Goal: Task Accomplishment & Management: Complete application form

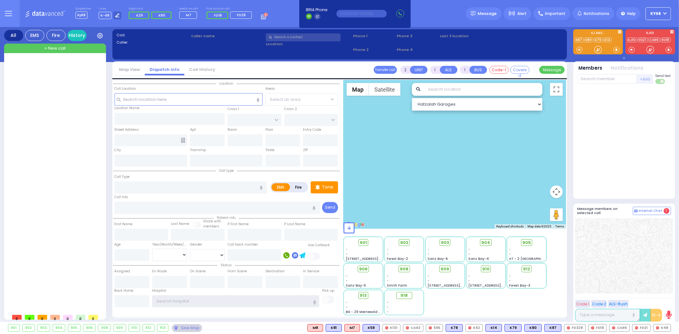
type input "ky68"
click at [42, 129] on div at bounding box center [55, 186] width 95 height 252
click at [637, 146] on div at bounding box center [625, 142] width 94 height 110
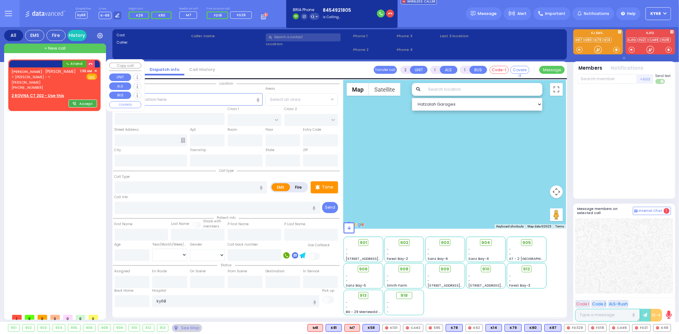
click at [81, 105] on button "Accept" at bounding box center [82, 104] width 29 height 8
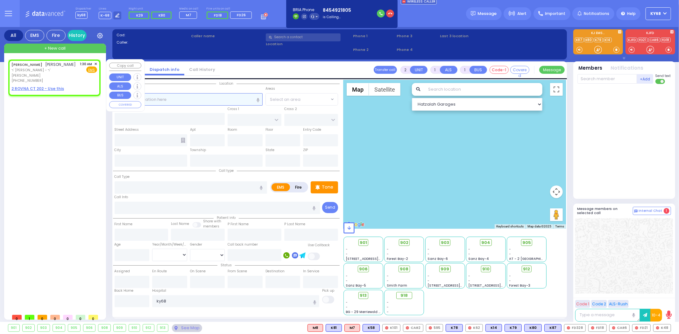
select select
radio input "true"
type input "MOSHE DUVID"
type input "[PERSON_NAME]"
select select
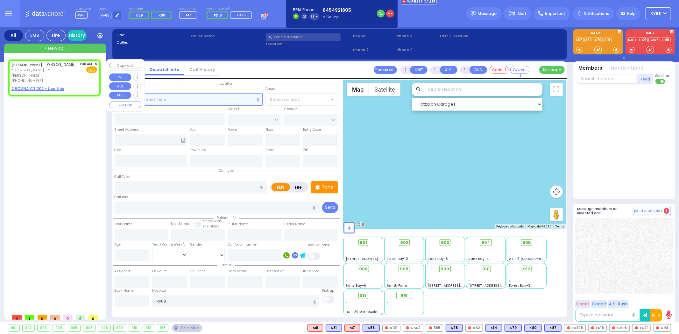
type input "01:30"
select select "Hatzalah Garages"
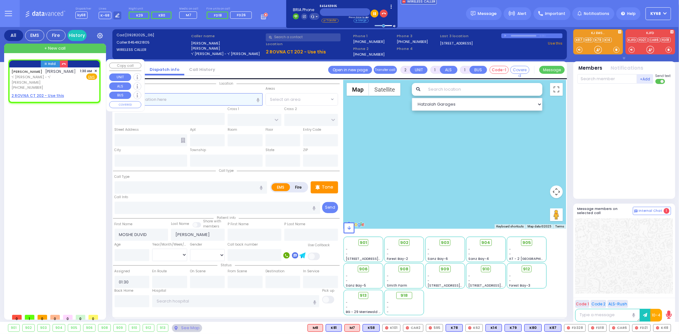
select select
radio input "true"
select select
select select "Hatzalah Garages"
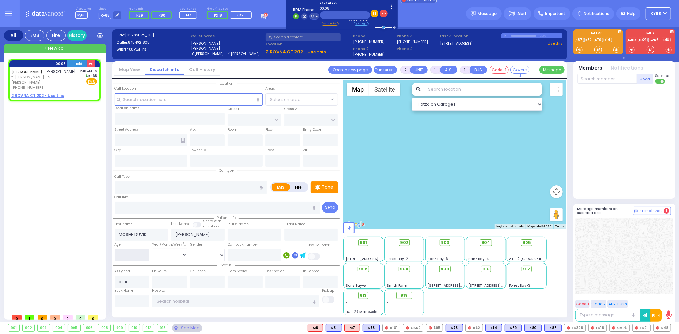
click at [136, 254] on input "number" at bounding box center [132, 255] width 35 height 12
type input "1"
click at [163, 254] on select "Year Month Week Day" at bounding box center [169, 255] width 35 height 12
select select
radio input "true"
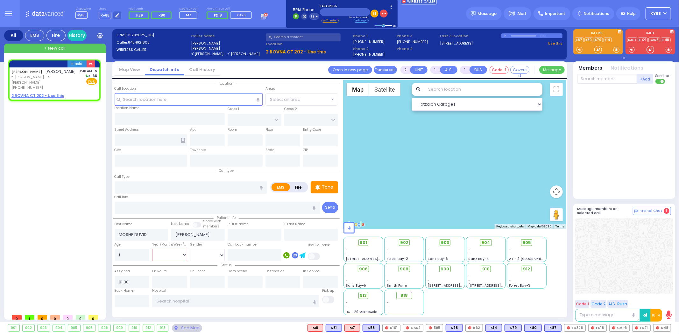
select select
select select "Hatzalah Garages"
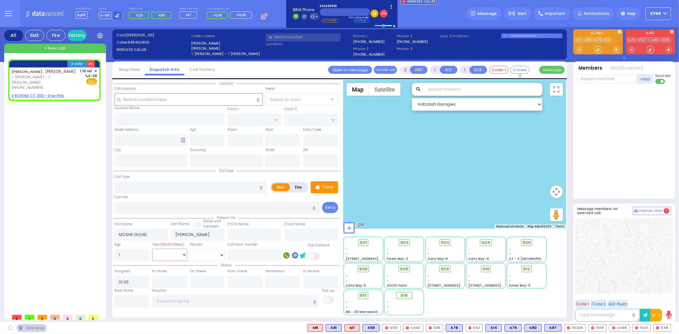
select select "Year"
click at [152, 249] on select "Year Month Week Day" at bounding box center [169, 255] width 35 height 12
click at [203, 253] on select "[DEMOGRAPHIC_DATA] [DEMOGRAPHIC_DATA]" at bounding box center [207, 255] width 35 height 12
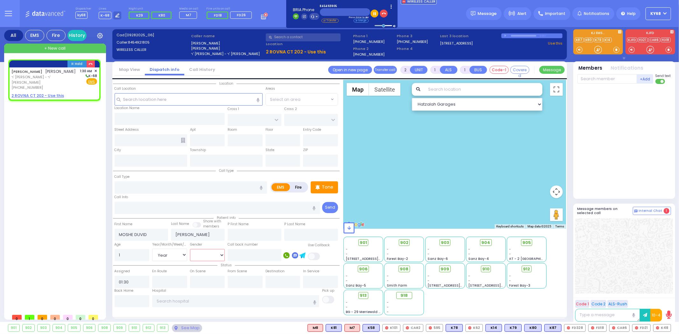
select select
radio input "true"
select select "Year"
select select "Hatzalah Garages"
select select "[DEMOGRAPHIC_DATA]"
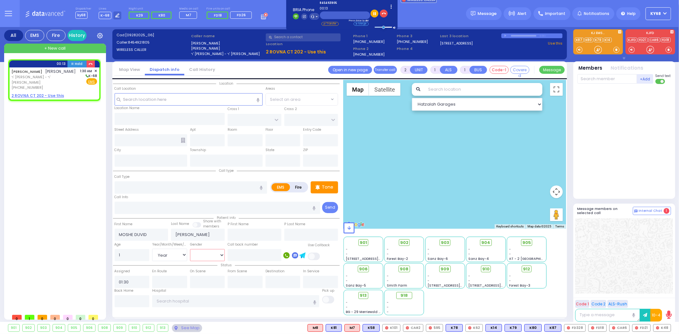
click at [190, 249] on select "[DEMOGRAPHIC_DATA] [DEMOGRAPHIC_DATA]" at bounding box center [207, 255] width 35 height 12
select select
radio input "true"
select select "Year"
select select "[DEMOGRAPHIC_DATA]"
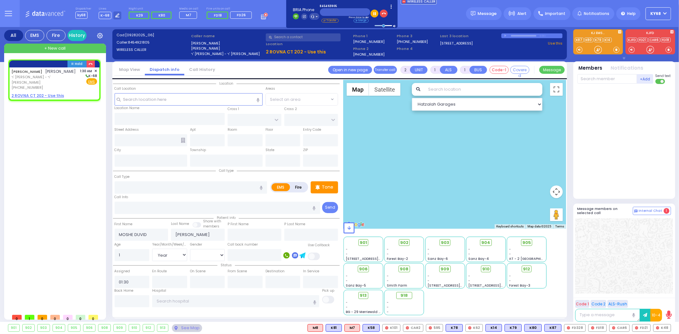
select select "Hatzalah Garages"
click at [42, 96] on u "2 ROVNA CT 202 - Use this" at bounding box center [37, 95] width 53 height 5
select select
radio input "true"
select select "Year"
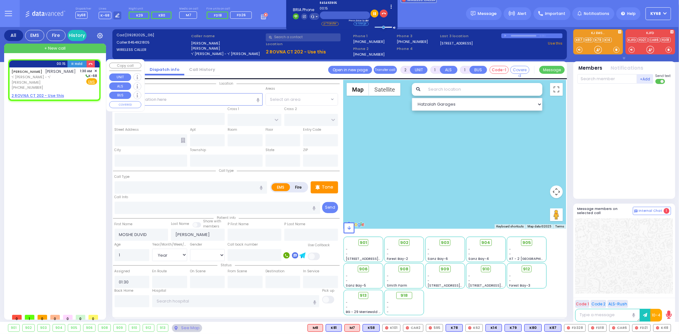
select select "[DEMOGRAPHIC_DATA]"
select select "Hatzalah Garages"
select select
radio input "true"
select select "Year"
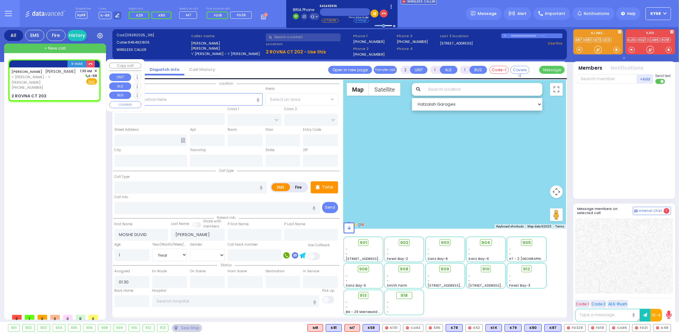
select select "[DEMOGRAPHIC_DATA]"
select select "Hatzalah Garages"
type input "CHEVRON RD"
type input "SEVEN SPRINGS MOUNTAIN RD"
type input "2 ROVNA CT"
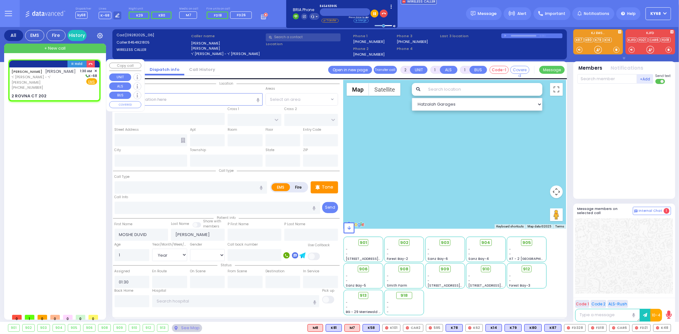
type input "202"
type input "Monroe"
type input "[US_STATE]"
type input "10950"
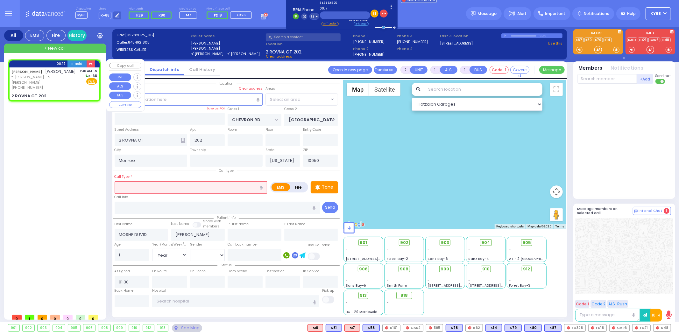
select select "SECTION 5"
click at [147, 189] on input "text" at bounding box center [191, 188] width 153 height 12
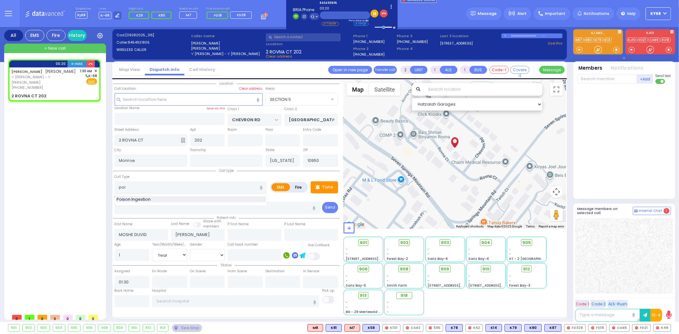
click at [150, 198] on span "Poison Ingestion" at bounding box center [135, 199] width 36 height 6
type input "Poison Ingestion"
type input "1"
select select
radio input "true"
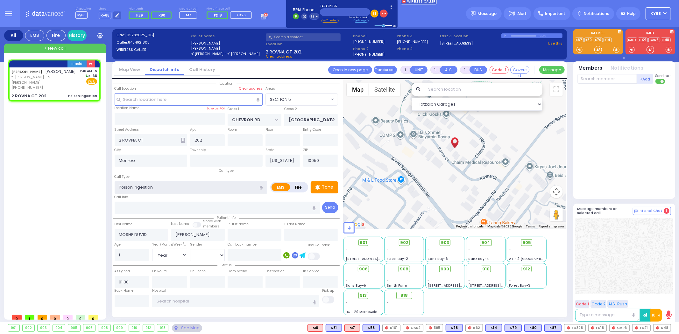
select select "Year"
select select "[DEMOGRAPHIC_DATA]"
select select "Hatzalah Garages"
select select "SECTION 5"
click at [538, 15] on div "Important" at bounding box center [552, 13] width 37 height 13
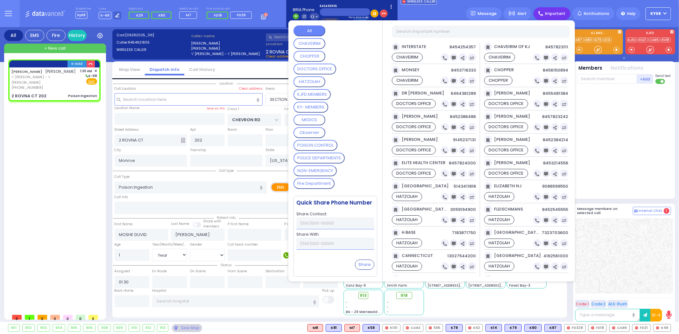
select select
radio input "true"
select select "Year"
select select "[DEMOGRAPHIC_DATA]"
select select "Hatzalah Garages"
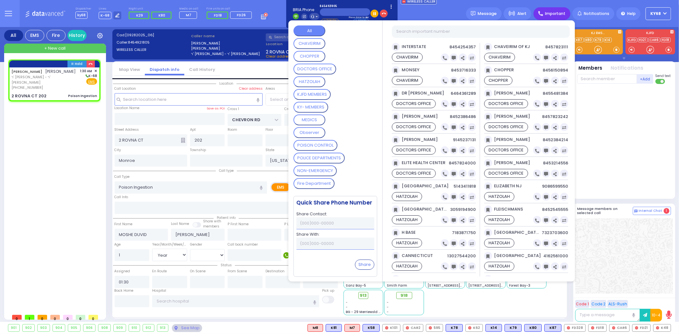
select select "SECTION 5"
click at [324, 140] on CONTROL "POISON CONTROL" at bounding box center [316, 145] width 44 height 11
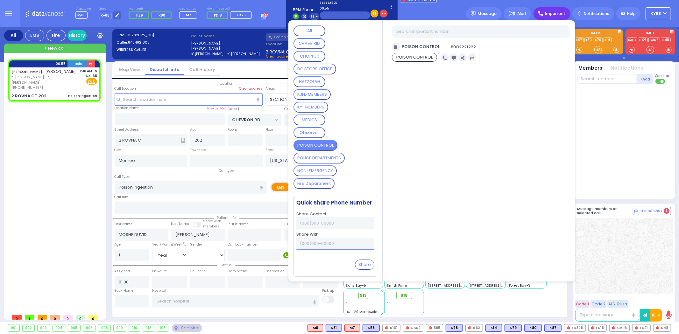
click at [463, 46] on span "8002221222" at bounding box center [463, 47] width 25 height 6
copy span "8002221222"
click at [596, 114] on div at bounding box center [625, 140] width 95 height 107
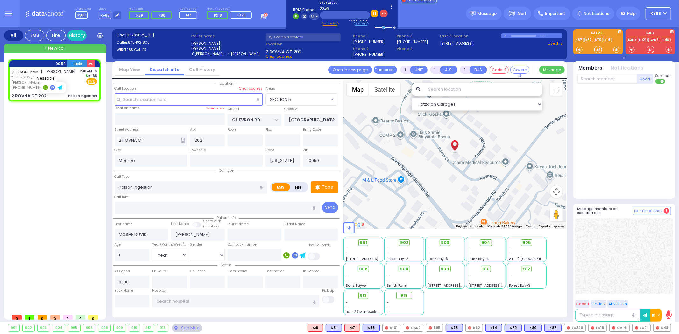
click at [53, 87] on rect at bounding box center [52, 87] width 5 height 5
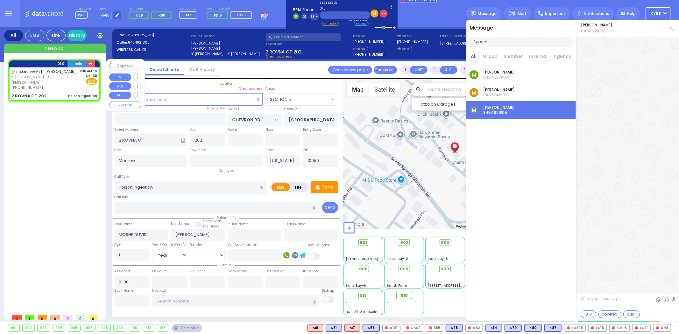
paste textarea "8002221222"
type textarea "8002221222"
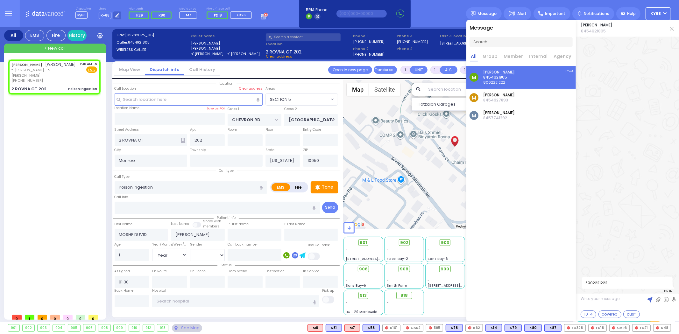
select select
radio input "true"
select select "Year"
select select "[DEMOGRAPHIC_DATA]"
select select "Hatzalah Garages"
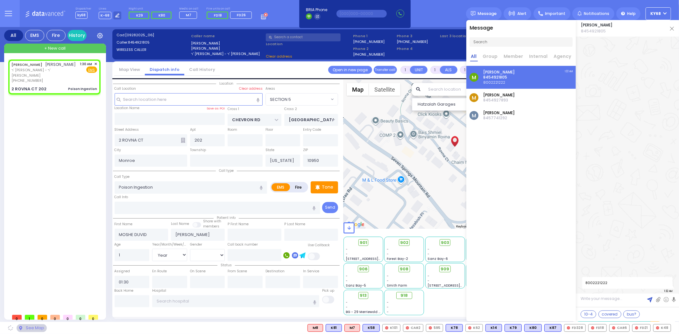
click at [671, 30] on img at bounding box center [672, 29] width 4 height 4
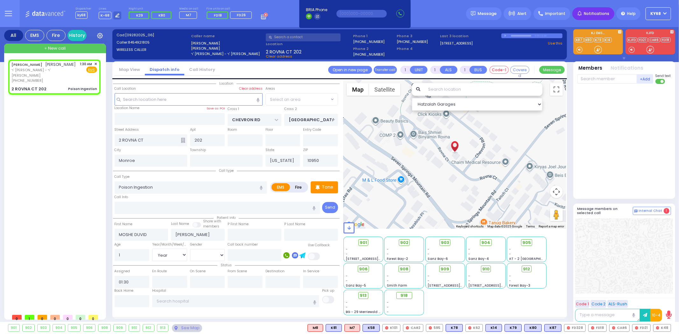
select select "SECTION 5"
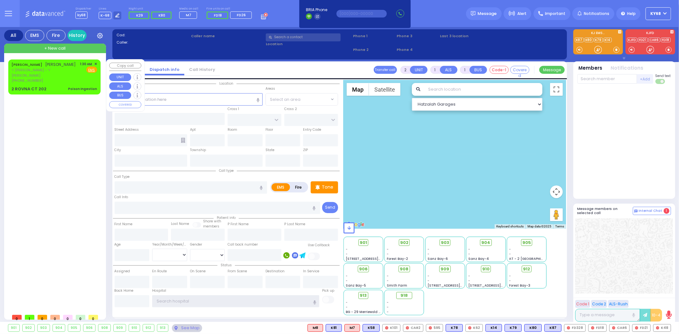
type input "ky68"
click at [51, 85] on div "MOSHE DUVID FRIEDMAN משה דוד פריעדמאן ר' יעקב לייב - ר' יצחק טירנויער (845) 492…" at bounding box center [55, 77] width 90 height 33
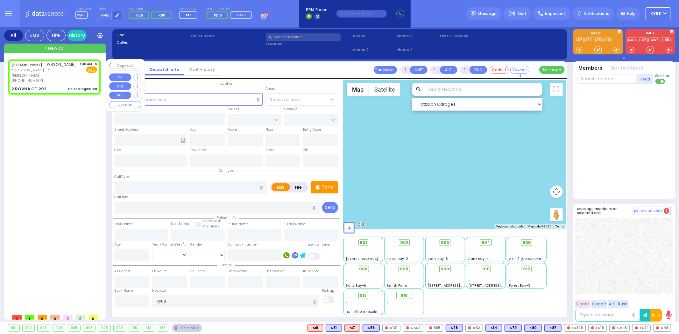
type input "1"
select select
type input "Poison Ingestion"
radio input "true"
type input "MOSHE DUVID"
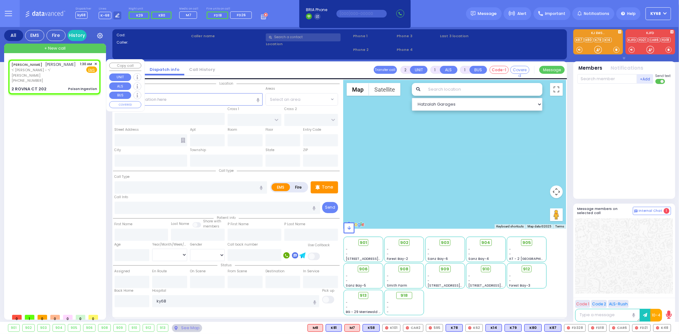
type input "[PERSON_NAME]"
type input "1"
select select "Year"
select select "[DEMOGRAPHIC_DATA]"
type input "01:30"
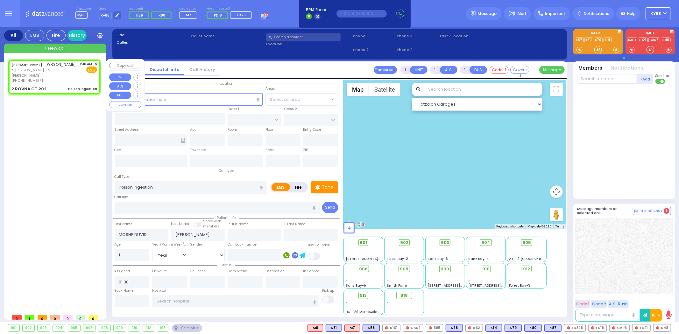
type input "CHEVRON RD"
type input "[GEOGRAPHIC_DATA]"
type input "2 ROVNA CT"
type input "202"
type input "Monroe"
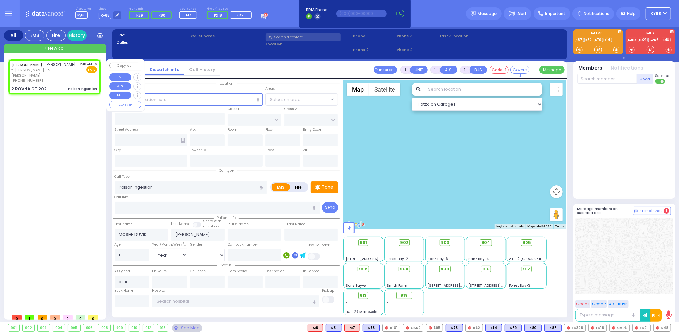
type input "[US_STATE]"
type input "10950"
select select "Hatzalah Garages"
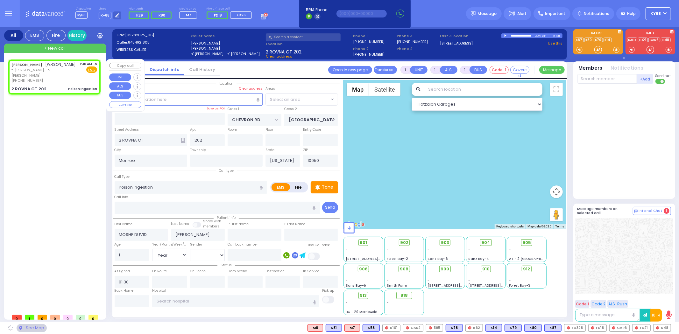
select select "SECTION 5"
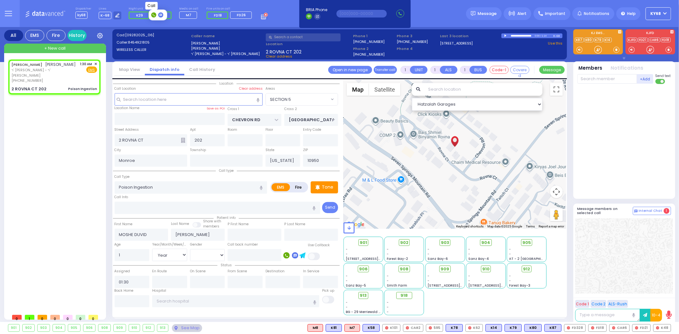
click at [154, 13] on rect at bounding box center [153, 14] width 5 height 5
type input "8456566490"
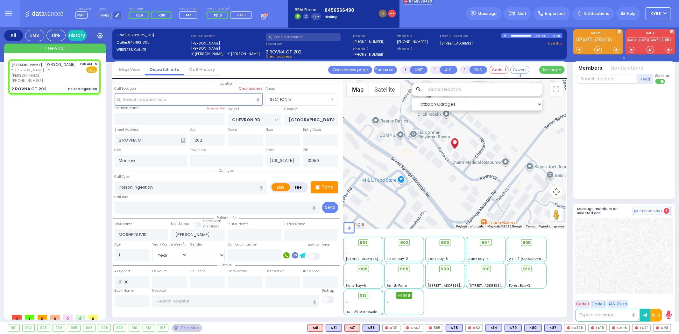
click at [400, 294] on icon at bounding box center [400, 296] width 4 height 4
select select
radio input "true"
select select "Year"
select select "[DEMOGRAPHIC_DATA]"
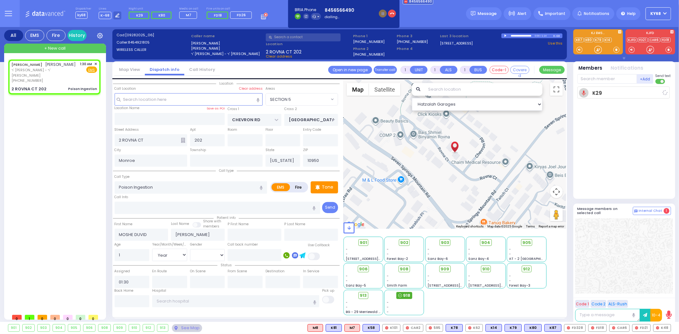
type input "01:32"
select select "Hatzalah Garages"
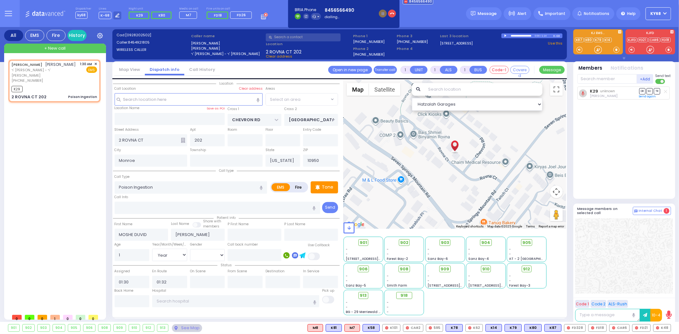
select select "SECTION 5"
select select
radio input "true"
select select "Year"
select select "[DEMOGRAPHIC_DATA]"
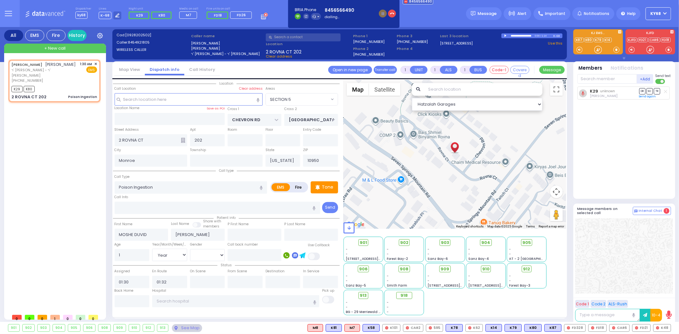
select select "Hatzalah Garages"
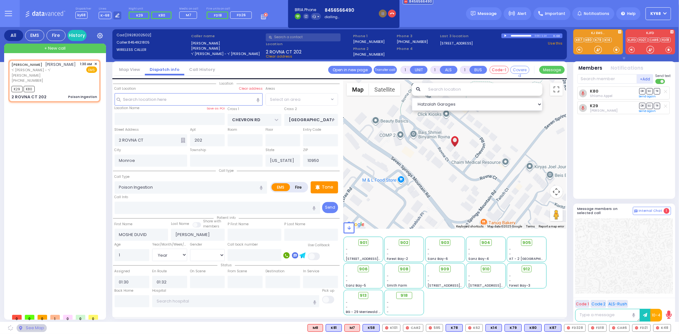
select select "SECTION 5"
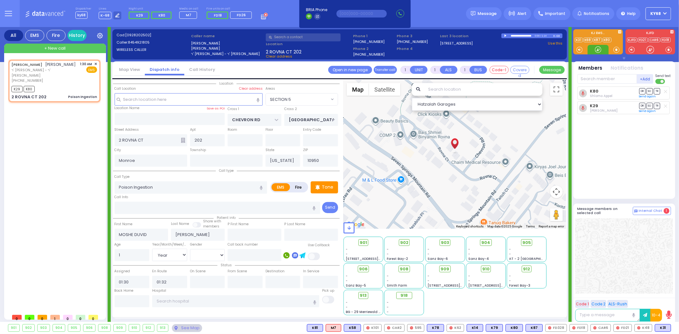
click at [599, 51] on div at bounding box center [598, 49] width 6 height 6
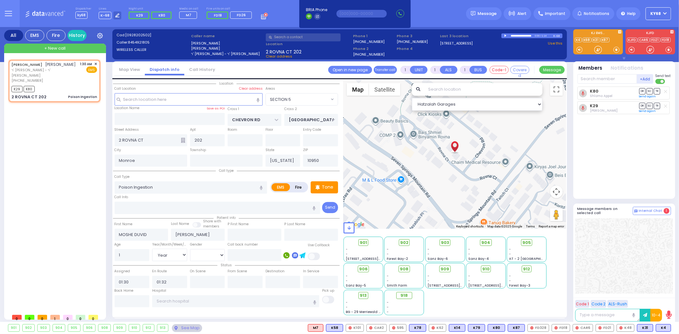
click at [667, 91] on icon at bounding box center [665, 92] width 3 height 4
select select
radio input "true"
select select "Year"
select select "[DEMOGRAPHIC_DATA]"
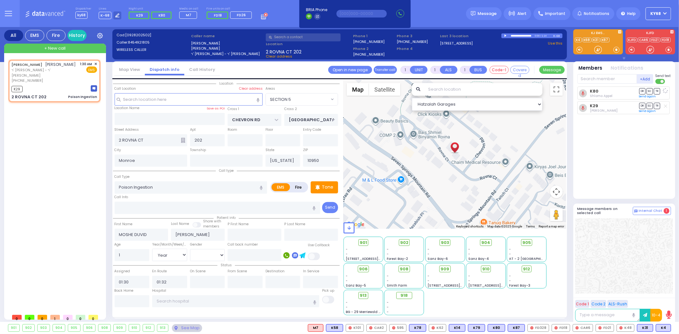
select select "Hatzalah Garages"
select select "SECTION 5"
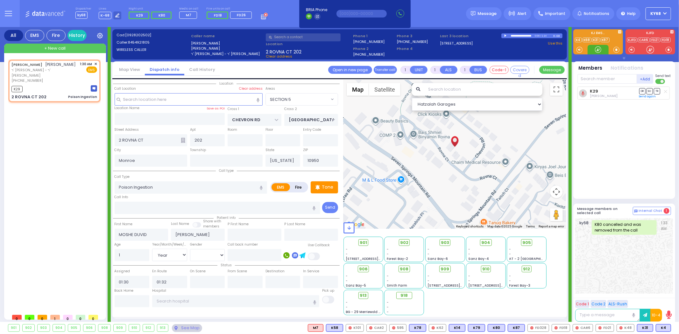
click at [596, 50] on div at bounding box center [598, 49] width 6 height 6
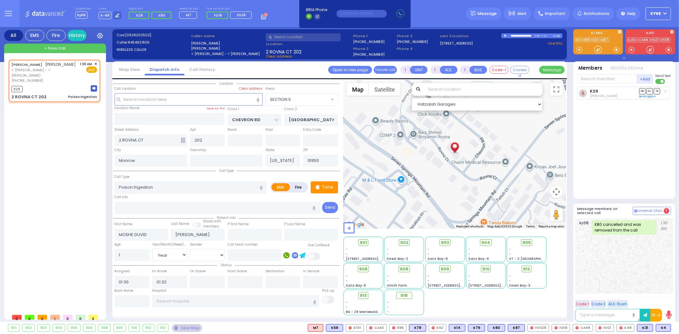
click at [666, 91] on line at bounding box center [665, 91] width 3 height 3
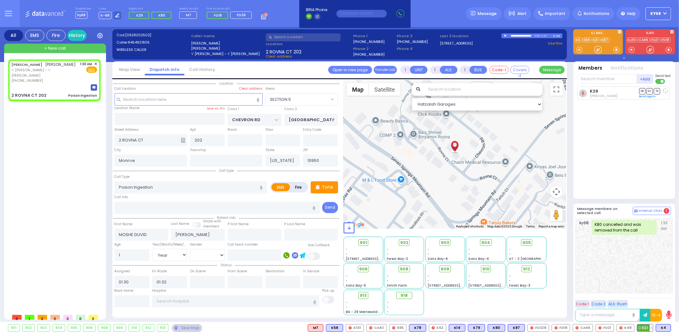
select select
radio input "true"
select select "Year"
select select "[DEMOGRAPHIC_DATA]"
select select "Hatzalah Garages"
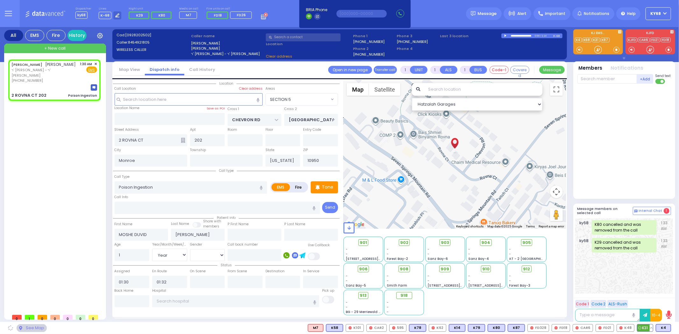
click at [644, 329] on span "K31" at bounding box center [646, 328] width 16 height 7
select select "SECTION 5"
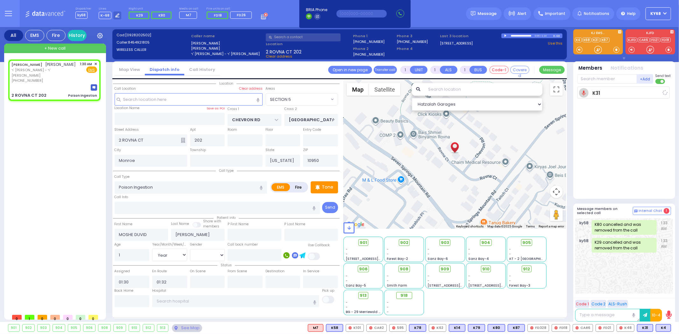
click at [0, 0] on span "K4" at bounding box center [0, 0] width 0 height 0
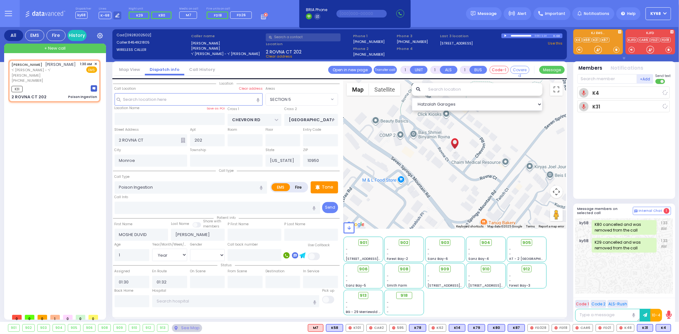
select select
radio input "true"
select select "Year"
select select "[DEMOGRAPHIC_DATA]"
select select "Hatzalah Garages"
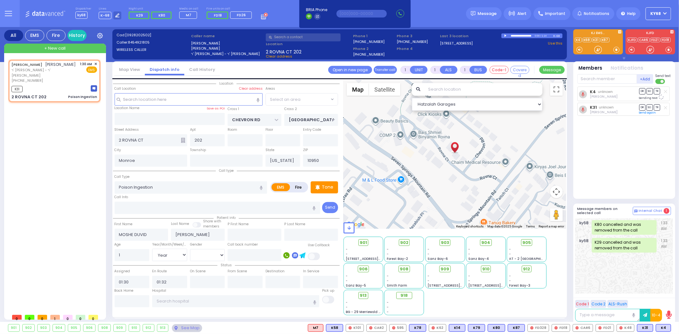
select select "SECTION 5"
select select
radio input "true"
select select "Year"
select select "[DEMOGRAPHIC_DATA]"
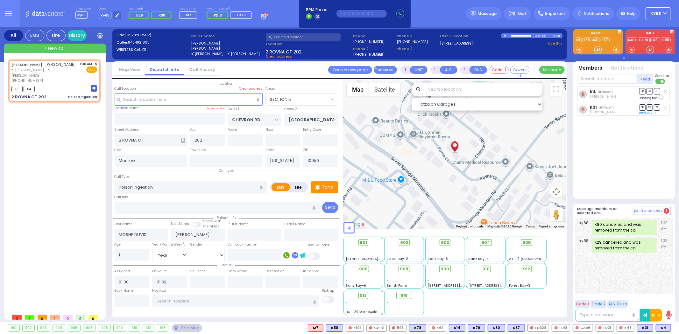
select select "Hatzalah Garages"
select select "SECTION 5"
click at [607, 319] on textarea at bounding box center [607, 315] width 65 height 13
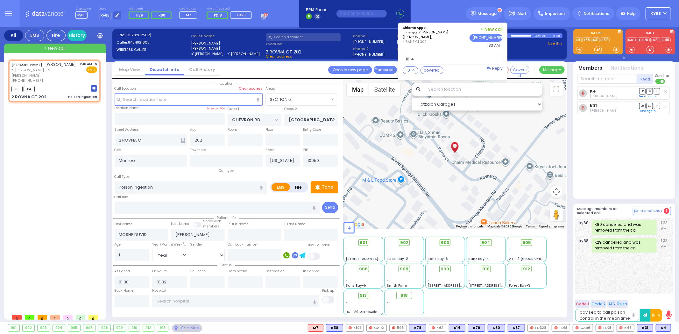
scroll to position [2, 0]
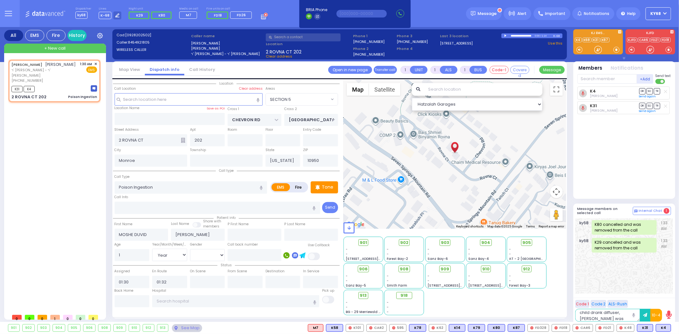
type textarea "child drank diffuser, caller was advised to call poison control in the mean time"
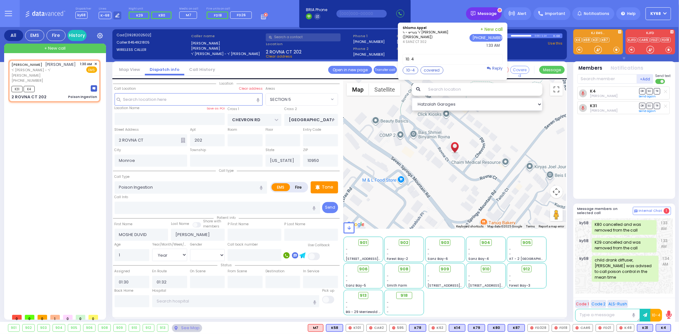
click at [491, 11] on span "Message" at bounding box center [487, 14] width 19 height 6
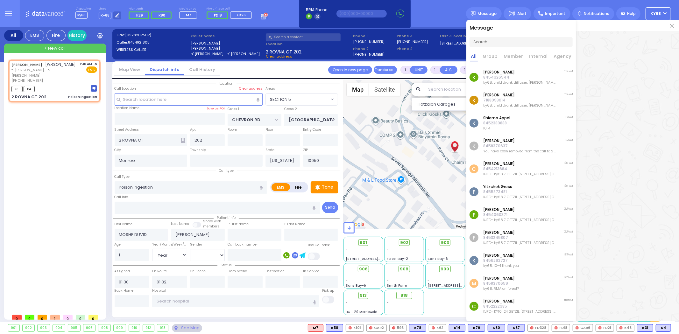
click at [672, 24] on img at bounding box center [672, 26] width 4 height 4
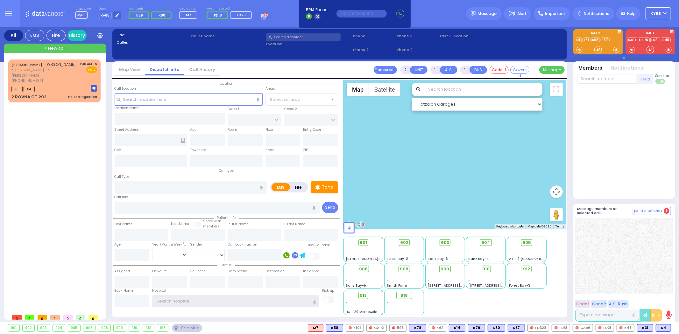
type input "ky68"
click at [621, 112] on div at bounding box center [625, 142] width 94 height 110
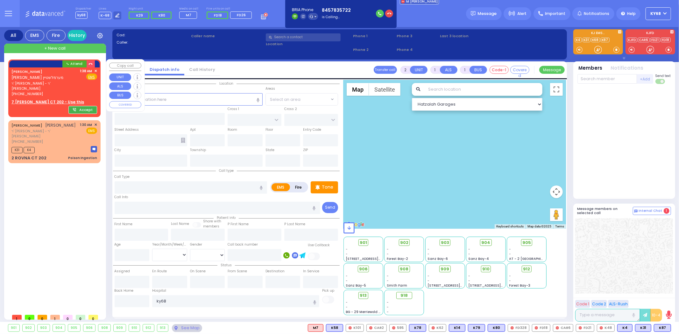
click at [82, 106] on button "Accept" at bounding box center [82, 110] width 29 height 8
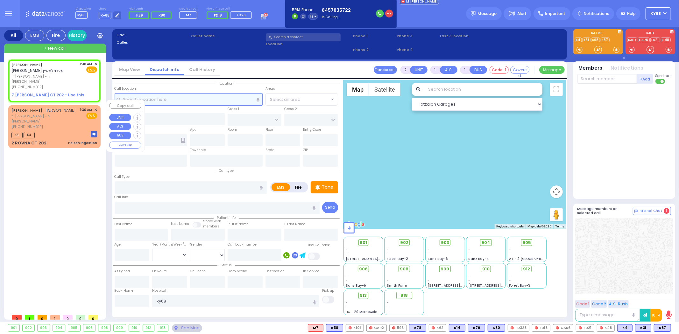
select select
radio input "true"
type input "MORDCHE BERISH"
type input "MERMELSTEIN"
select select
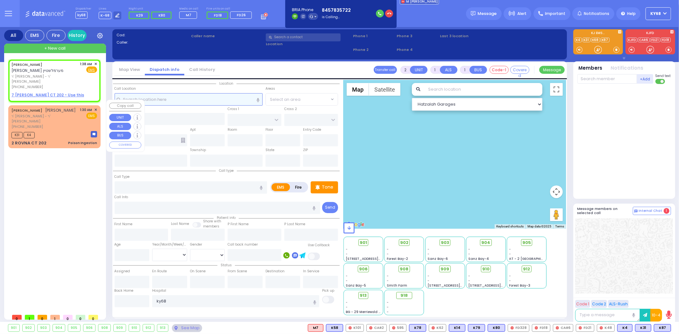
type input "01:38"
select select "Hatzalah Garages"
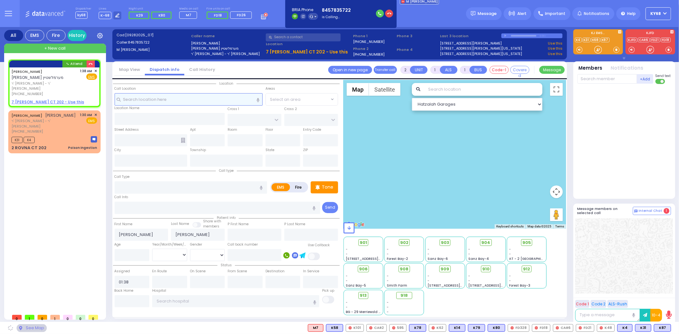
select select
radio input "true"
select select
select select "Hatzalah Garages"
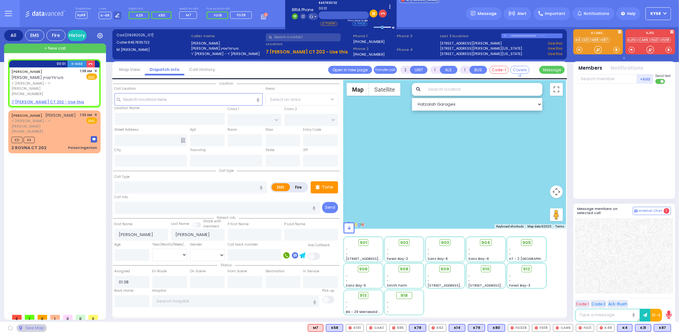
click at [200, 68] on link "Call History" at bounding box center [202, 70] width 36 height 6
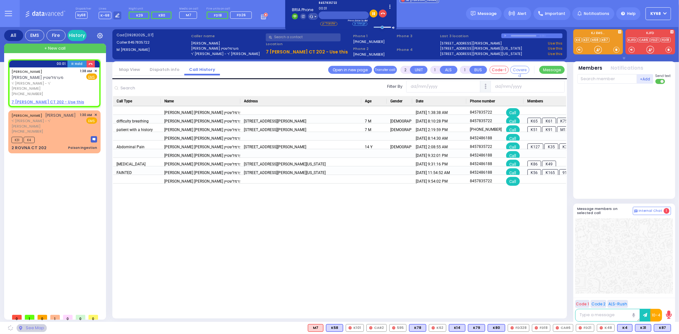
select select
radio input "true"
select select
select select "Hatzalah Garages"
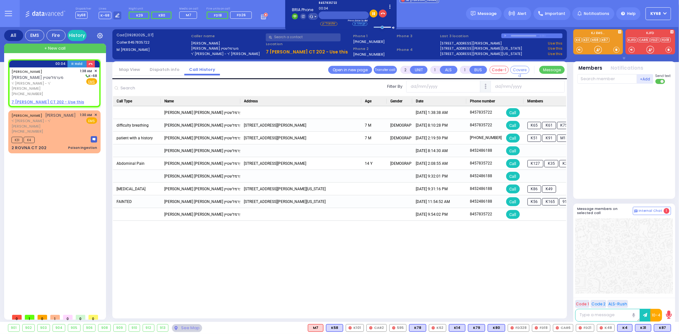
click at [171, 69] on link "Dispatch info" at bounding box center [164, 70] width 39 height 6
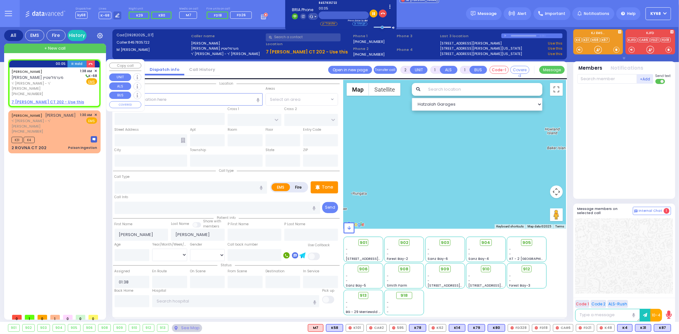
click at [50, 99] on u "7 KORITZ CT 202 - Use this" at bounding box center [47, 101] width 73 height 5
select select
radio input "true"
select select
select select "Hatzalah Garages"
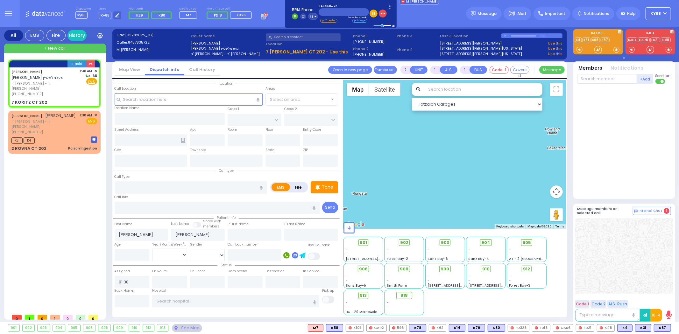
select select
radio input "true"
select select
type input "KORITZ COURT"
type input "SCHUNNEMUNK RD"
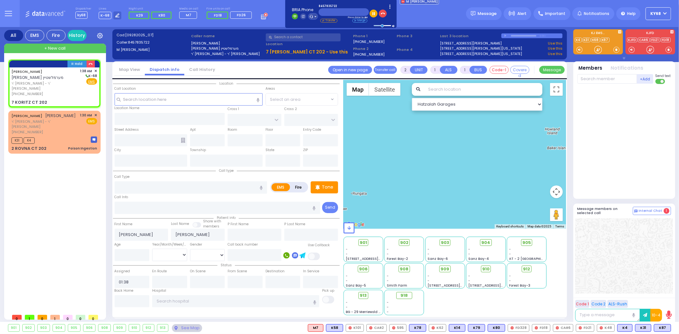
type input "7 KORITZ CT"
type input "202"
type input "Monroe"
type input "[US_STATE]"
type input "10950"
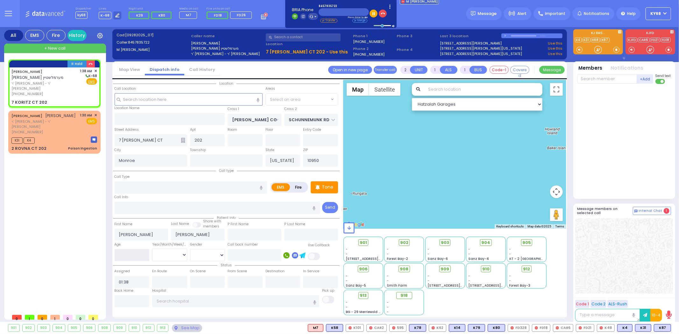
select select "Hatzalah Garages"
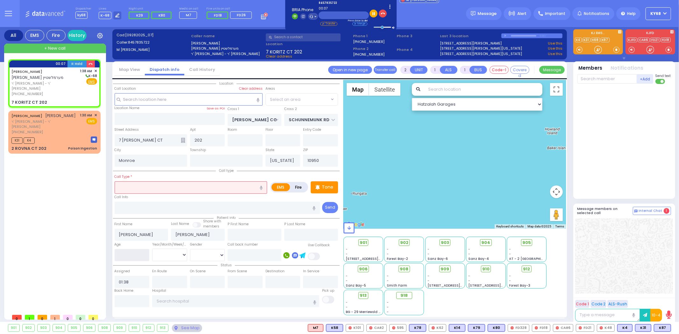
click at [136, 256] on input "number" at bounding box center [132, 255] width 35 height 12
select select "SECTION 5"
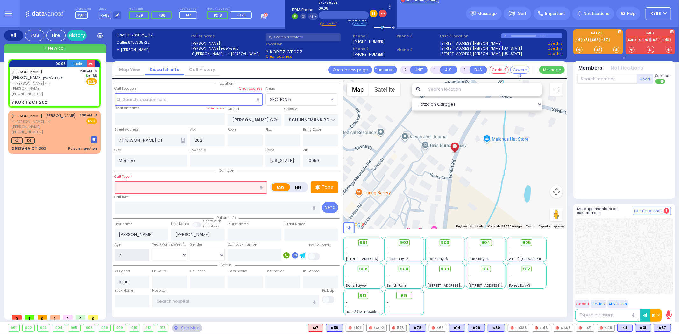
type input "7"
click at [158, 254] on select "Year Month Week Day" at bounding box center [169, 255] width 35 height 12
select select
radio input "true"
select select
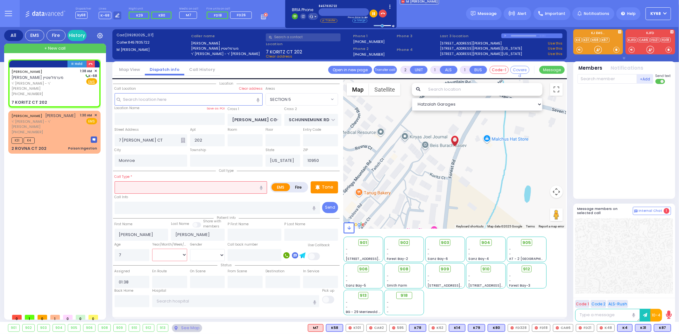
select select "SECTION 5"
select select "Hatzalah Garages"
select select "Month"
click at [152, 249] on select "Year Month Week Day" at bounding box center [169, 255] width 35 height 12
click at [198, 254] on select "[DEMOGRAPHIC_DATA] [DEMOGRAPHIC_DATA]" at bounding box center [207, 255] width 35 height 12
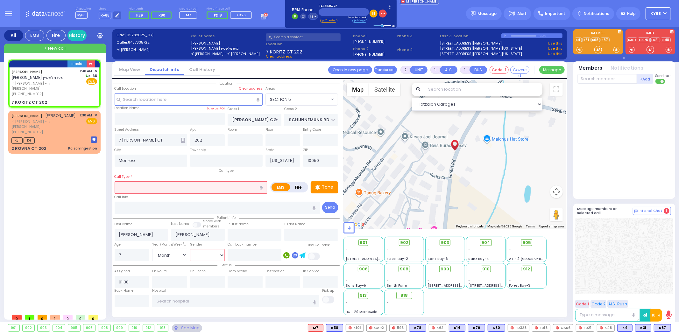
select select
radio input "true"
select select "Month"
select select "SECTION 5"
select select "Hatzalah Garages"
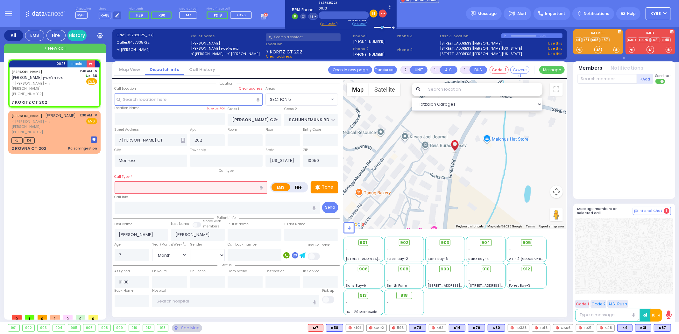
click at [195, 73] on li "Call History" at bounding box center [202, 69] width 36 height 11
click at [195, 70] on link "Call History" at bounding box center [202, 70] width 36 height 6
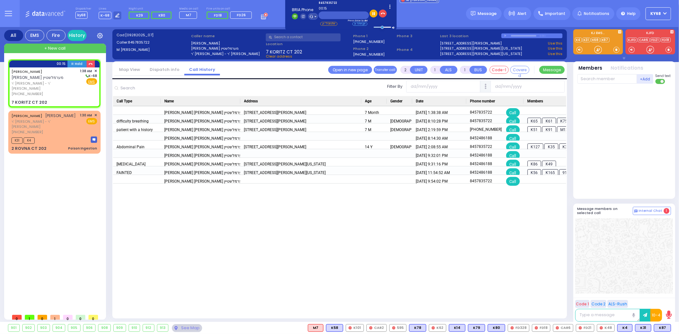
click at [170, 71] on link "Dispatch info" at bounding box center [164, 70] width 39 height 6
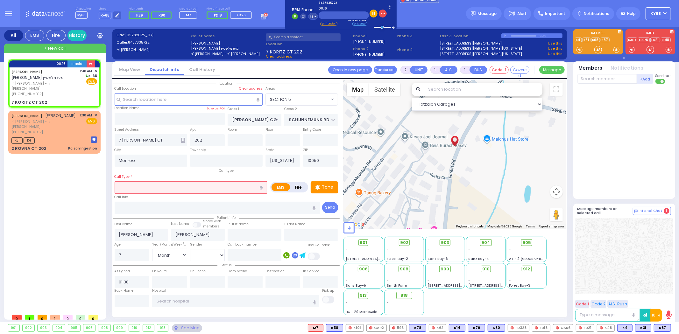
click at [201, 247] on div "Gender Male Female" at bounding box center [208, 251] width 38 height 20
click at [202, 252] on select "[DEMOGRAPHIC_DATA] [DEMOGRAPHIC_DATA]" at bounding box center [207, 255] width 35 height 12
select select "[DEMOGRAPHIC_DATA]"
click at [190, 249] on select "[DEMOGRAPHIC_DATA] [DEMOGRAPHIC_DATA]" at bounding box center [207, 255] width 35 height 12
select select
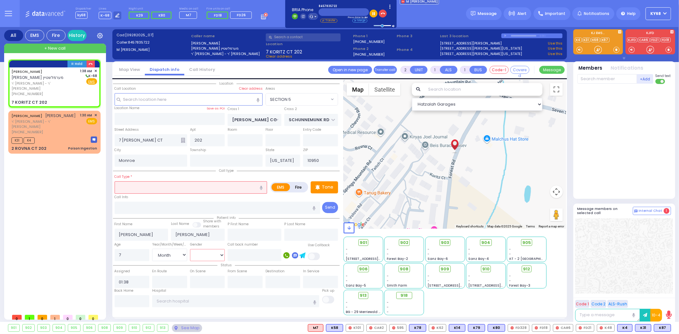
radio input "true"
select select "Month"
select select "[DEMOGRAPHIC_DATA]"
select select "Hatzalah Garages"
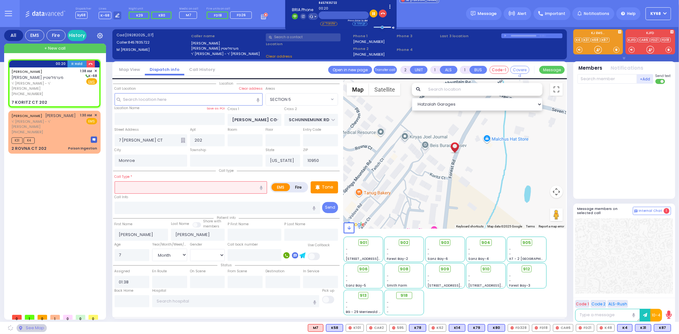
click at [235, 243] on label "Call back number" at bounding box center [243, 244] width 30 height 5
select select "SECTION 5"
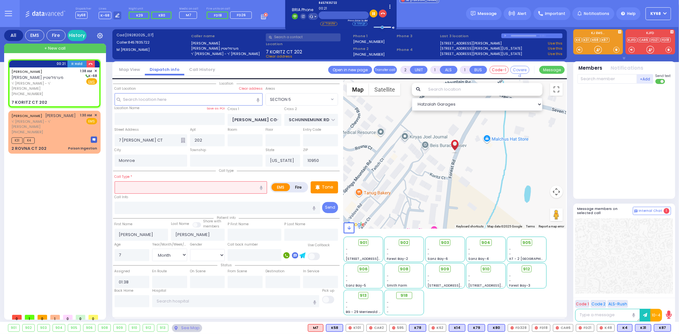
click at [194, 187] on input "text" at bounding box center [191, 188] width 153 height 12
type input "difficulty breathing"
click at [595, 107] on div at bounding box center [625, 140] width 95 height 107
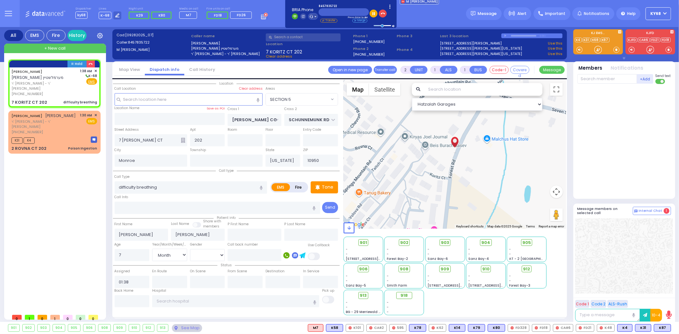
select select
radio input "true"
select select "Month"
select select "[DEMOGRAPHIC_DATA]"
select select "Hatzalah Garages"
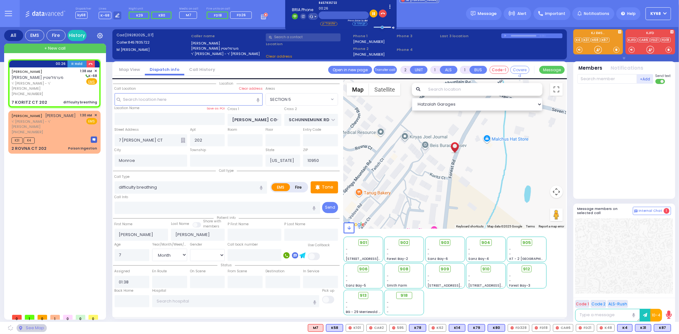
select select
radio input "true"
select select "Month"
select select "[DEMOGRAPHIC_DATA]"
select select "Hatzalah Garages"
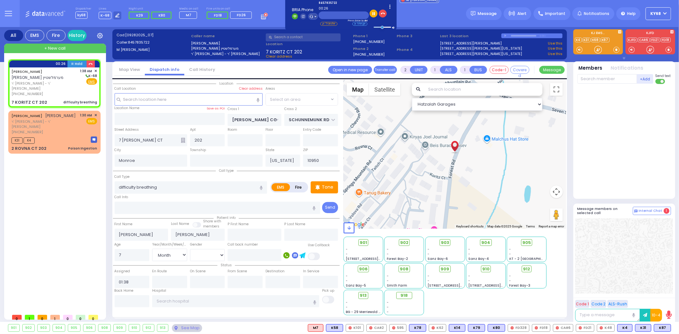
select select
radio input "true"
select select "Month"
select select "[DEMOGRAPHIC_DATA]"
select select "Hatzalah Garages"
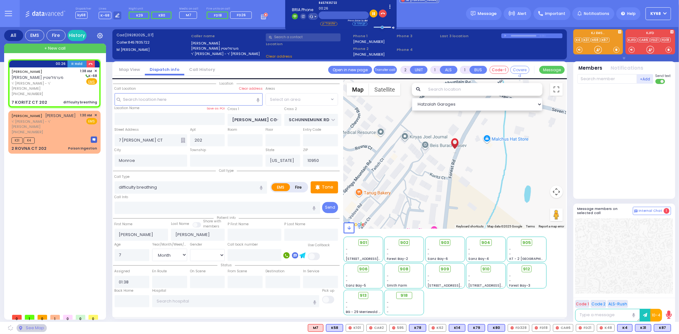
select select "SECTION 5"
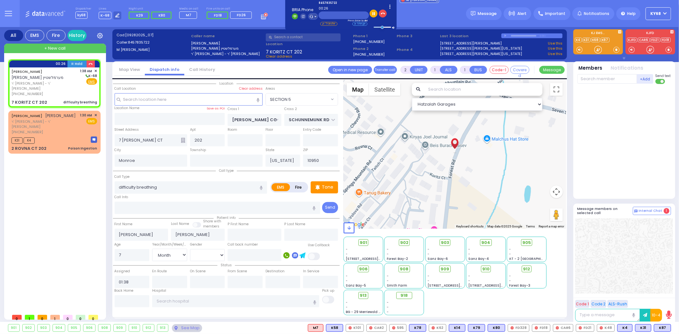
select select "SECTION 5"
click at [429, 16] on ul "M MERMELSTEIN" at bounding box center [418, 13] width 42 height 32
click at [383, 11] on icon "button" at bounding box center [383, 13] width 4 height 4
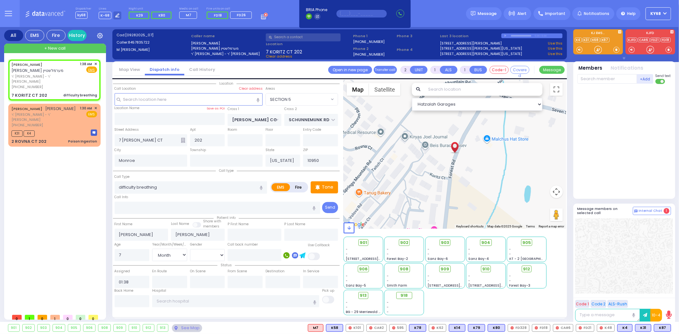
select select
radio input "true"
select select "Month"
select select "[DEMOGRAPHIC_DATA]"
select select "Hatzalah Garages"
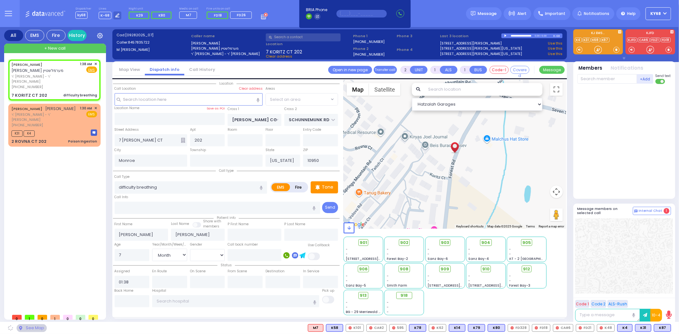
select select "SECTION 5"
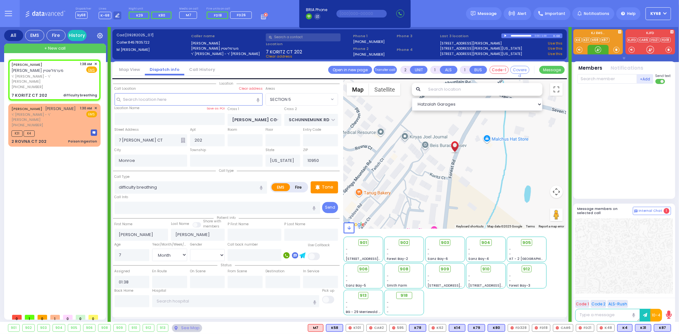
click at [599, 52] on div at bounding box center [598, 49] width 6 height 6
click at [614, 50] on span at bounding box center [617, 49] width 6 height 6
click at [599, 50] on div at bounding box center [598, 49] width 6 height 6
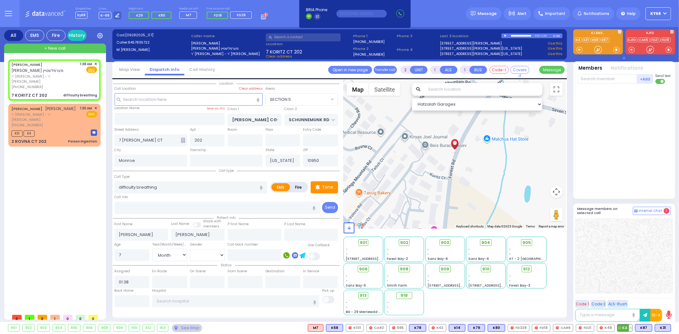
click at [624, 329] on span "K4" at bounding box center [625, 328] width 15 height 7
click at [661, 328] on span "K31" at bounding box center [663, 328] width 16 height 7
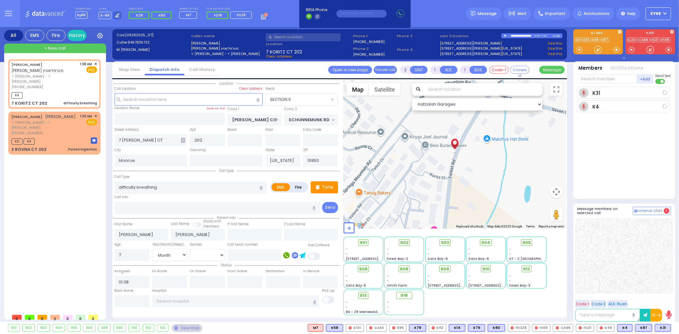
select select
radio input "true"
select select "Month"
select select "[DEMOGRAPHIC_DATA]"
type input "01:40"
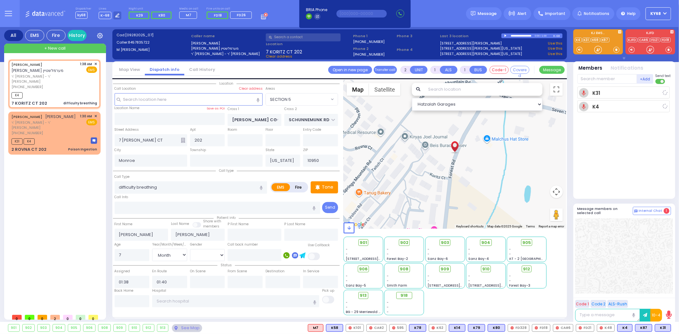
select select "Hatzalah Garages"
select select "SECTION 5"
select select
radio input "true"
select select "Month"
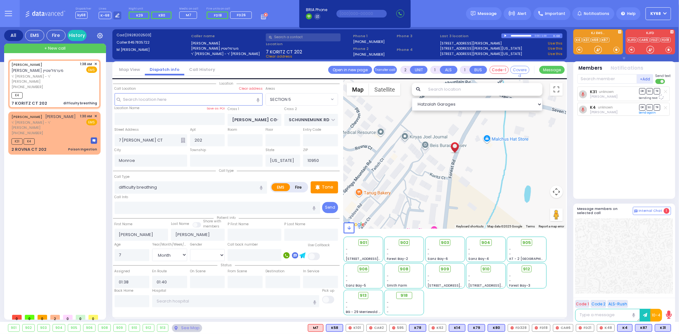
select select "[DEMOGRAPHIC_DATA]"
select select "Hatzalah Garages"
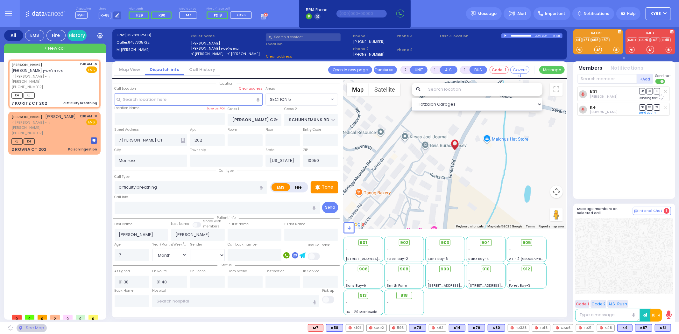
select select "SECTION 5"
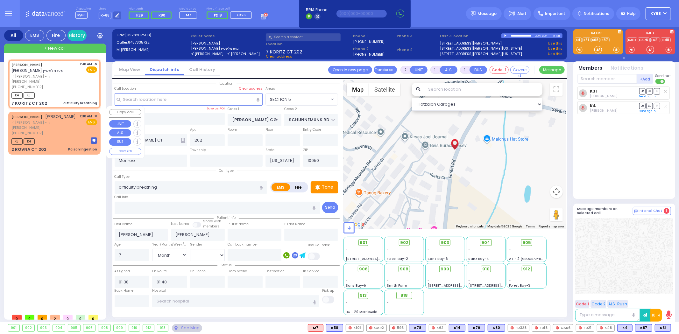
click at [95, 114] on span "✕" at bounding box center [95, 116] width 3 height 5
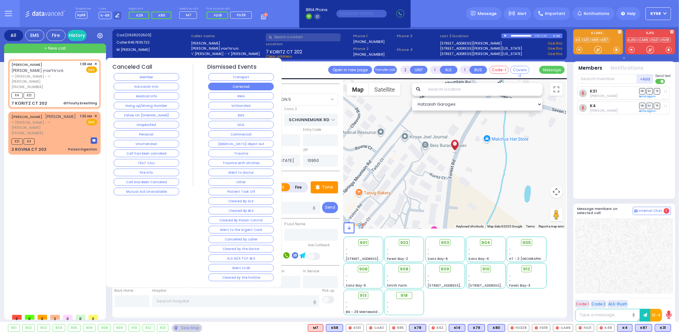
click at [236, 89] on button "Corrected" at bounding box center [241, 87] width 66 height 8
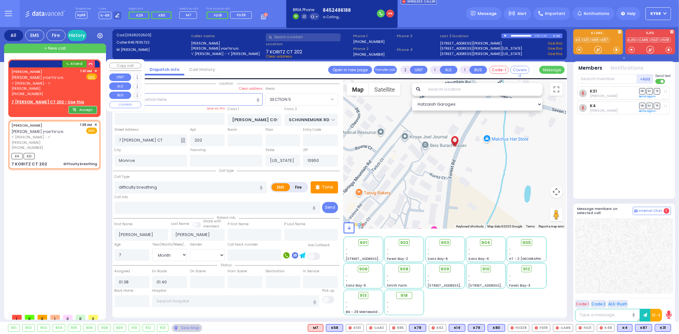
click at [83, 106] on button "Accept" at bounding box center [82, 110] width 29 height 8
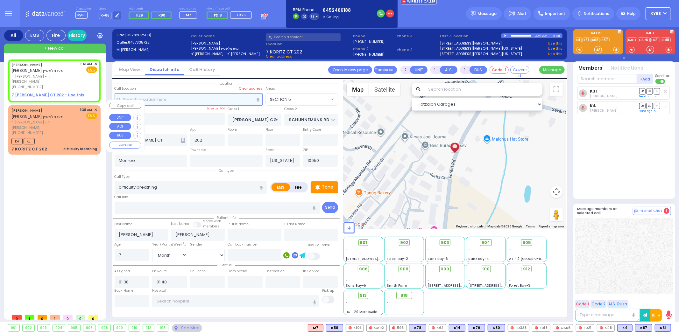
select select
radio input "true"
select select
type input "01:41"
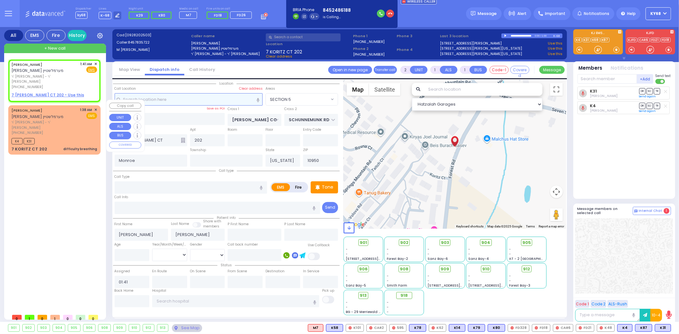
select select "Hatzalah Garages"
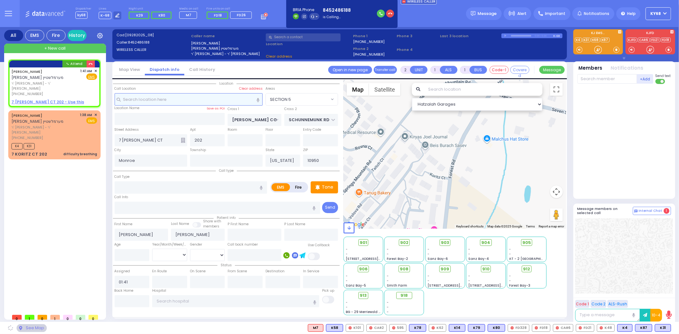
select select
radio input "true"
select select
select select "Hatzalah Garages"
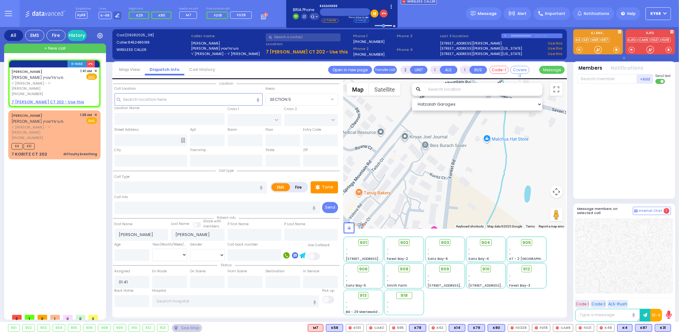
select select
radio input "true"
select select
select select "Hatzalah Garages"
click at [617, 144] on div at bounding box center [625, 140] width 95 height 107
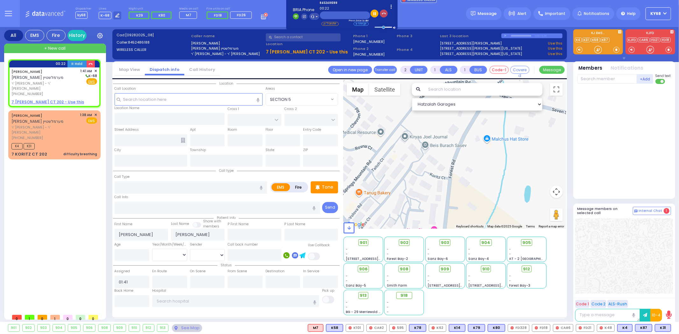
click at [383, 11] on button "button" at bounding box center [384, 14] width 8 height 8
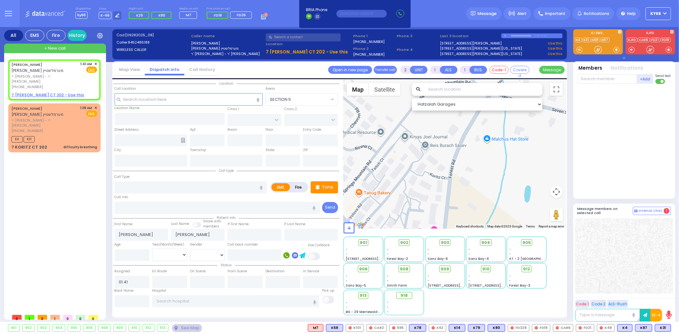
select select
radio input "true"
select select
select select "Hatzalah Garages"
click at [95, 63] on span "✕" at bounding box center [95, 63] width 3 height 5
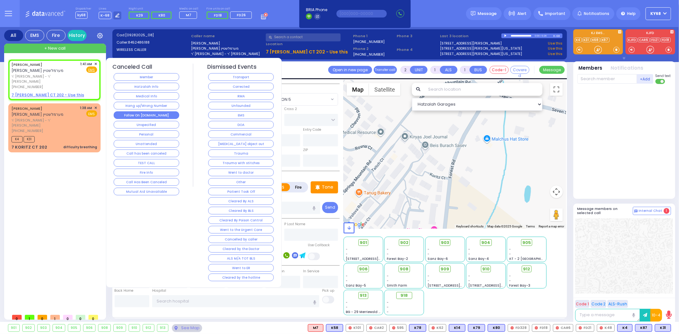
click at [155, 115] on button "Follow On [DOMAIN_NAME]" at bounding box center [147, 115] width 66 height 8
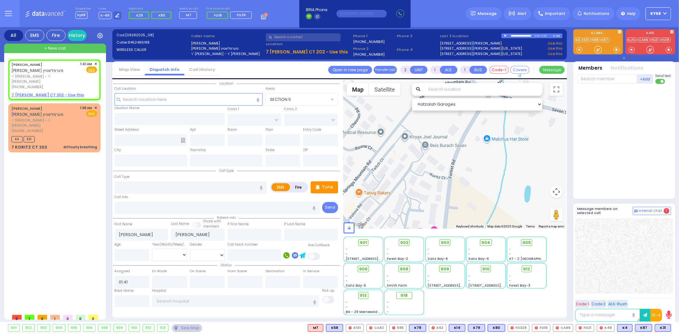
select select
radio input "true"
select select
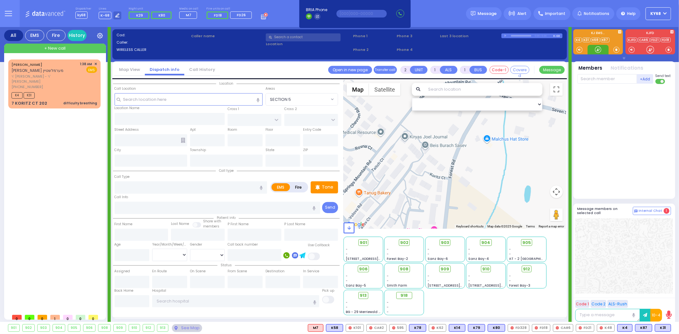
click at [597, 48] on div at bounding box center [598, 49] width 6 height 6
click at [599, 50] on div at bounding box center [598, 49] width 6 height 6
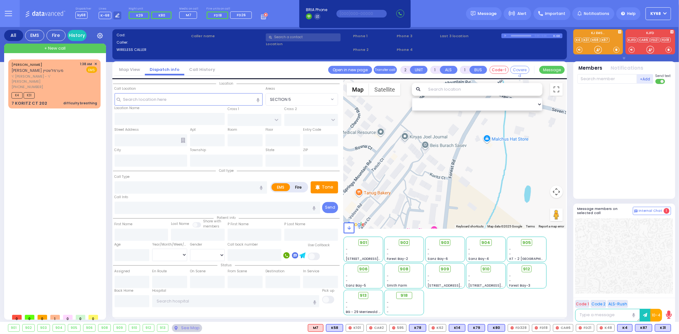
click at [627, 141] on div at bounding box center [625, 142] width 94 height 110
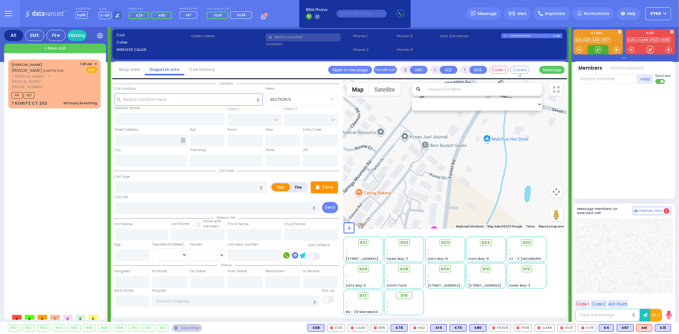
click at [595, 49] on div at bounding box center [598, 49] width 6 height 6
click at [598, 50] on div at bounding box center [598, 49] width 6 height 6
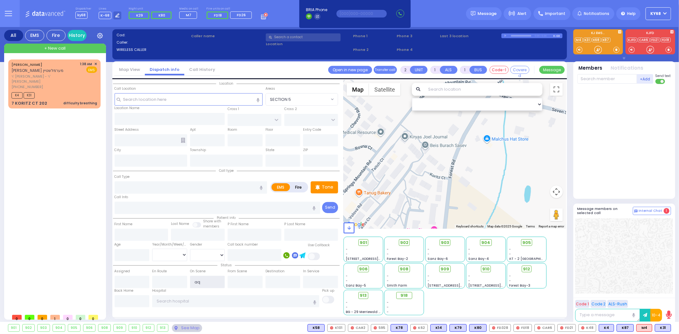
type input "aq"
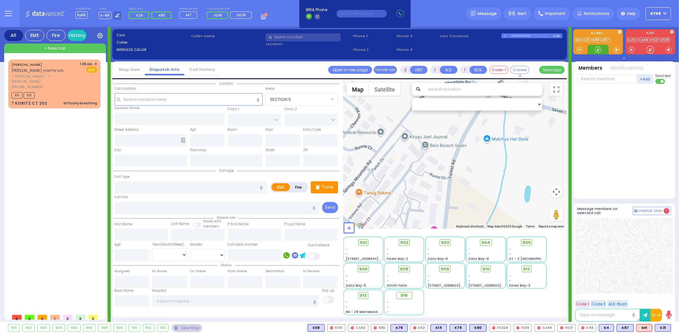
click at [598, 50] on div at bounding box center [598, 49] width 6 height 6
click at [618, 52] on span at bounding box center [617, 49] width 6 height 6
click at [594, 52] on div at bounding box center [598, 50] width 21 height 10
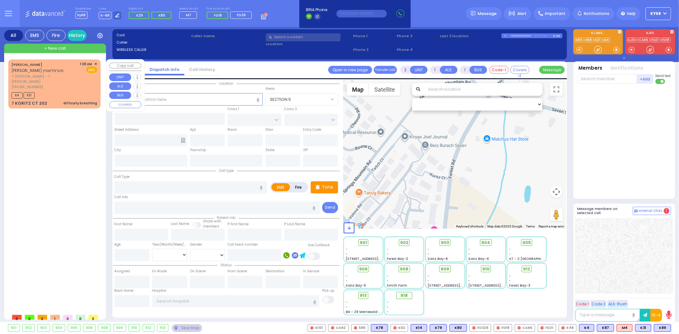
click at [51, 91] on div "K4 K31" at bounding box center [54, 95] width 86 height 8
select select
type input "difficulty breathing"
radio input "true"
type input "MORDCHE BERISH"
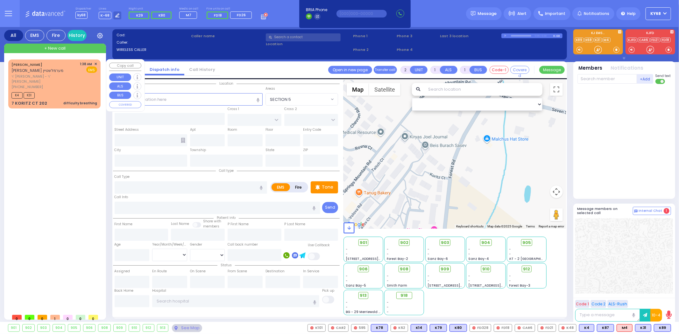
type input "MERMELSTEIN"
type input "7"
select select "Month"
select select "[DEMOGRAPHIC_DATA]"
type input "01:38"
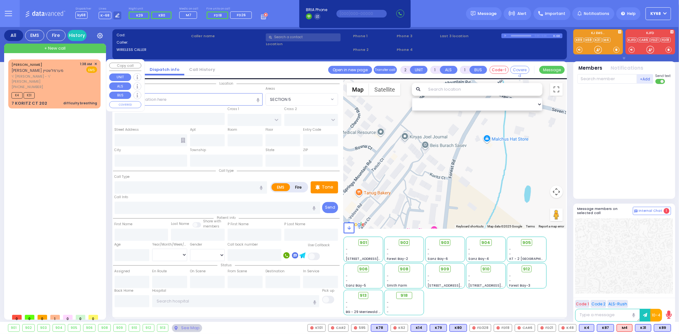
type input "01:40"
select select "Hatzalah Garages"
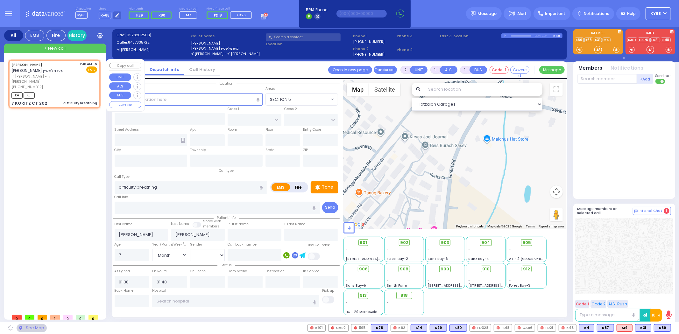
type input "KORITZ COURT"
type input "SCHUNNEMUNK RD"
type input "7 KORITZ CT"
type input "202"
type input "Monroe"
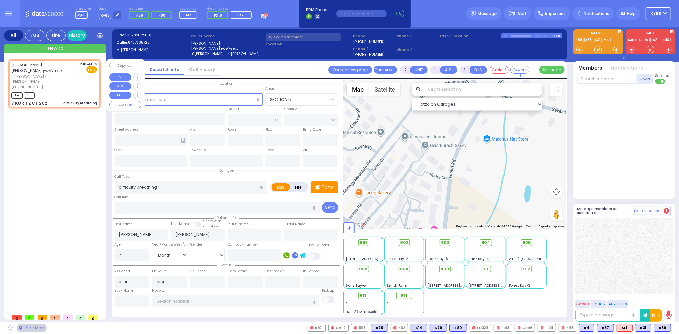
type input "[US_STATE]"
type input "10950"
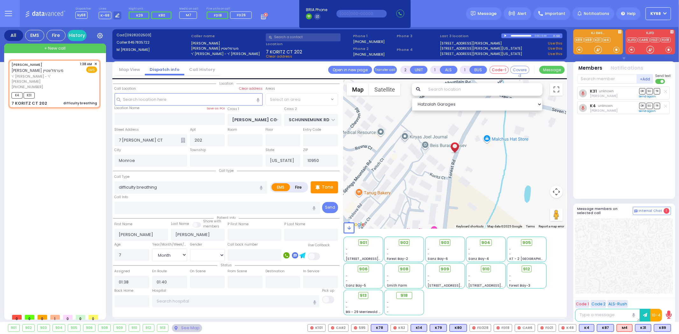
select select "SECTION 5"
click at [661, 328] on span "K89" at bounding box center [662, 328] width 17 height 7
select select
radio input "true"
select select "Month"
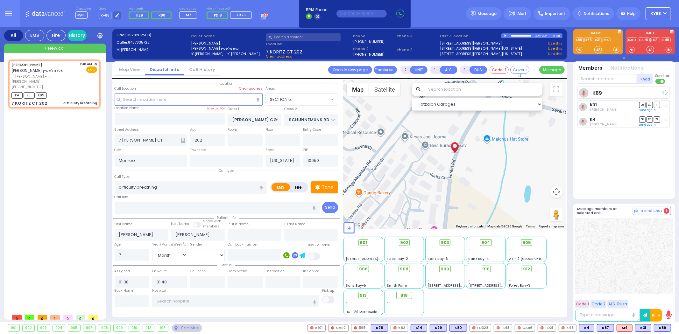
select select "[DEMOGRAPHIC_DATA]"
select select "Hatzalah Garages"
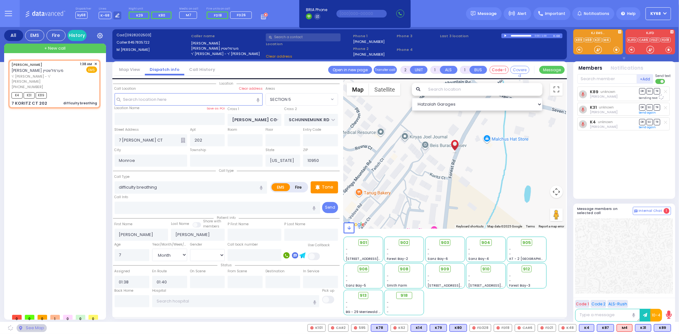
select select "SECTION 5"
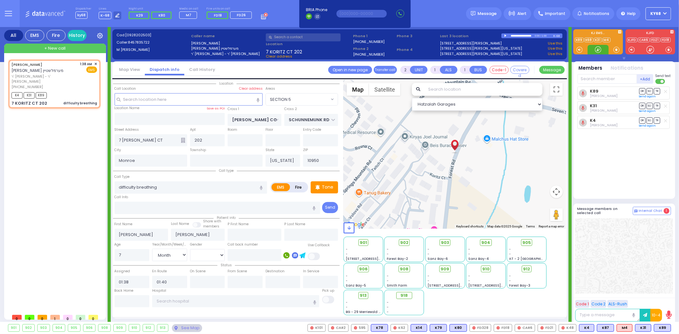
click at [599, 49] on div at bounding box center [598, 49] width 6 height 6
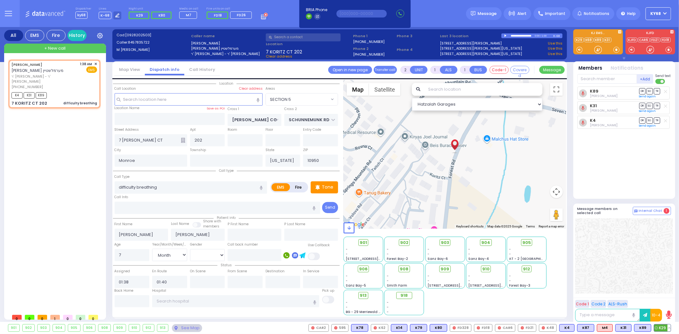
click at [663, 330] on span "K29" at bounding box center [662, 328] width 17 height 7
select select
radio input "true"
select select "Month"
select select "[DEMOGRAPHIC_DATA]"
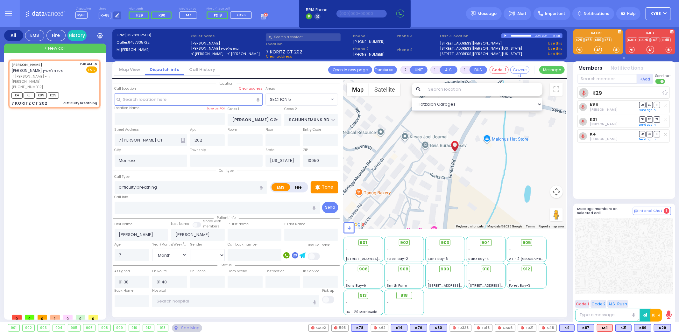
select select "Hatzalah Garages"
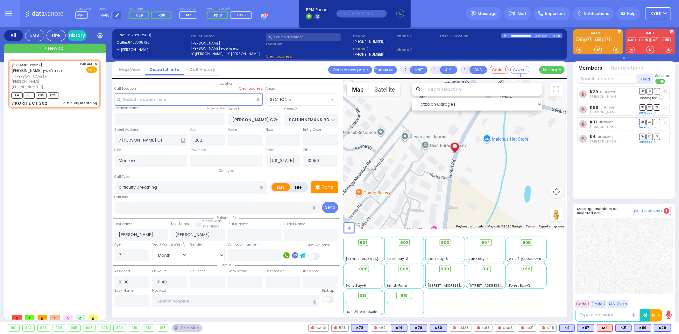
select select "SECTION 5"
click at [647, 92] on span "SO" at bounding box center [650, 91] width 6 height 6
select select
radio input "true"
select select "Month"
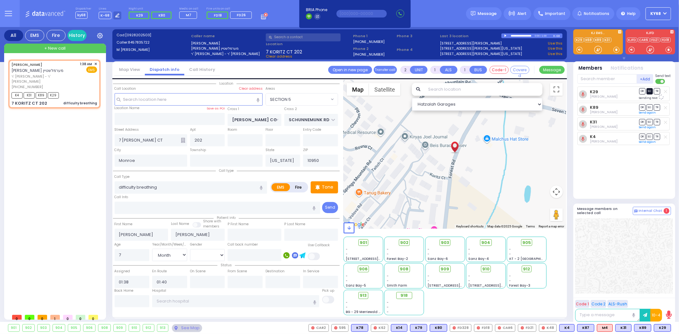
select select "[DEMOGRAPHIC_DATA]"
select select "Hatzalah Garages"
select select "SECTION 5"
click at [642, 105] on span "DR" at bounding box center [642, 106] width 6 height 6
select select
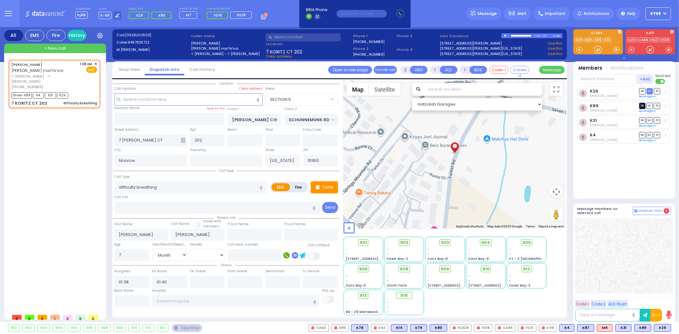
radio input "true"
select select "Month"
select select "[DEMOGRAPHIC_DATA]"
select select "Hatzalah Garages"
select select "SECTION 5"
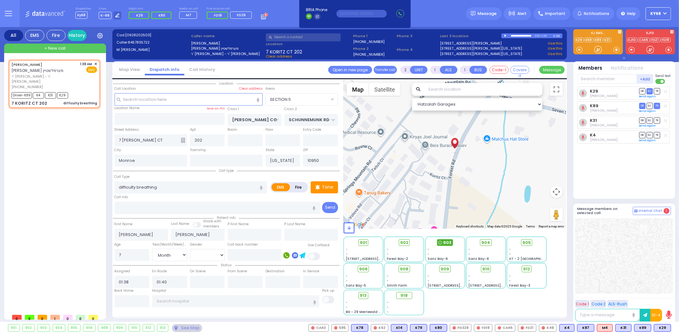
click at [444, 242] on span "903" at bounding box center [448, 243] width 8 height 6
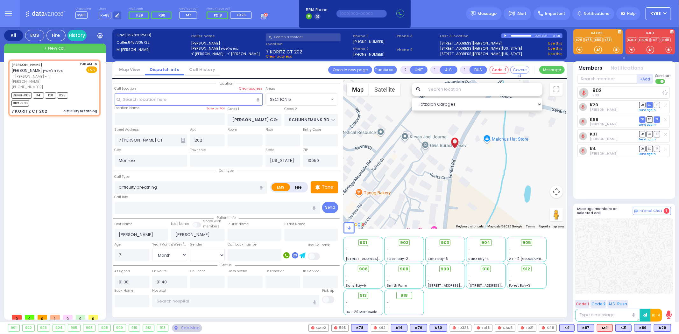
select select
radio input "true"
select select "Month"
select select "[DEMOGRAPHIC_DATA]"
select select "Hatzalah Garages"
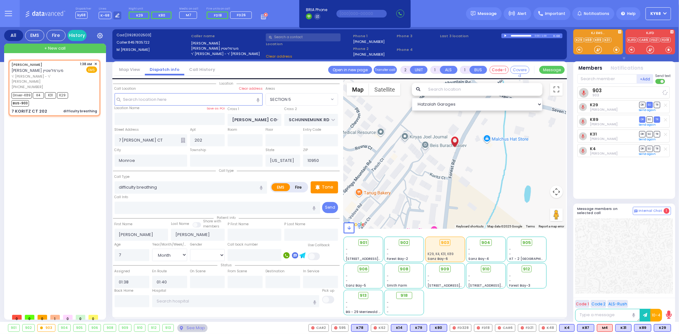
select select "SECTION 5"
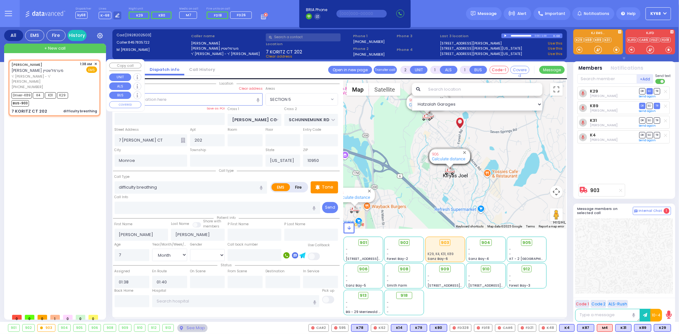
click at [59, 48] on span "+ New call" at bounding box center [54, 48] width 21 height 6
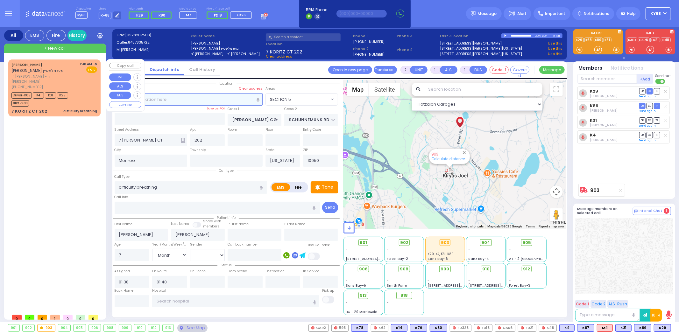
select select
radio input "true"
select select
type input "01:59"
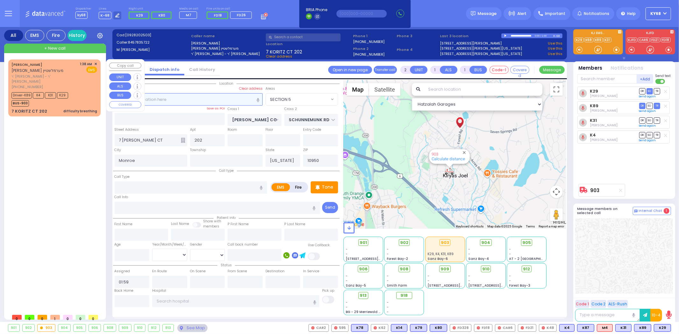
select select "Hatzalah Garages"
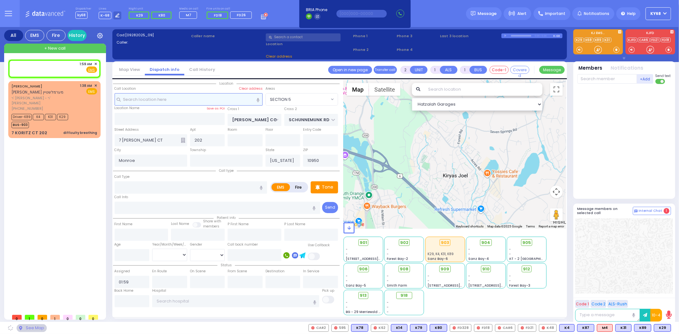
select select
radio input "true"
select select
select select "Hatzalah Garages"
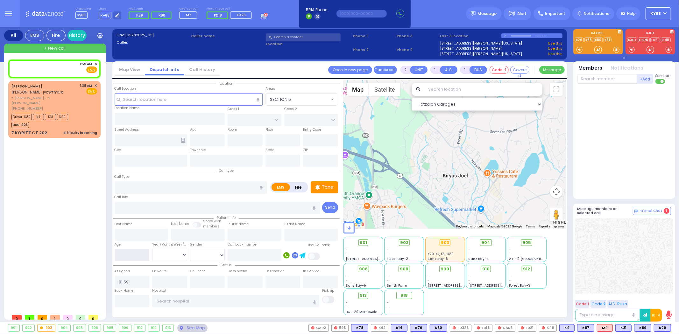
click at [139, 254] on input "number" at bounding box center [132, 255] width 35 height 12
type input "65"
click at [161, 256] on select "Year Month Week Day" at bounding box center [169, 255] width 35 height 12
select select
radio input "true"
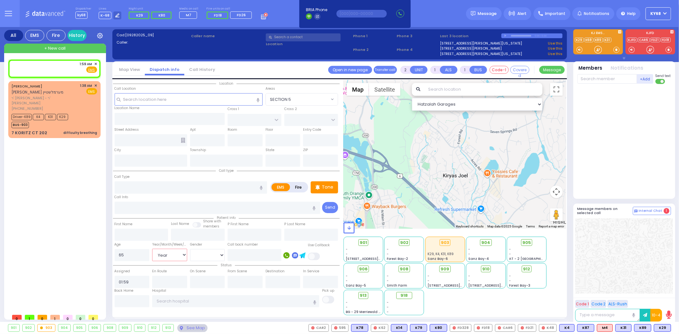
click at [152, 249] on select "Year Month Week Day" at bounding box center [169, 255] width 35 height 12
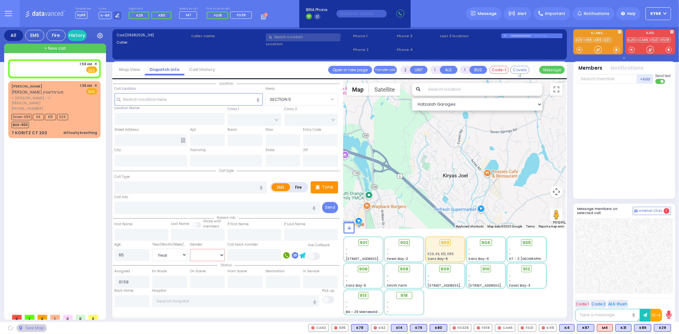
click at [208, 254] on select "Male Female" at bounding box center [207, 255] width 35 height 12
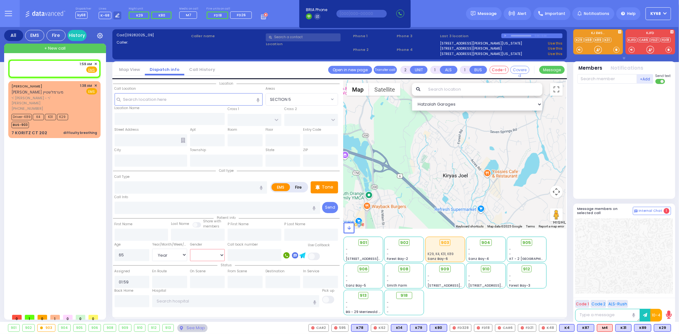
click at [190, 249] on select "Male Female" at bounding box center [207, 255] width 35 height 12
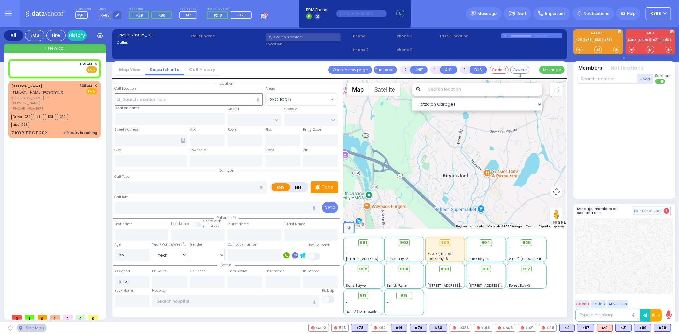
click at [227, 312] on div "Location All areas" at bounding box center [226, 198] width 227 height 236
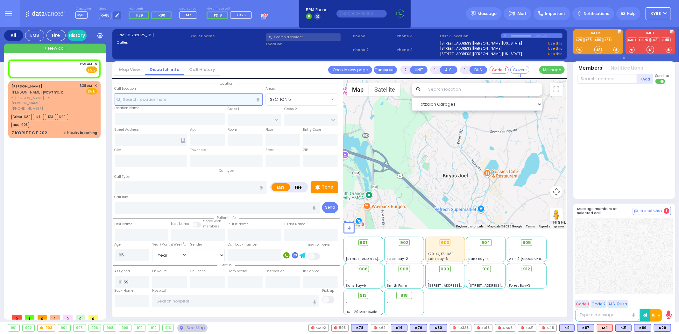
click at [161, 102] on input "text" at bounding box center [189, 99] width 148 height 12
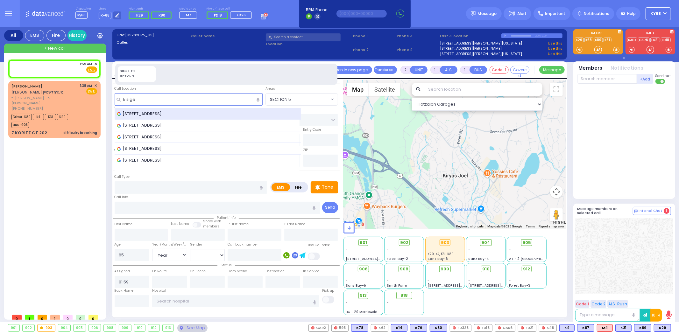
click at [159, 116] on span "5 Siget Court, Monroe, NY, USA" at bounding box center [140, 114] width 47 height 6
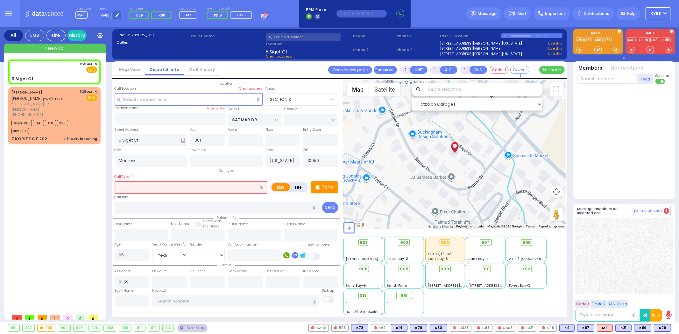
click at [185, 139] on icon at bounding box center [183, 140] width 4 height 5
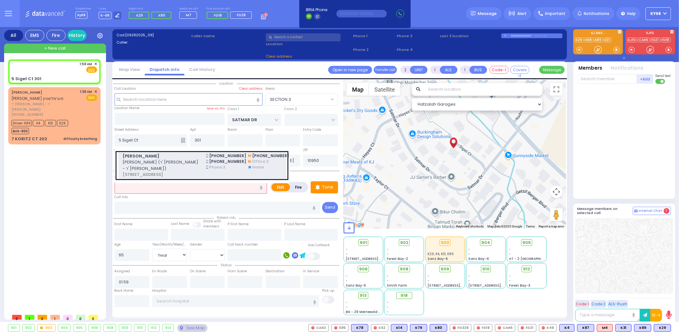
click at [176, 157] on span "[PERSON_NAME]" at bounding box center [161, 156] width 76 height 6
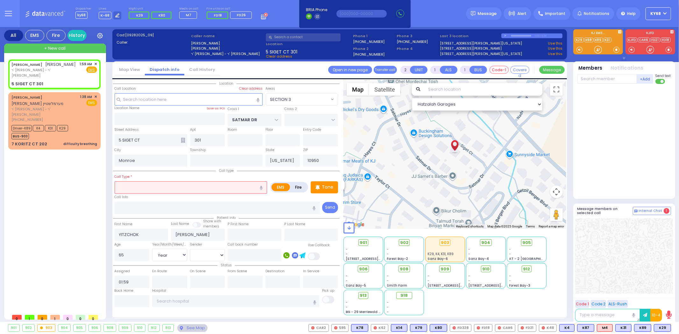
click at [174, 186] on input "text" at bounding box center [191, 188] width 153 height 12
click at [612, 113] on div at bounding box center [625, 140] width 95 height 107
click at [608, 78] on input "text" at bounding box center [608, 79] width 60 height 10
click at [254, 254] on input "text" at bounding box center [255, 255] width 54 height 12
click at [577, 103] on div "+Add Send text" at bounding box center [624, 136] width 98 height 124
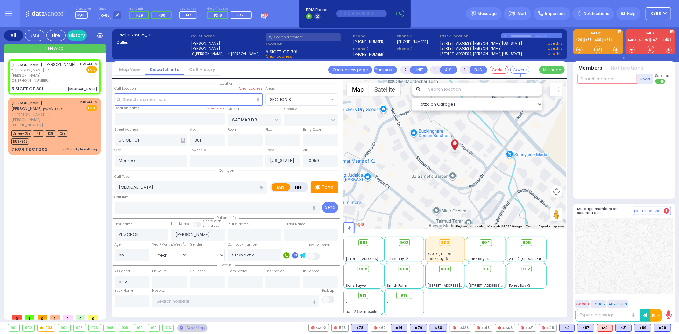
click at [600, 78] on input "text" at bounding box center [608, 79] width 60 height 10
click at [593, 148] on div at bounding box center [625, 140] width 95 height 107
click at [284, 254] on rect at bounding box center [286, 256] width 6 height 6
click at [386, 14] on icon "button" at bounding box center [386, 13] width 4 height 4
click at [260, 254] on input "9177571252" at bounding box center [255, 255] width 54 height 12
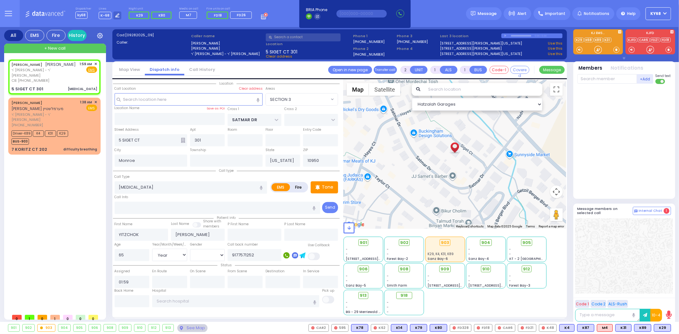
click at [280, 40] on input "text" at bounding box center [303, 37] width 75 height 8
paste input "9177571252"
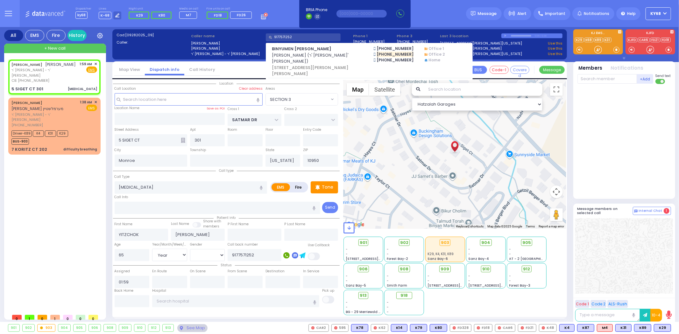
click at [609, 115] on div at bounding box center [625, 140] width 95 height 107
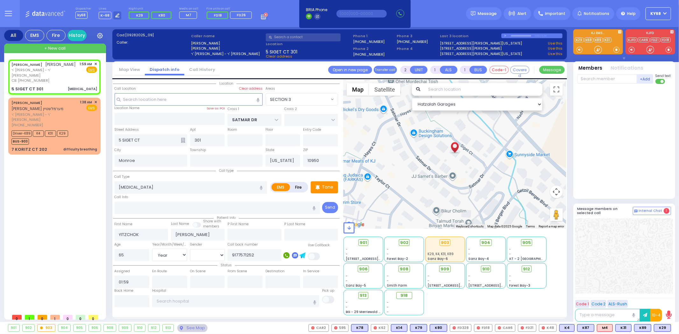
click at [610, 100] on div at bounding box center [625, 140] width 95 height 107
click at [604, 122] on div at bounding box center [625, 140] width 95 height 107
click at [614, 172] on div at bounding box center [625, 140] width 95 height 107
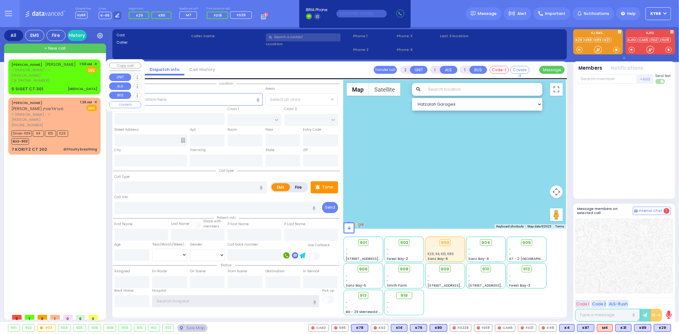
type input "ky68"
click at [45, 78] on div "CB: (917) 757-1252" at bounding box center [44, 80] width 66 height 5
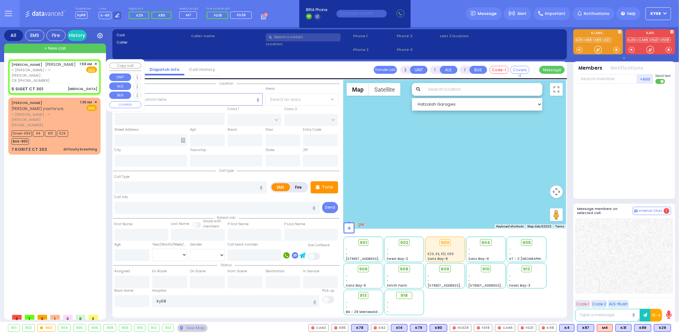
select select
type input "Chest Pain"
radio input "true"
type input "YITZCHOK"
type input "[PERSON_NAME]"
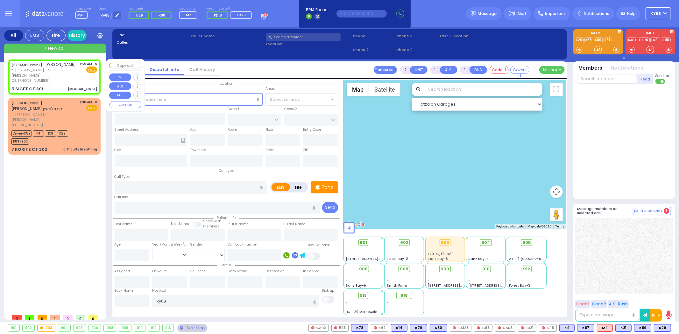
type input "65"
select select "Year"
type input "9177571252"
type input "01:59"
select select "Hatzalah Garages"
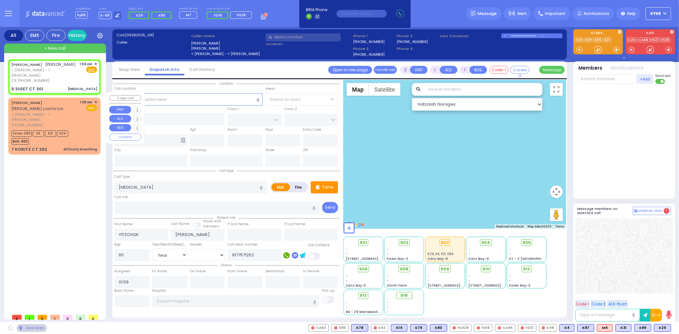
type input "SATMAR DR"
type input "5 SIGET CT"
type input "301"
type input "Monroe"
type input "[US_STATE]"
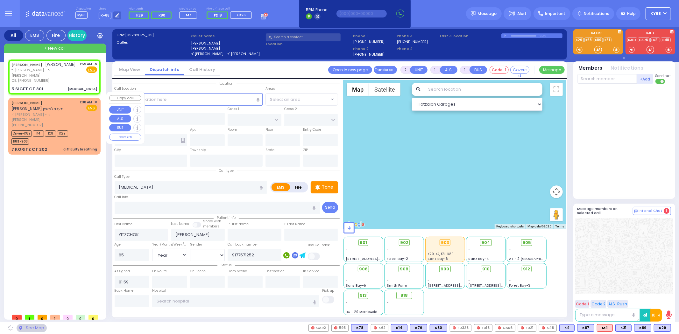
type input "10950"
select select "SECTION 3"
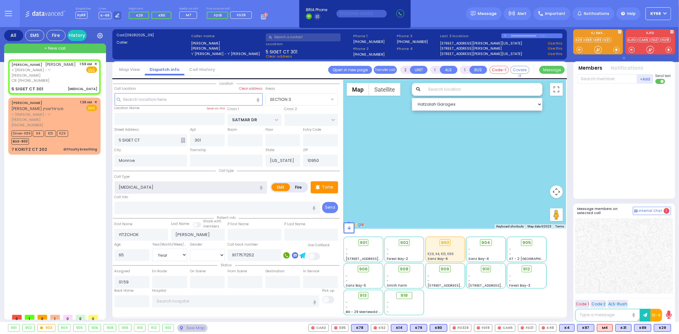
click at [147, 183] on input "Chest Pain" at bounding box center [191, 188] width 153 height 12
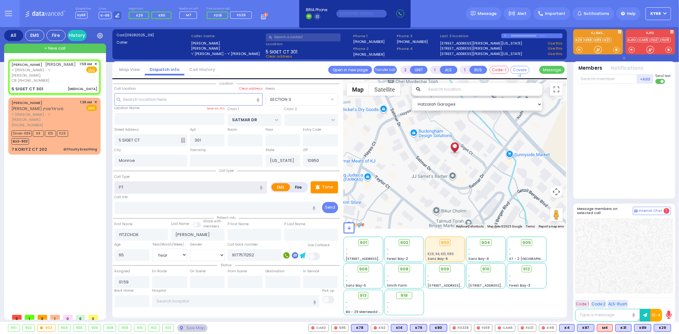
type input "Pt not feeling well"
type input "1"
type input "0"
click at [626, 106] on div at bounding box center [625, 140] width 95 height 107
select select
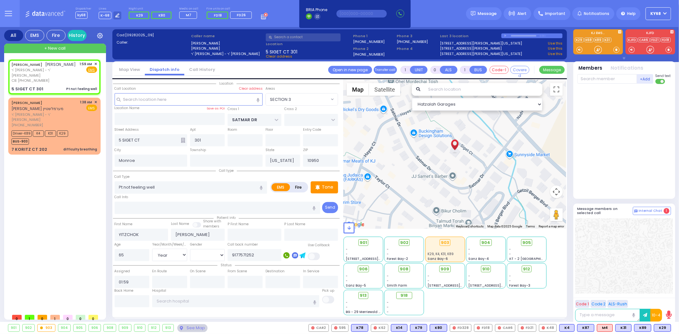
radio input "true"
select select "Year"
select select "Hatzalah Garages"
select select "SECTION 3"
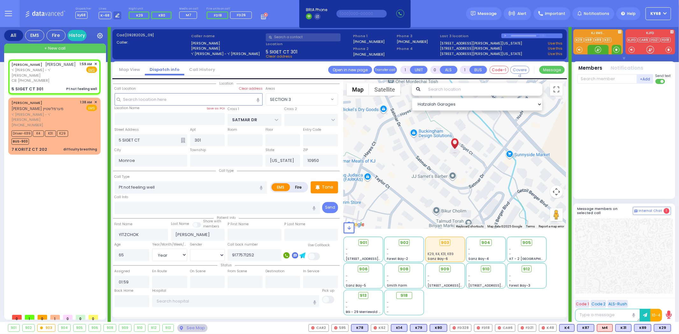
click at [616, 50] on span at bounding box center [617, 49] width 6 height 6
click at [599, 50] on div at bounding box center [598, 49] width 6 height 6
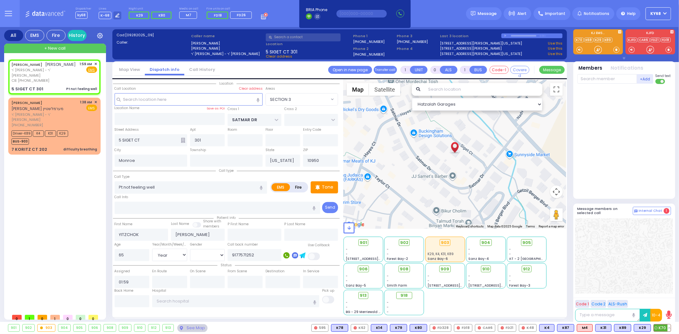
click at [662, 330] on span "K70" at bounding box center [662, 328] width 17 height 7
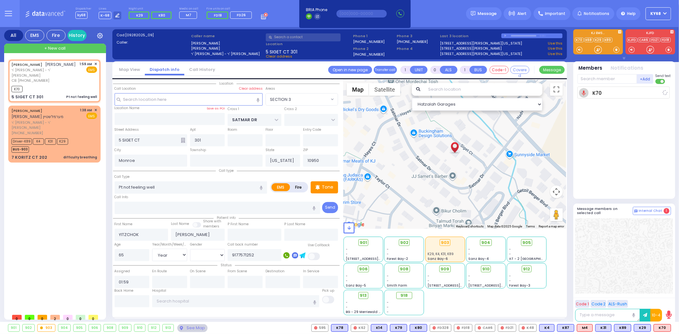
select select
radio input "true"
select select "Year"
type input "02:03"
select select "Hatzalah Garages"
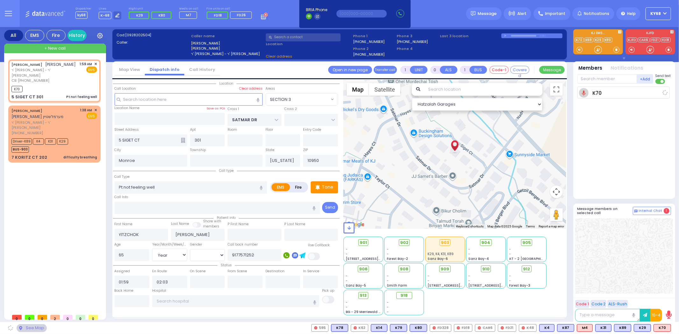
select select "SECTION 3"
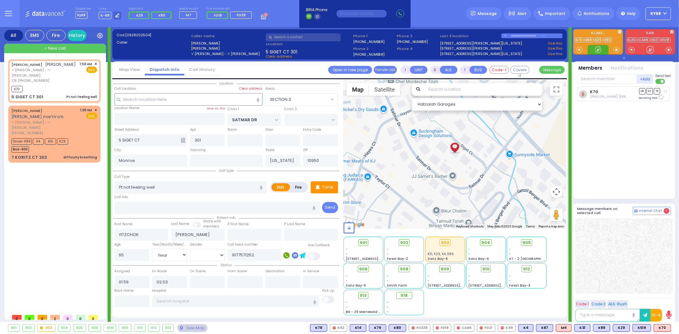
click at [599, 51] on div at bounding box center [598, 49] width 6 height 6
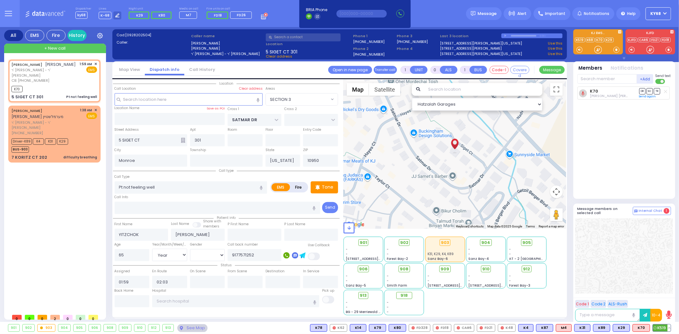
click at [660, 329] on span "K519" at bounding box center [662, 328] width 18 height 7
select select
radio input "true"
select select "Year"
select select "Hatzalah Garages"
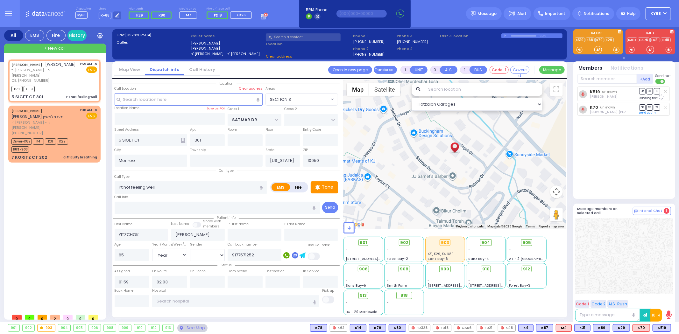
select select "SECTION 3"
click at [634, 167] on div "K519 Aron Spielman DR SO TR" at bounding box center [625, 140] width 95 height 107
click at [638, 157] on div "K519 Aron Spielman DR SO TR" at bounding box center [625, 140] width 95 height 107
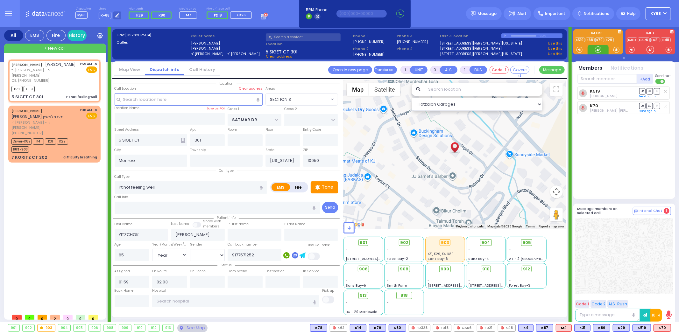
click at [593, 50] on div at bounding box center [598, 50] width 21 height 10
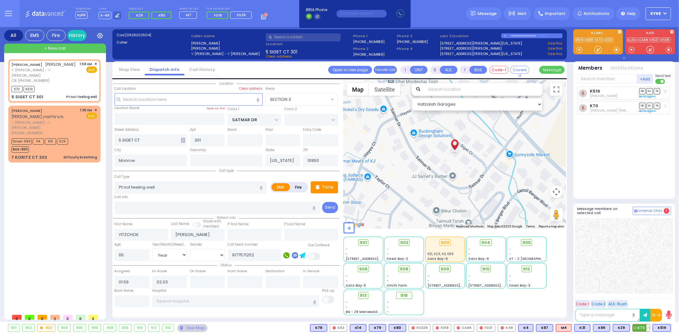
click at [649, 328] on button at bounding box center [648, 328] width 3 height 7
click at [623, 314] on rect at bounding box center [622, 314] width 8 height 8
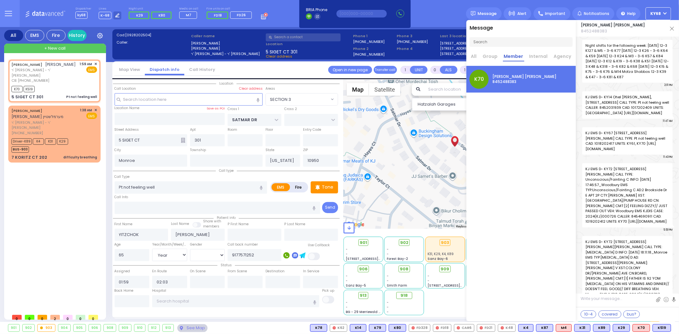
scroll to position [8852, 0]
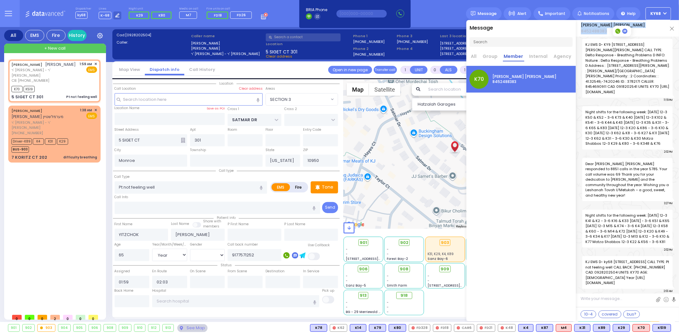
drag, startPoint x: 581, startPoint y: 23, endPoint x: 611, endPoint y: 31, distance: 31.3
click at [611, 31] on div "David Levi Flohr 8452488383" at bounding box center [627, 28] width 103 height 17
copy div "David Levi Flohr 8452488383"
click at [670, 327] on button at bounding box center [669, 328] width 3 height 7
click at [669, 327] on button at bounding box center [669, 328] width 3 height 7
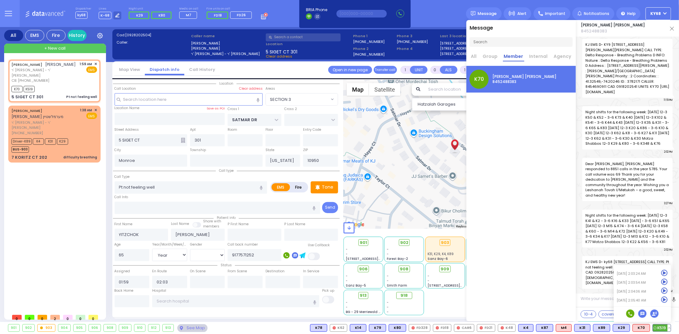
click at [644, 313] on icon at bounding box center [643, 314] width 4 height 4
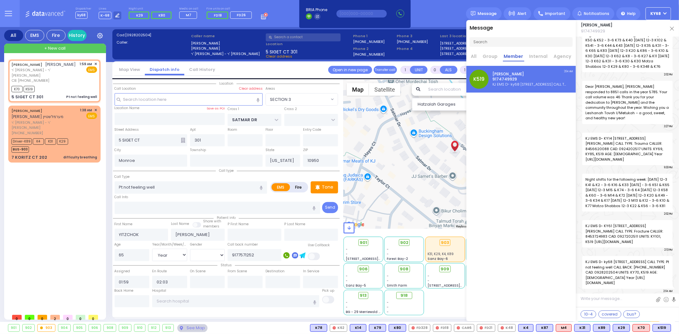
paste textarea "David Levi Flohr 8452488383"
type textarea "David Levi Flohr 8452488383"
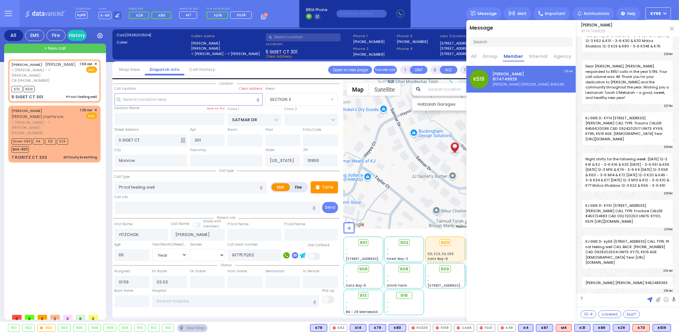
type textarea "70"
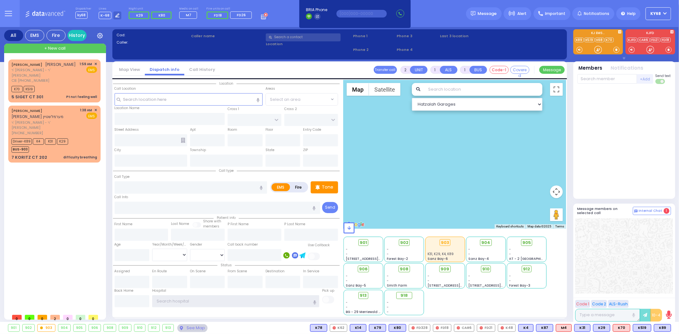
type input "ky68"
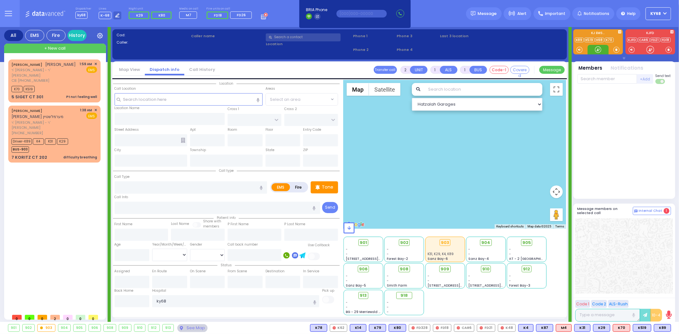
click at [596, 50] on div at bounding box center [598, 49] width 6 height 6
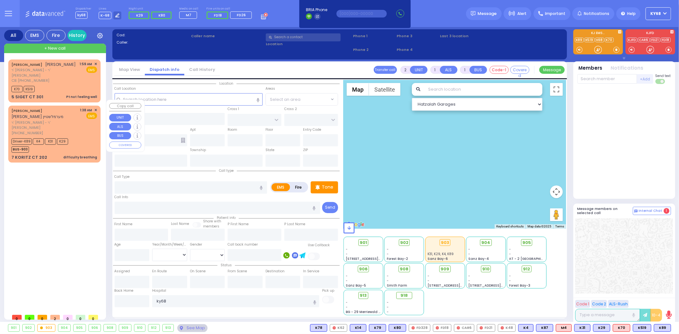
click at [39, 139] on span "K4" at bounding box center [38, 142] width 11 height 6
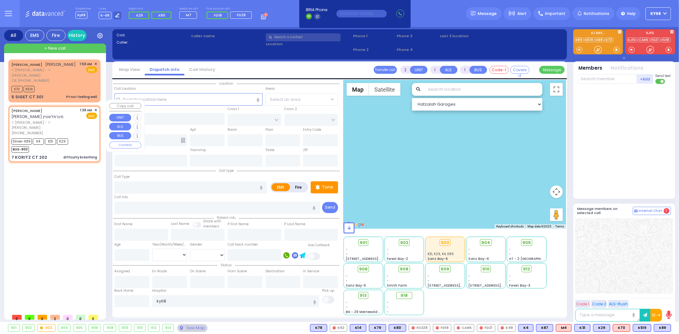
select select
type input "difficulty breathing"
radio input "true"
type input "[PERSON_NAME]"
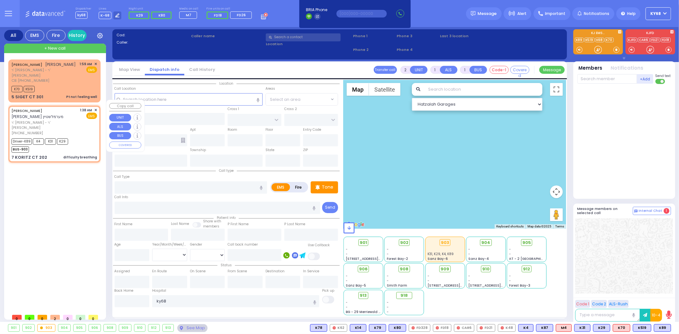
type input "7"
select select "Month"
select select "[DEMOGRAPHIC_DATA]"
type input "01:38"
type input "01:40"
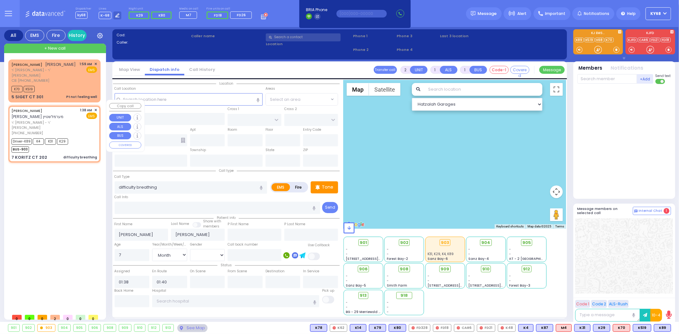
select select "Hatzalah Garages"
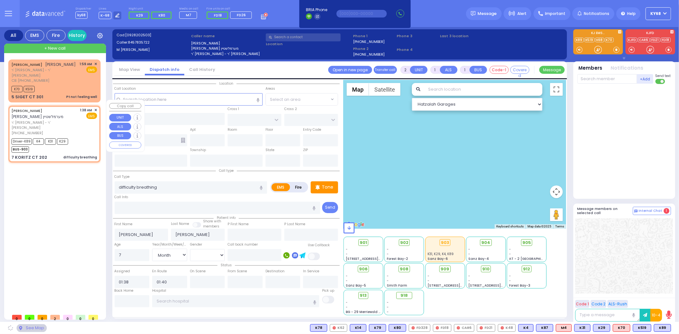
type input "[PERSON_NAME] COURT"
type input "SCHUNNEMUNK RD"
type input "7 [PERSON_NAME] CT"
type input "202"
type input "Monroe"
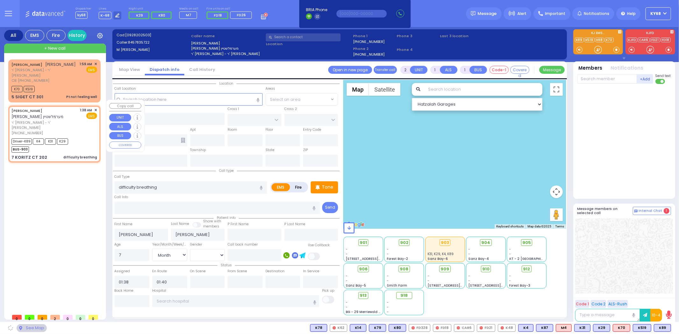
type input "[US_STATE]"
type input "10950"
select select "SECTION 5"
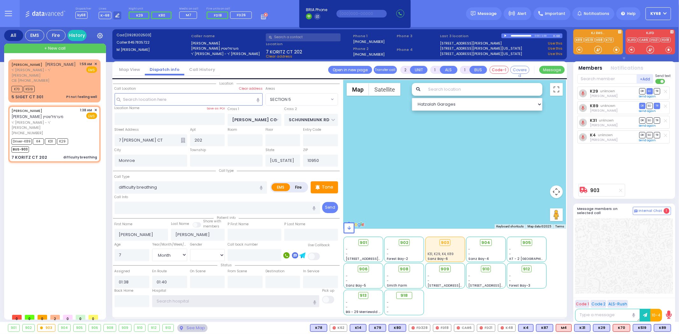
click at [229, 301] on input "text" at bounding box center [235, 302] width 167 height 12
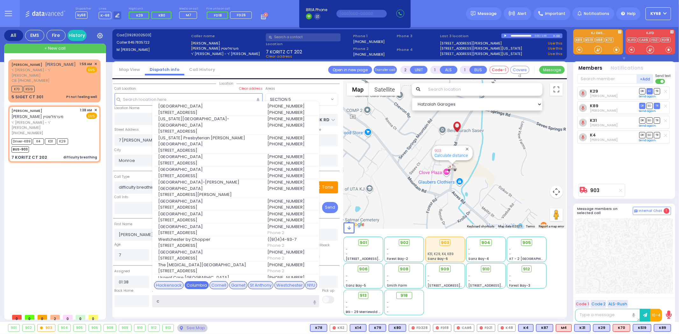
type input "c"
click at [200, 284] on div "Columbia" at bounding box center [197, 286] width 24 height 8
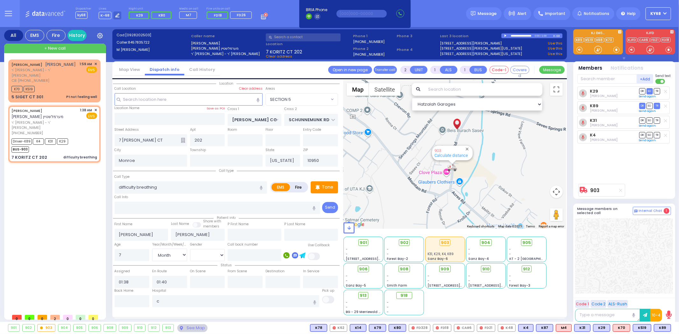
select select
radio input "true"
select select "Month"
select select "[DEMOGRAPHIC_DATA]"
type input "[US_STATE][GEOGRAPHIC_DATA]- [GEOGRAPHIC_DATA]"
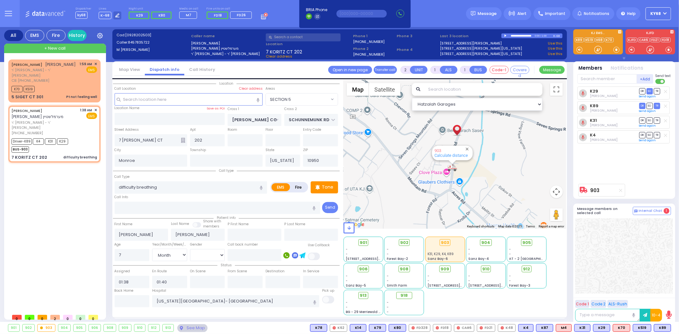
select select "Hatzalah Garages"
select select "SECTION 5"
click at [655, 119] on span "TR" at bounding box center [657, 121] width 6 height 6
click at [648, 137] on span "SO" at bounding box center [650, 135] width 6 height 6
select select
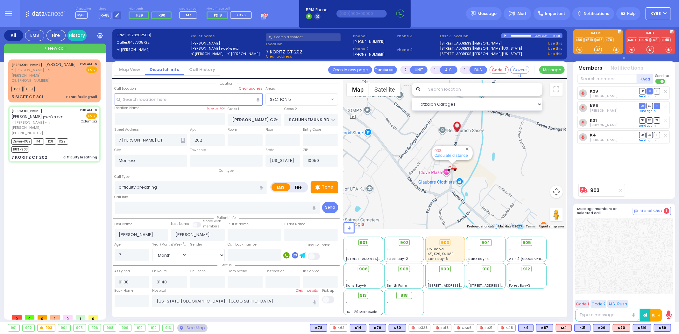
radio input "true"
select select "Month"
select select "[DEMOGRAPHIC_DATA]"
type input "02:11"
select select "Hatzalah Garages"
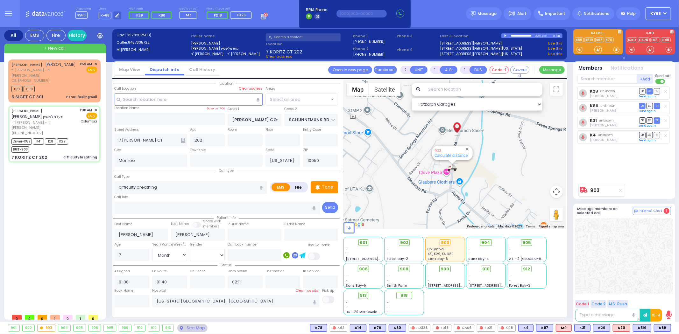
select select "SECTION 5"
select select
radio input "true"
select select "Month"
select select "[DEMOGRAPHIC_DATA]"
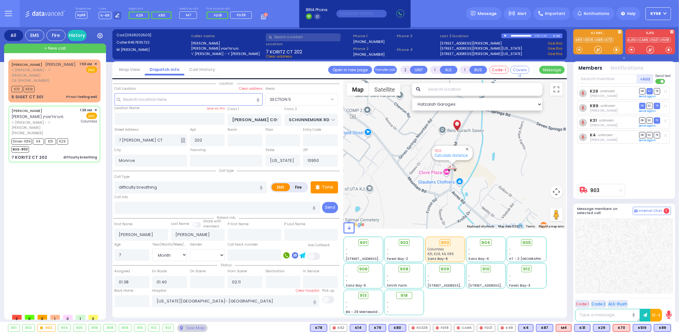
select select "Hatzalah Garages"
select select "SECTION 5"
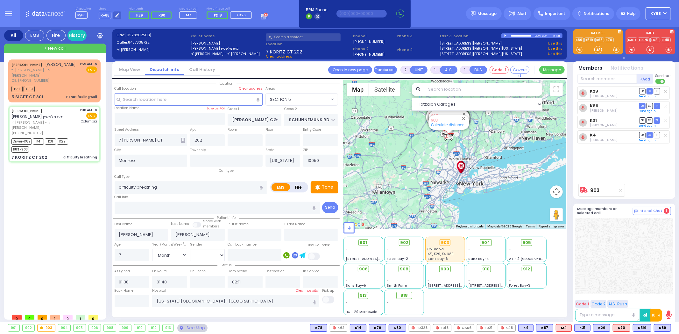
type input "6"
select select
radio input "true"
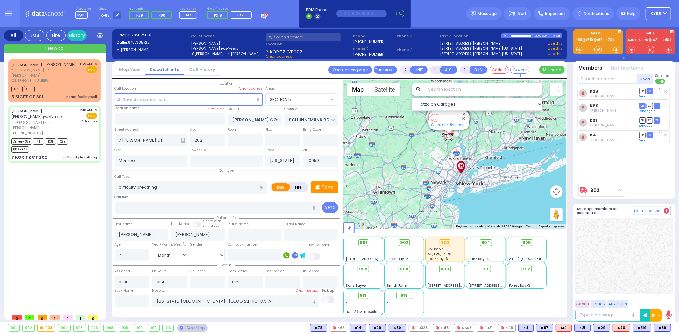
type input "Unknown"
select select "Year"
select select "[DEMOGRAPHIC_DATA]"
select select "Hatzalah Garages"
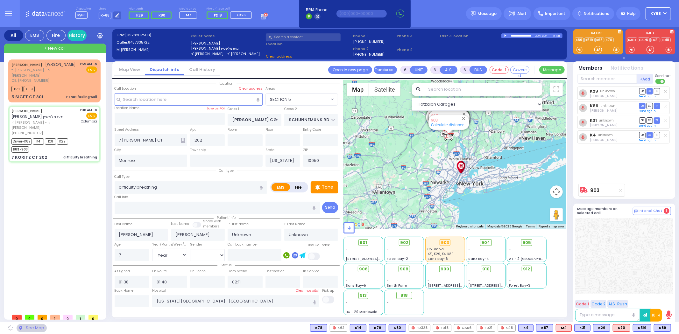
select select "SECTION 5"
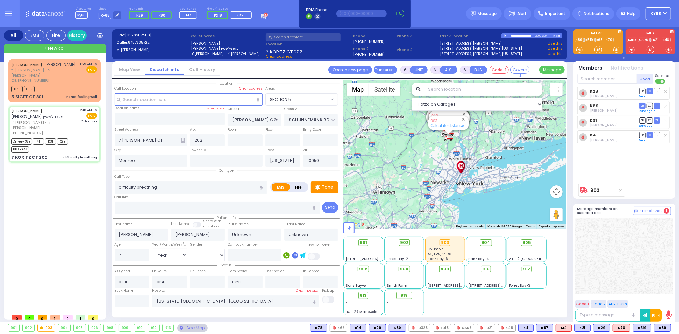
select select
radio input "true"
select select "Year"
select select "[DEMOGRAPHIC_DATA]"
select select "Hatzalah Garages"
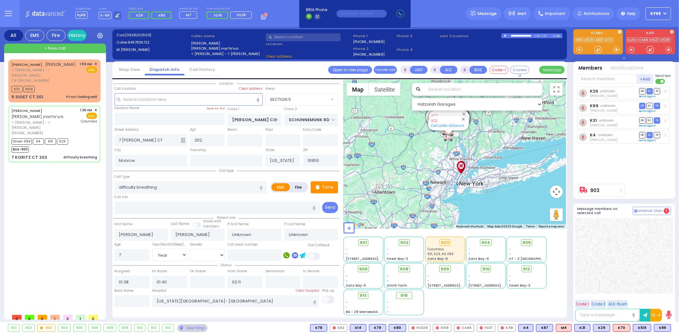
select select
radio input "true"
select select "Year"
select select "[DEMOGRAPHIC_DATA]"
select select "SECTION 5"
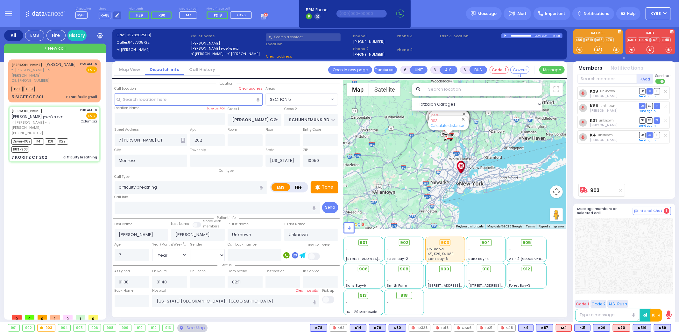
select select "Hatzalah Garages"
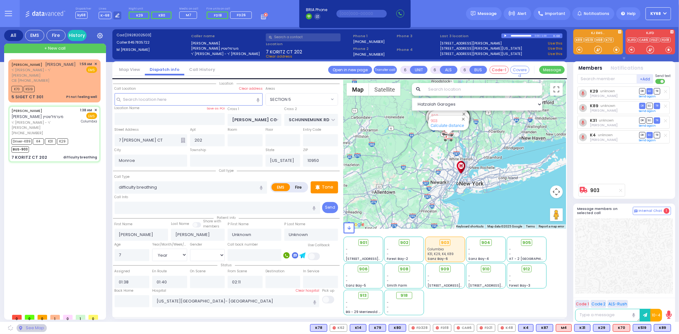
select select "SECTION 5"
select select
radio input "true"
select select "Year"
select select "[DEMOGRAPHIC_DATA]"
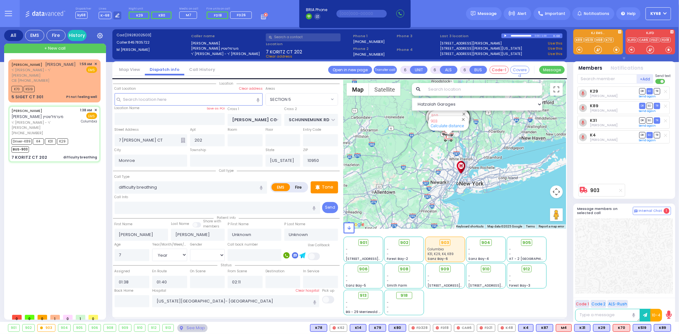
select select "Hatzalah Garages"
select select "SECTION 5"
select select
radio input "true"
type input "Aron"
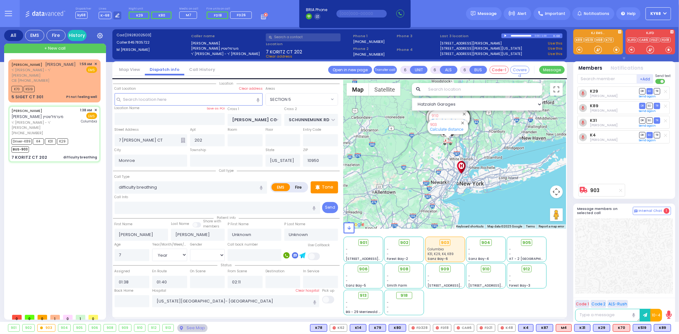
type input "Daskal"
select select "Month"
select select "[DEMOGRAPHIC_DATA]"
type input "01:45"
type input "02:10"
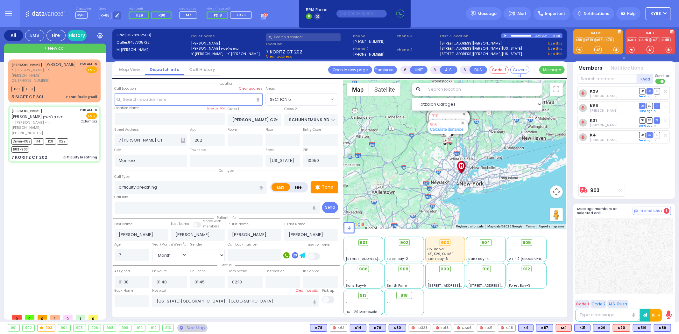
select select "Hatzalah Garages"
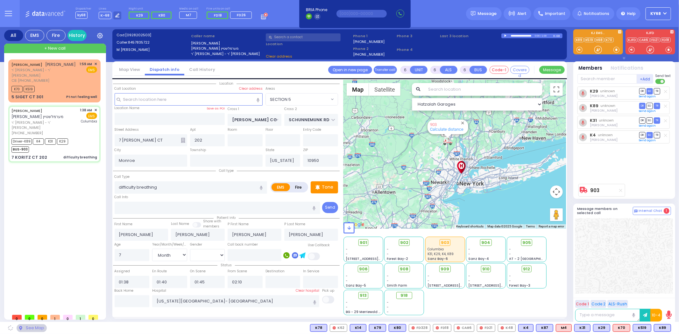
select select "SECTION 5"
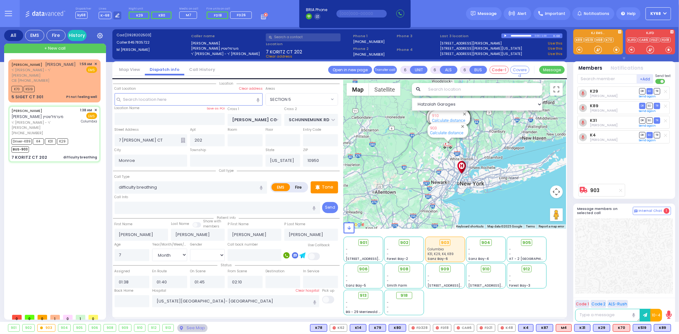
select select
radio input "true"
select select "Month"
select select "[DEMOGRAPHIC_DATA]"
select select "Hatzalah Garages"
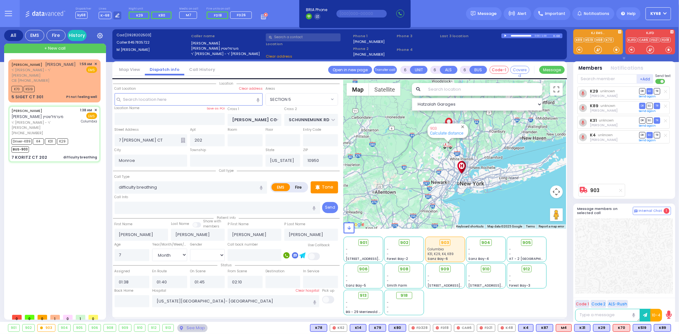
select select "SECTION 5"
select select
radio input "true"
select select "Month"
select select "[DEMOGRAPHIC_DATA]"
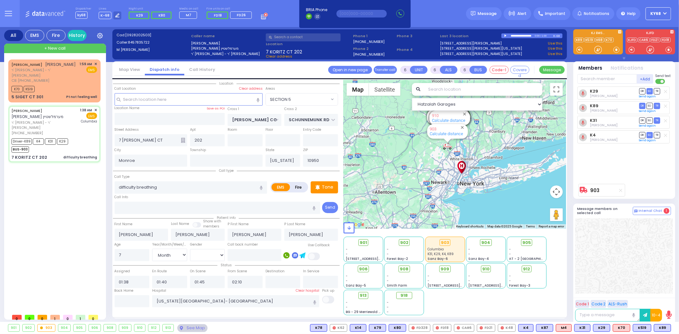
select select "Hatzalah Garages"
select select "SECTION 5"
select select
radio input "true"
select select "Month"
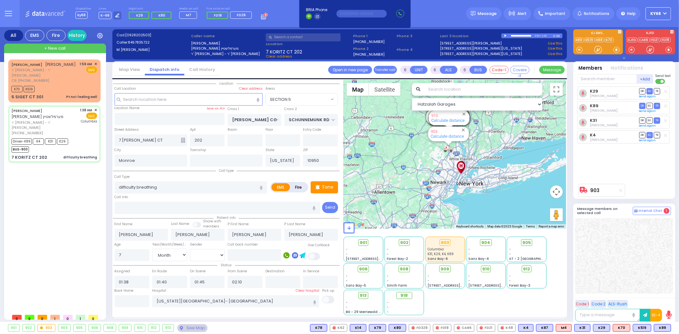
select select "[DEMOGRAPHIC_DATA]"
select select "Hatzalah Garages"
select select "SECTION 5"
select select
radio input "true"
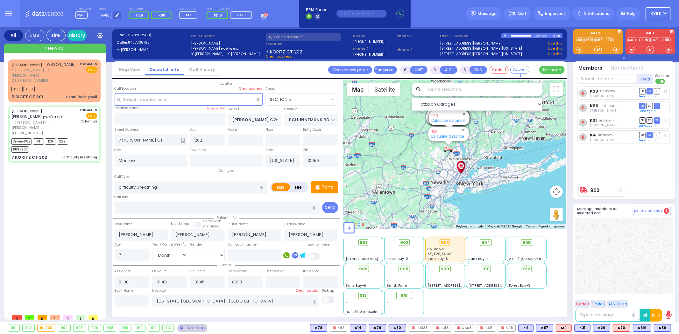
select select "Month"
select select "[DEMOGRAPHIC_DATA]"
select select "Hatzalah Garages"
select select "SECTION 5"
select select
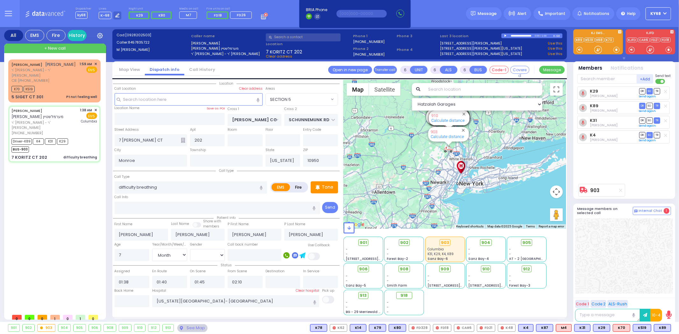
radio input "true"
select select "Month"
select select "[DEMOGRAPHIC_DATA]"
select select "Hatzalah Garages"
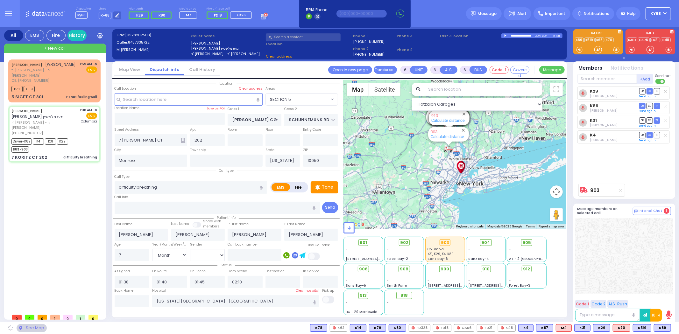
select select "SECTION 5"
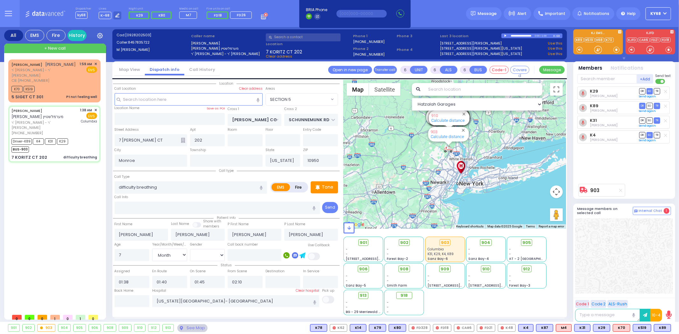
select select
radio input "true"
select select "Month"
select select "[DEMOGRAPHIC_DATA]"
select select "Hatzalah Garages"
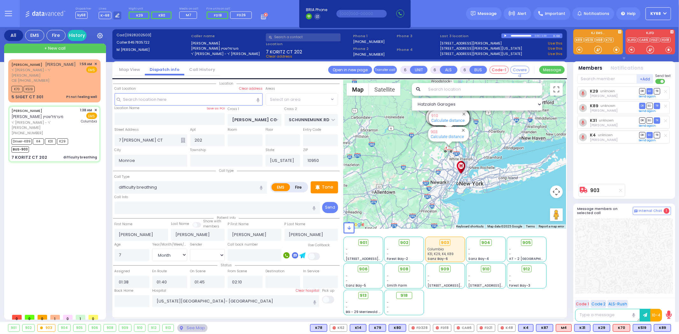
select select "SECTION 5"
select select
radio input "true"
select select "Month"
select select "[DEMOGRAPHIC_DATA]"
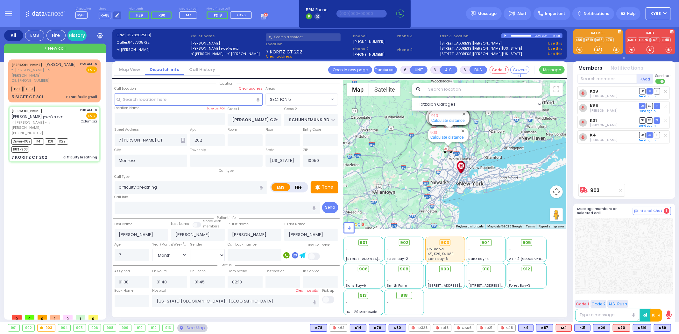
select select "Hatzalah Garages"
select select "SECTION 5"
select select
radio input "true"
select select "Month"
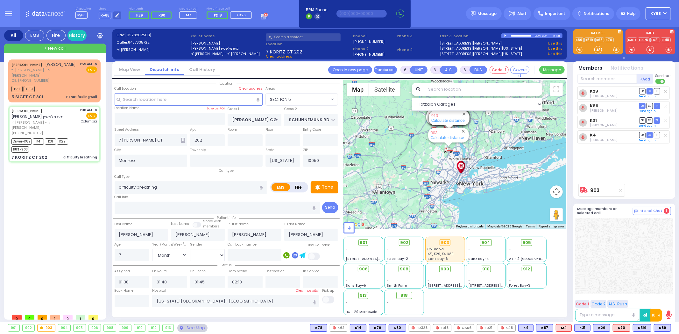
select select "[DEMOGRAPHIC_DATA]"
select select "Hatzalah Garages"
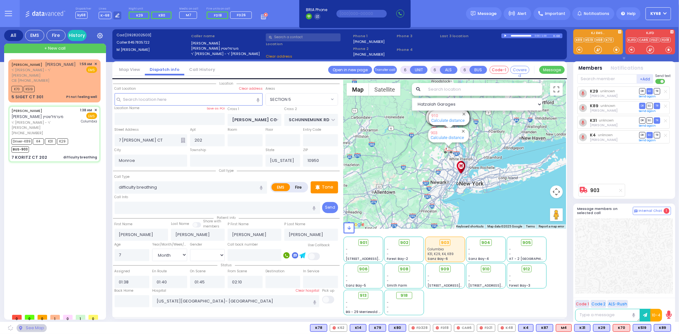
select select "SECTION 5"
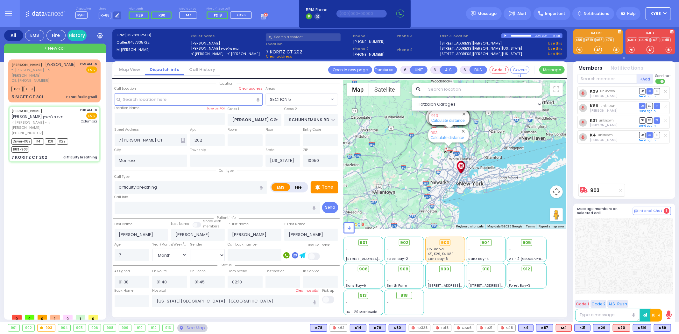
select select
radio input "true"
select select "Month"
select select "[DEMOGRAPHIC_DATA]"
select select "Hatzalah Garages"
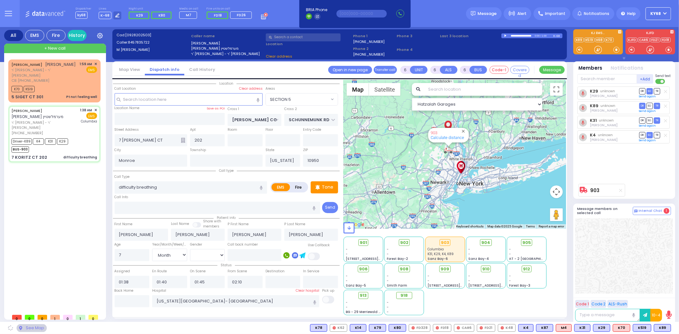
select select "SECTION 5"
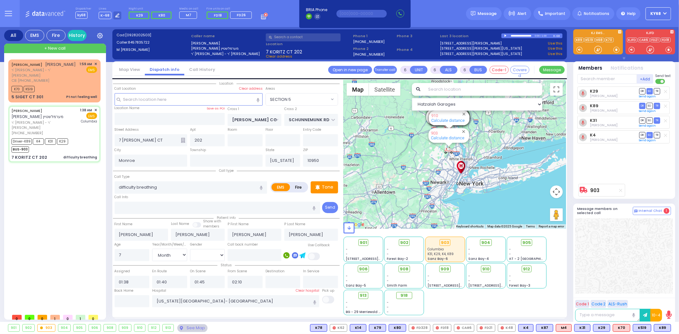
select select
radio input "true"
select select "Month"
select select "[DEMOGRAPHIC_DATA]"
select select "Hatzalah Garages"
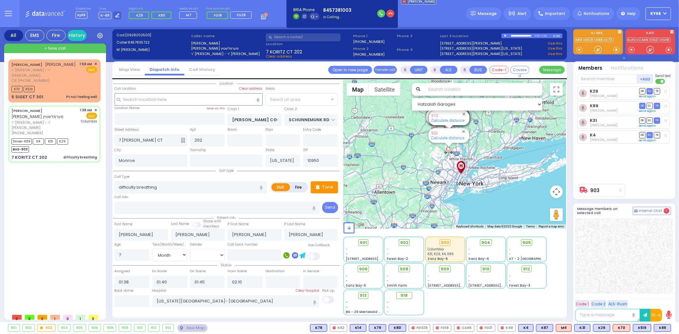
select select "SECTION 5"
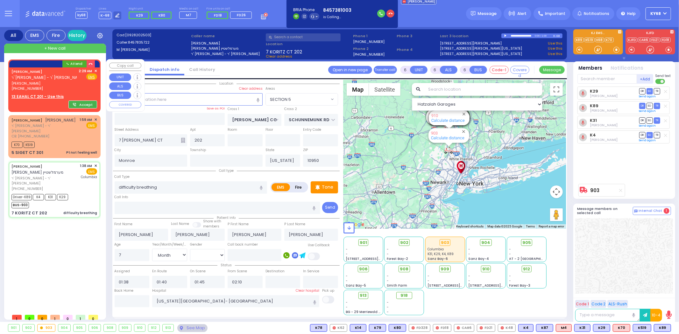
click at [76, 101] on button "Accept" at bounding box center [82, 105] width 29 height 8
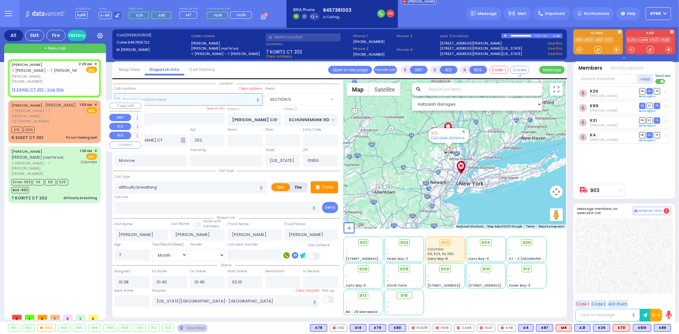
type input "2"
type input "1"
select select
radio input "true"
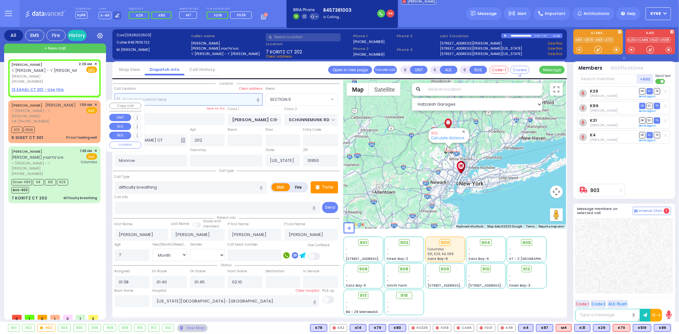
type input "ARON OZER"
type input "KOHN"
select select
type input "02:29"
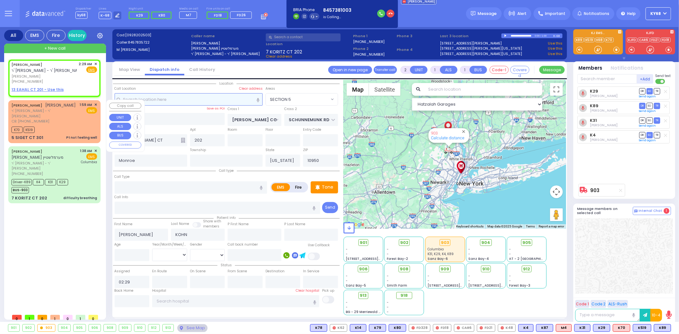
select select "Hatzalah Garages"
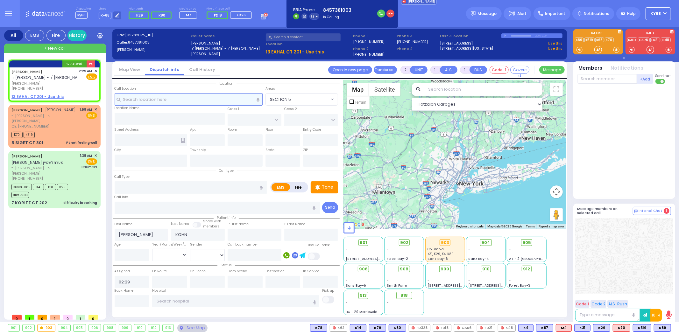
select select
radio input "true"
select select
select select "Hatzalah Garages"
select select
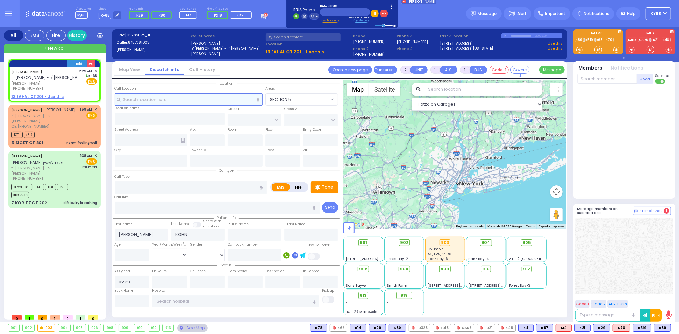
radio input "true"
select select
select select "Hatzalah Garages"
click at [204, 69] on link "Call History" at bounding box center [202, 70] width 36 height 6
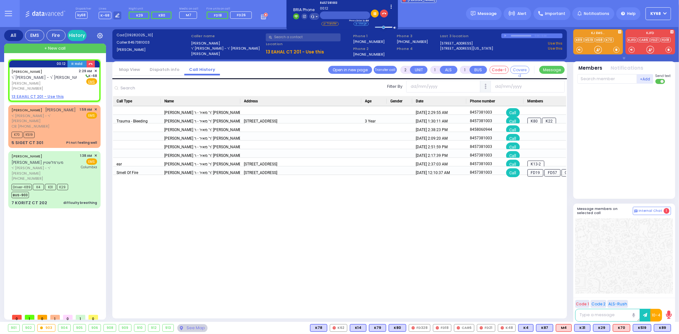
click at [165, 68] on link "Dispatch info" at bounding box center [164, 70] width 39 height 6
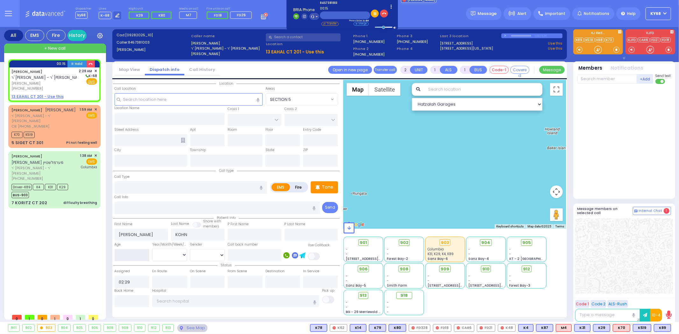
click at [132, 253] on input "number" at bounding box center [132, 255] width 35 height 12
type input "9"
type input "29"
click at [161, 253] on select "Year Month Week Day" at bounding box center [169, 255] width 35 height 12
select select "Year"
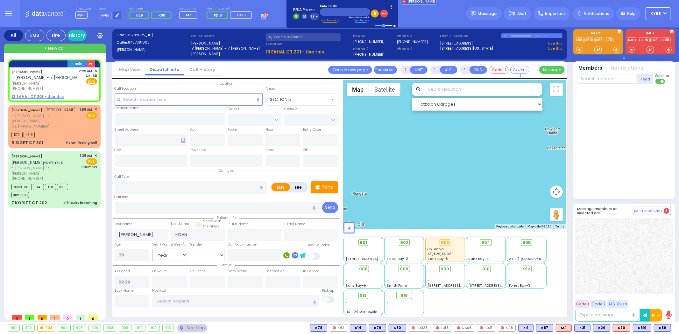
click at [152, 249] on select "Year Month Week Day" at bounding box center [169, 255] width 35 height 12
select select
radio input "true"
select select
select select "Hatzalah Garages"
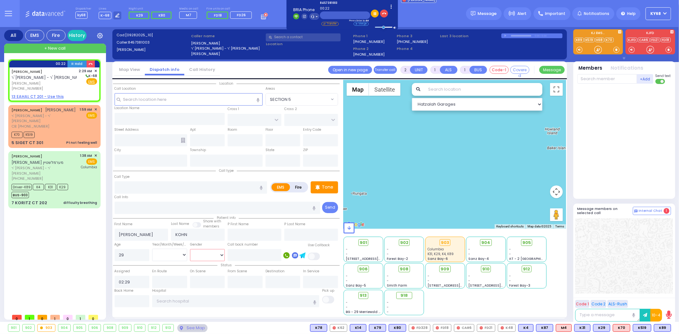
click at [199, 254] on select "Male Female" at bounding box center [207, 255] width 35 height 12
select select
radio input "true"
select select "Year"
select select "Hatzalah Garages"
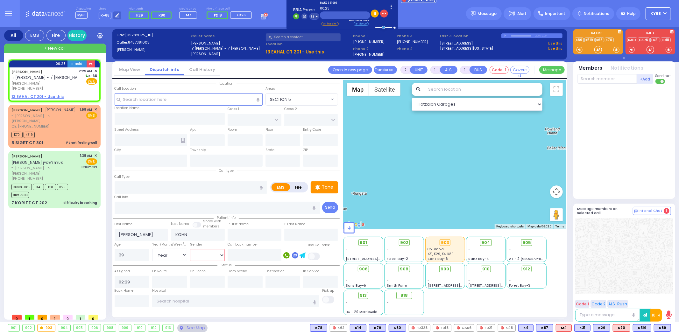
select select "[DEMOGRAPHIC_DATA]"
click at [190, 249] on select "Male Female" at bounding box center [207, 255] width 35 height 12
select select
radio input "true"
select select "Year"
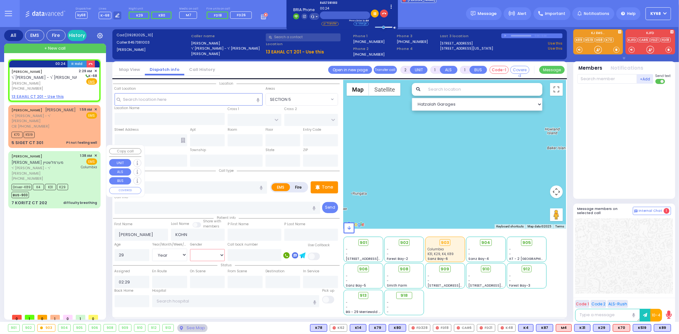
select select "[DEMOGRAPHIC_DATA]"
select select "Hatzalah Garages"
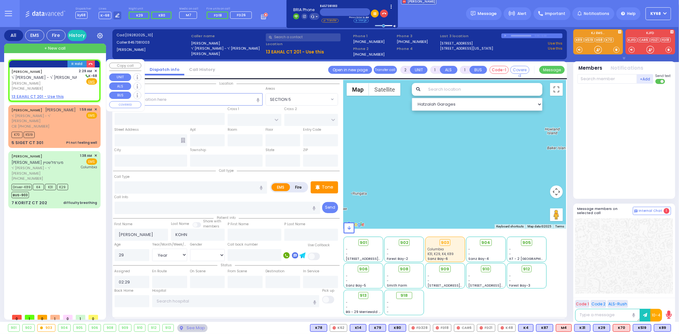
click at [37, 95] on u "13 EAHAL CT 201 - Use this" at bounding box center [37, 96] width 52 height 5
select select
radio input "true"
select select "Year"
select select "[DEMOGRAPHIC_DATA]"
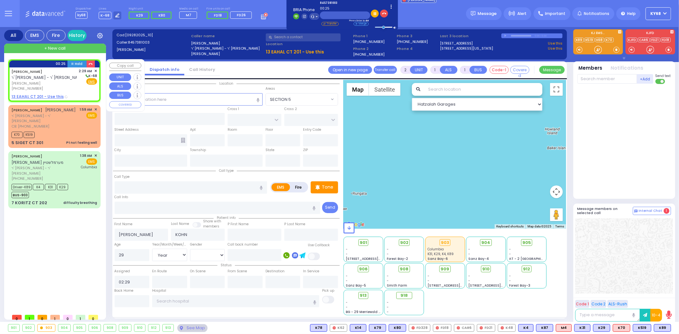
select select "Hatzalah Garages"
select select
radio input "true"
select select "Year"
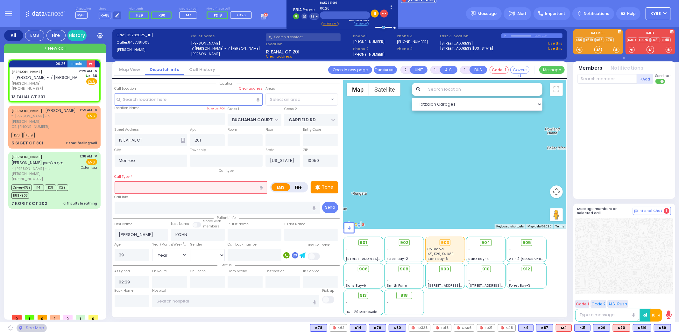
click at [219, 185] on input "text" at bounding box center [191, 188] width 153 height 12
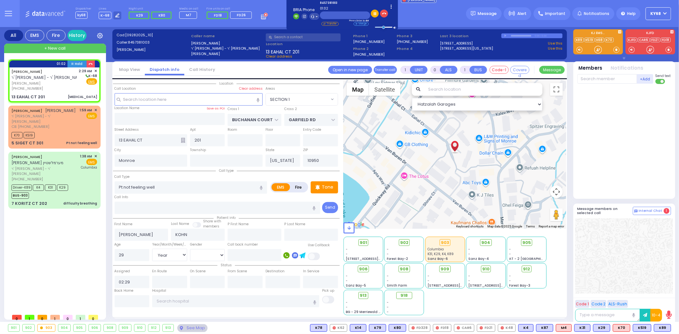
click at [584, 152] on div at bounding box center [625, 140] width 95 height 107
click at [384, 14] on icon "button" at bounding box center [384, 13] width 4 height 4
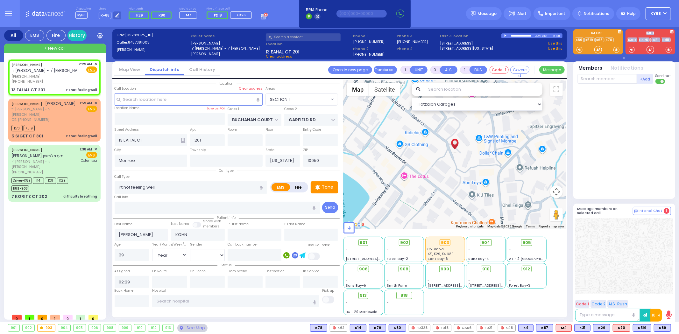
drag, startPoint x: 599, startPoint y: 51, endPoint x: 599, endPoint y: 55, distance: 3.9
click at [599, 55] on div "K89" at bounding box center [624, 44] width 107 height 30
click at [593, 61] on div "Members Notifications" at bounding box center [625, 66] width 102 height 10
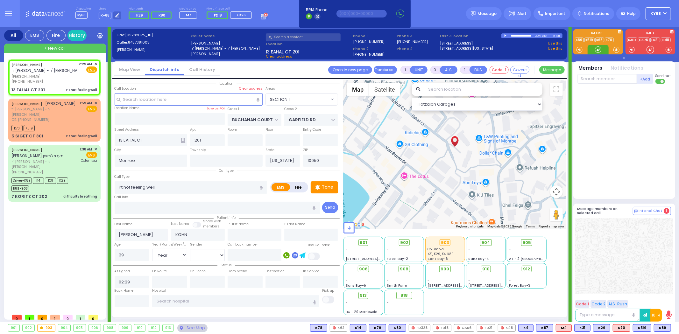
click at [600, 50] on div at bounding box center [598, 49] width 6 height 6
click at [614, 50] on span at bounding box center [617, 49] width 6 height 6
click at [596, 49] on div at bounding box center [598, 49] width 6 height 6
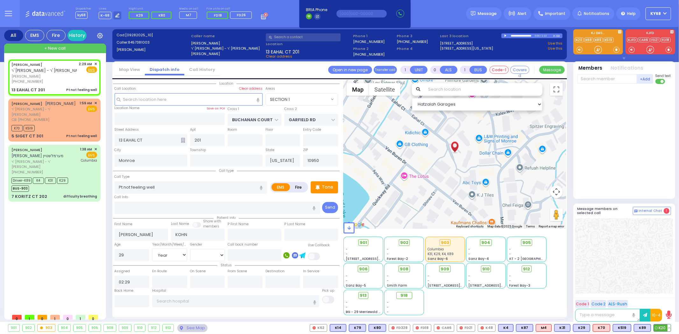
click at [663, 328] on span "K20" at bounding box center [662, 328] width 17 height 7
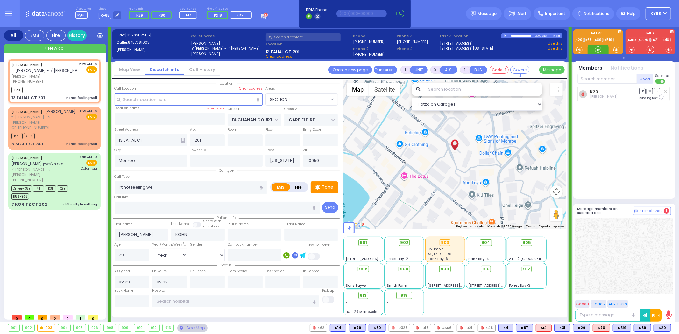
click at [598, 50] on div at bounding box center [598, 49] width 6 height 6
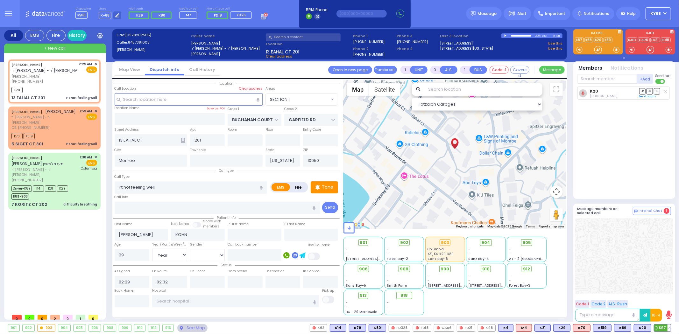
click at [661, 328] on span "K87" at bounding box center [662, 328] width 17 height 7
click at [651, 329] on button at bounding box center [649, 328] width 3 height 7
click at [611, 314] on rect at bounding box center [611, 314] width 8 height 8
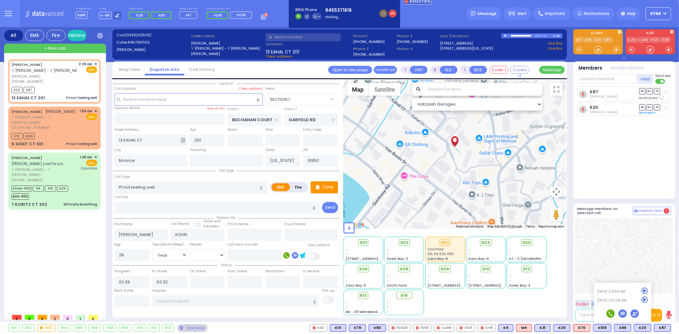
click at [592, 177] on div "K87 Shimon Schonfeld DR SO TR Sending text K20" at bounding box center [625, 140] width 95 height 107
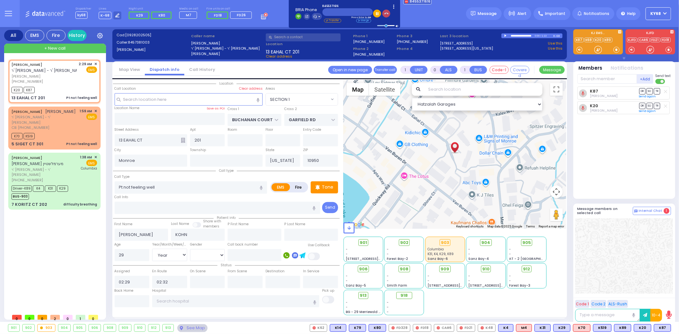
click at [386, 13] on icon "button" at bounding box center [386, 13] width 4 height 4
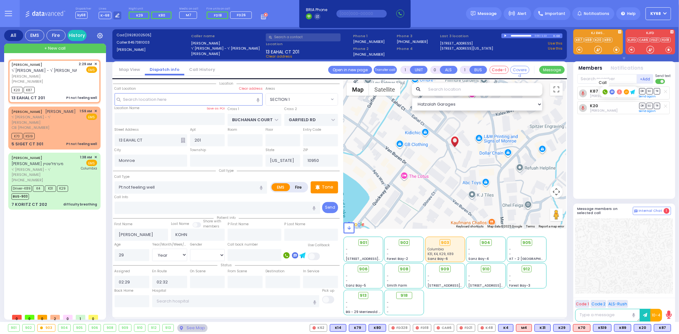
click at [605, 91] on rect at bounding box center [605, 91] width 5 height 5
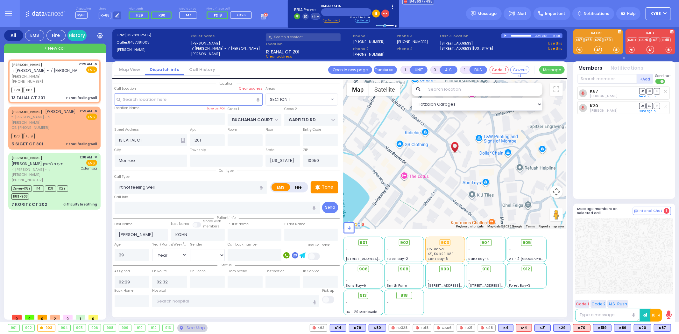
click at [619, 187] on div "K87 Shimon Schonfeld DR SO TR Sending text K20" at bounding box center [625, 140] width 95 height 107
click at [245, 42] on label "ARON OZER KOHN" at bounding box center [227, 43] width 73 height 5
click at [239, 60] on div "Cad: [0928202505] Caller: 8457381003 KOHN ARON Caller name ARON OZER KOHN ר' מא…" at bounding box center [340, 46] width 448 height 29
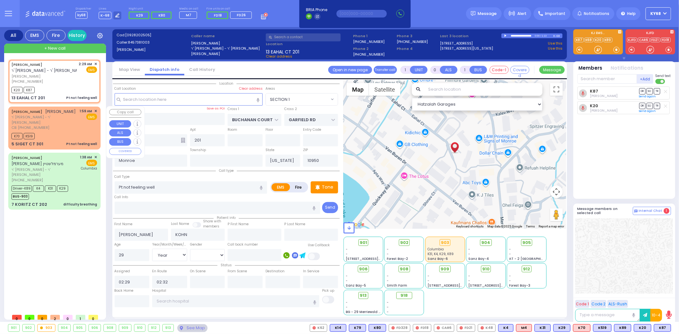
click at [24, 125] on span "CB: [PHONE_NUMBER]" at bounding box center [30, 127] width 38 height 5
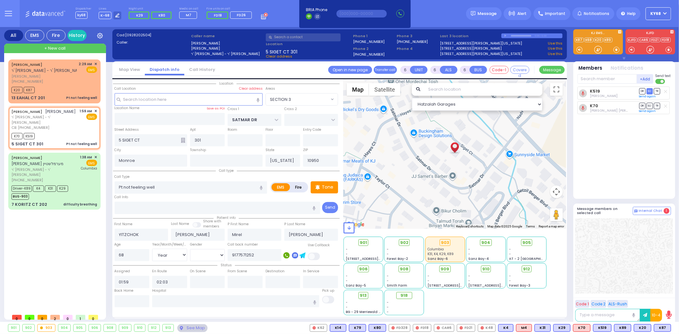
click at [587, 316] on textarea at bounding box center [607, 315] width 65 height 13
click at [596, 174] on div "K519 Aron Spielman DR SO TR" at bounding box center [625, 140] width 95 height 107
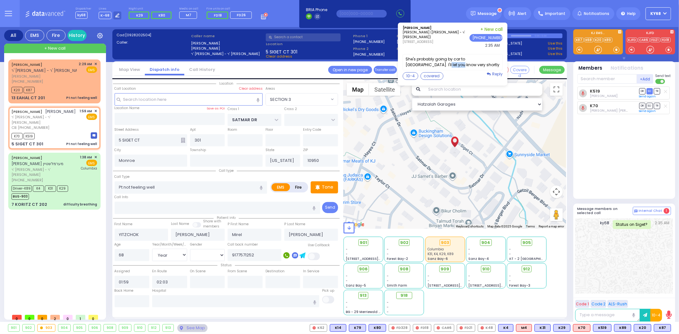
drag, startPoint x: 450, startPoint y: 60, endPoint x: 465, endPoint y: 59, distance: 15.3
click at [465, 59] on label "She's probably going by car to St Anthony's hospital. I'll let you know very sh…" at bounding box center [453, 62] width 100 height 16
drag, startPoint x: 434, startPoint y: 65, endPoint x: 440, endPoint y: 65, distance: 6.7
click at [440, 65] on label "She's probably going by car to St Anthony's hospital. I'll let you know very sh…" at bounding box center [453, 62] width 100 height 16
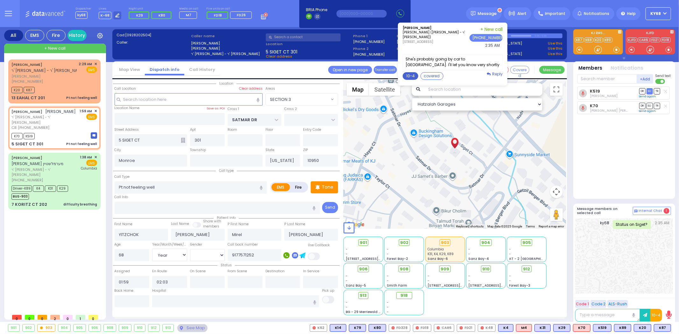
click at [416, 75] on button "10-4" at bounding box center [411, 76] width 16 height 8
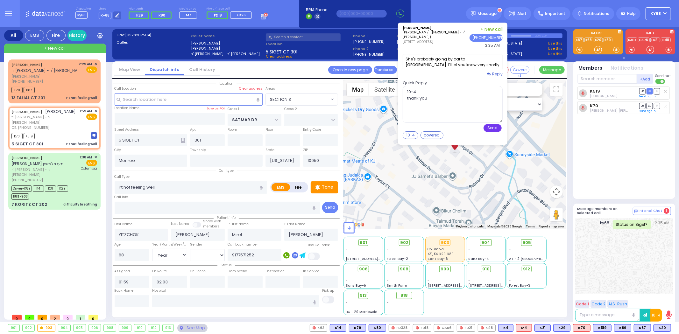
click at [500, 130] on button "Send" at bounding box center [493, 128] width 18 height 8
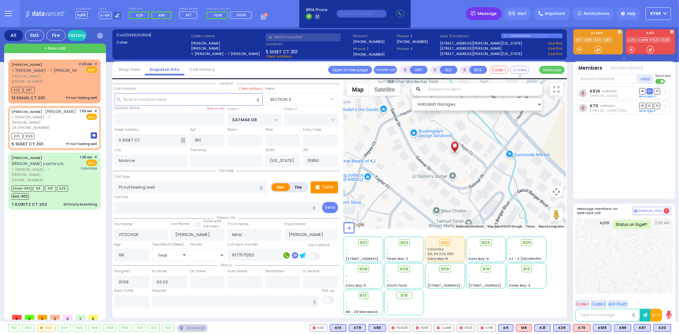
click at [476, 12] on img at bounding box center [473, 13] width 5 height 5
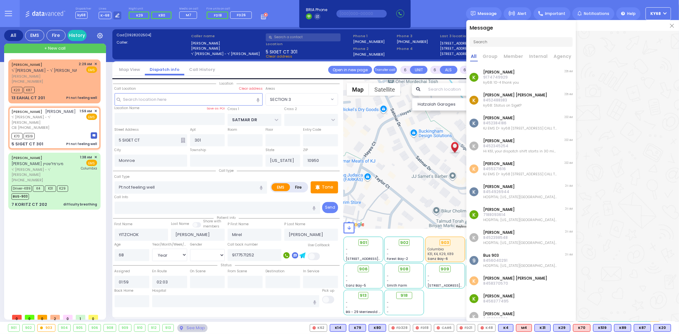
click at [511, 88] on div "K Aron Spielman 9174749929 ky68: 10-4 thank you 2:35 AM" at bounding box center [522, 77] width 110 height 23
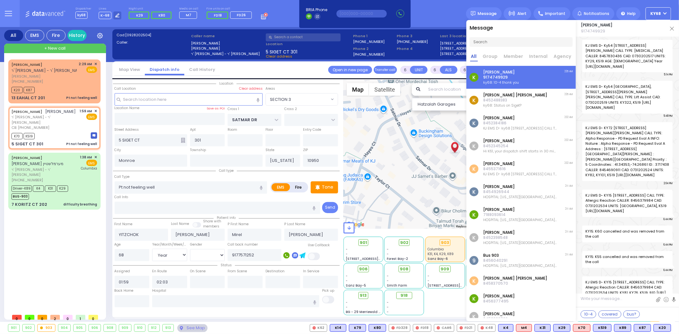
scroll to position [3097, 0]
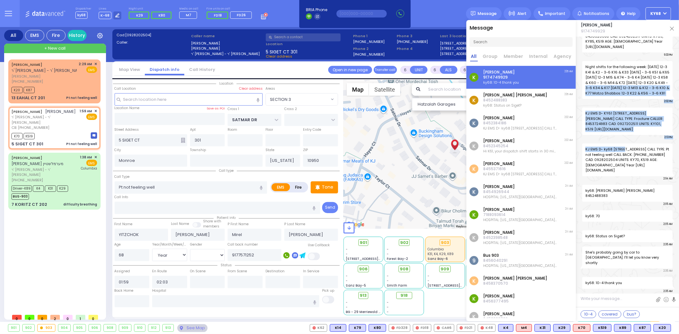
drag, startPoint x: 619, startPoint y: 79, endPoint x: 624, endPoint y: 148, distance: 68.9
click at [624, 148] on div "KJ EMS D- Ky54 85 FOREST RD #201, Kiryas Joel 10950 CALL TYPE: Dislocation CALL…" at bounding box center [627, 167] width 103 height 260
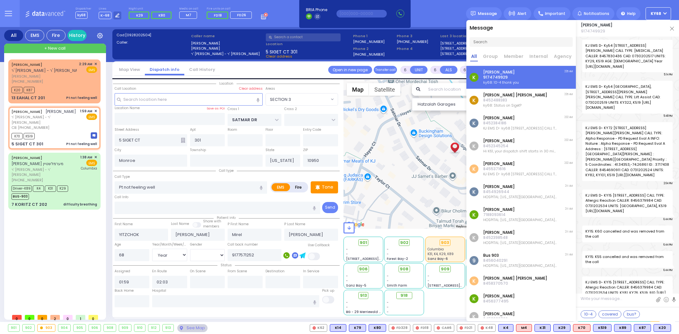
select select "SECTION 3"
select select "Year"
select select "[DEMOGRAPHIC_DATA]"
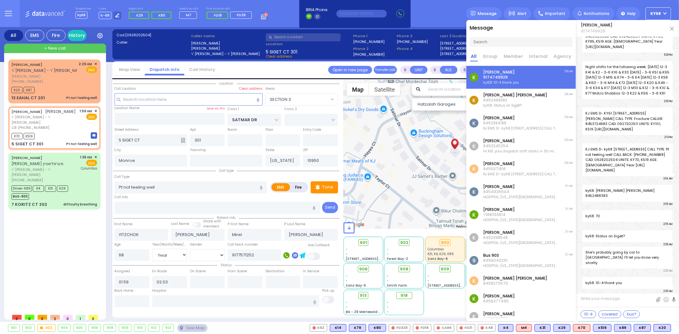
select select
radio input "true"
select select "Year"
select select "[DEMOGRAPHIC_DATA]"
select select "Hatzalah Garages"
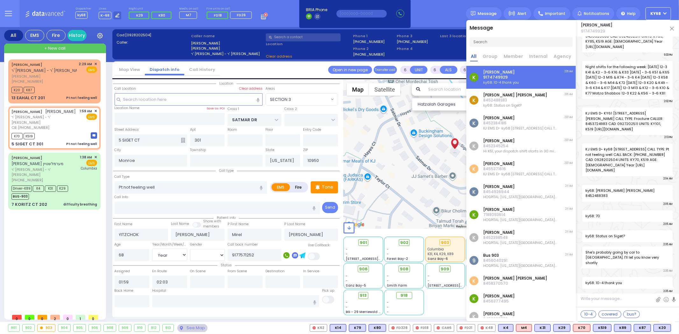
select select "SECTION 3"
select select
radio input "true"
select select "Year"
select select "[DEMOGRAPHIC_DATA]"
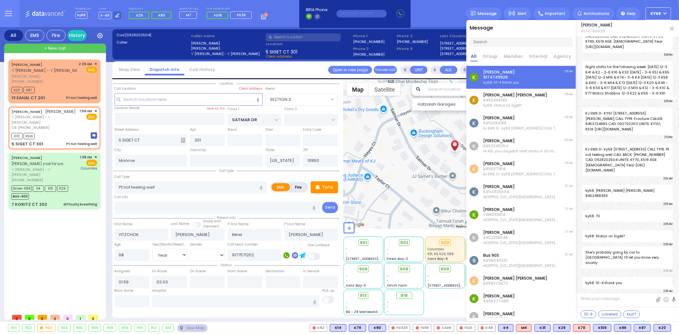
select select "Hatzalah Garages"
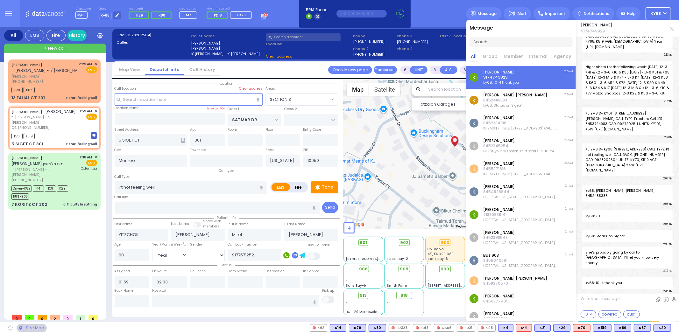
select select
radio input "true"
select select "Year"
select select "[DEMOGRAPHIC_DATA]"
select select "Hatzalah Garages"
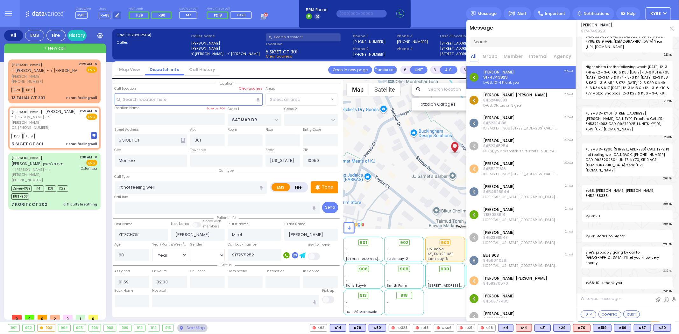
select select "SECTION 3"
select select
radio input "true"
select select "Year"
select select "[DEMOGRAPHIC_DATA]"
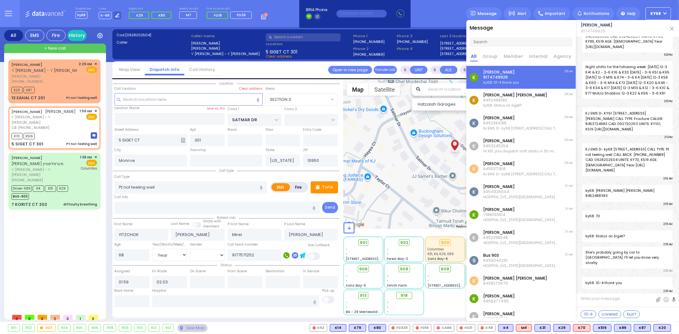
select select "Hatzalah Garages"
select select
radio input "true"
select select "Year"
select select "[DEMOGRAPHIC_DATA]"
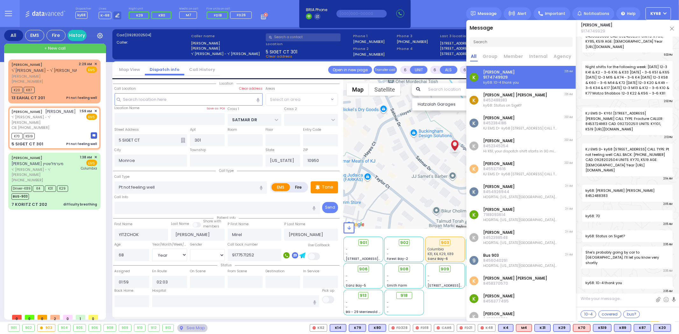
select select "SECTION 3"
select select "Hatzalah Garages"
select select "SECTION 3"
select select
radio input "true"
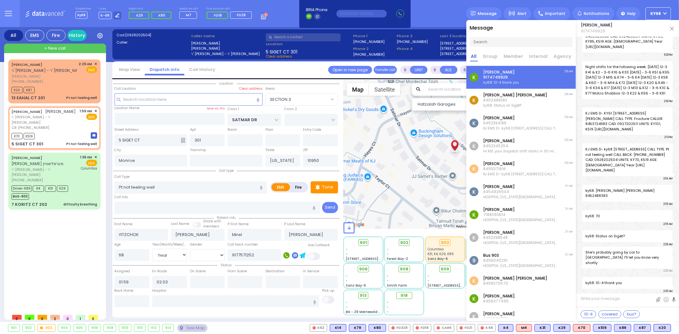
select select "Year"
select select "[DEMOGRAPHIC_DATA]"
select select "Hatzalah Garages"
select select "SECTION 3"
click at [590, 202] on span "ky68: [PERSON_NAME] [PERSON_NAME] 8452488383" at bounding box center [627, 193] width 90 height 17
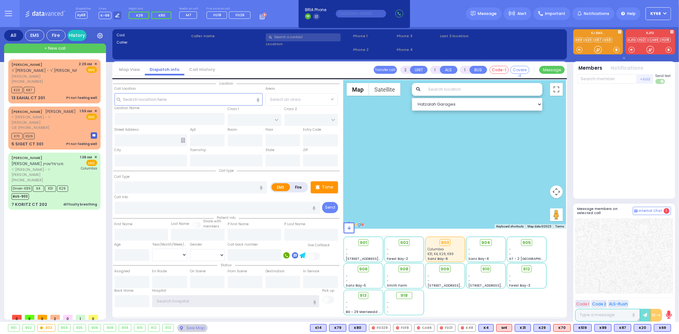
type input "ky68"
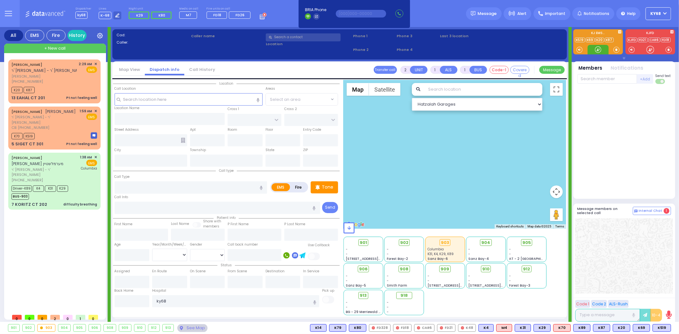
click at [597, 50] on div at bounding box center [598, 49] width 6 height 6
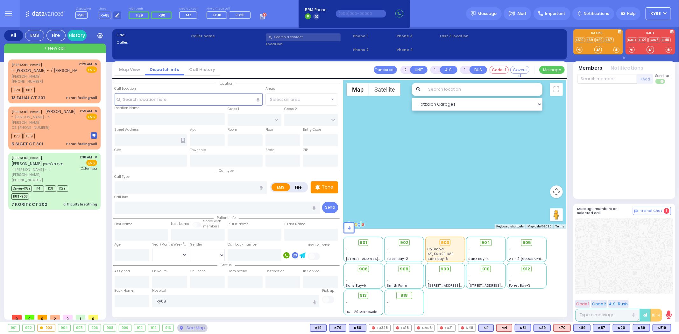
click at [597, 50] on div at bounding box center [599, 50] width 8 height 8
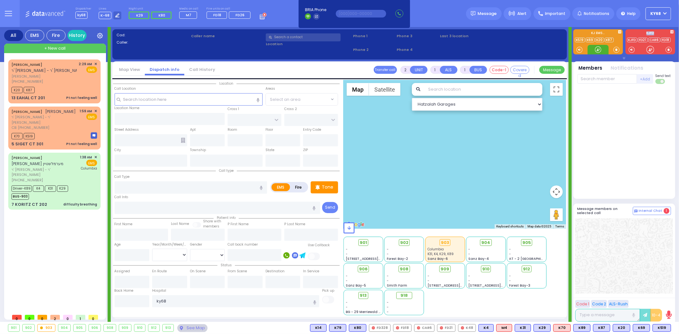
click at [597, 50] on div at bounding box center [598, 49] width 6 height 6
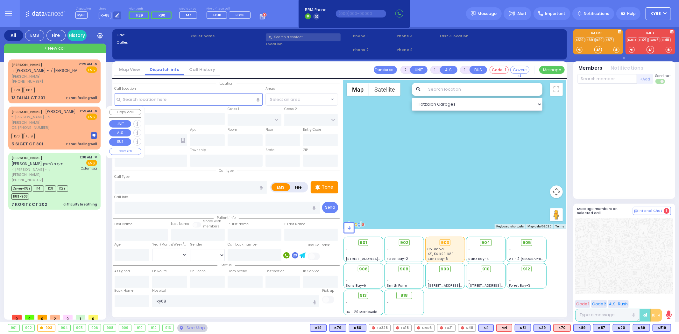
click at [36, 111] on link "[PERSON_NAME]" at bounding box center [26, 111] width 31 height 5
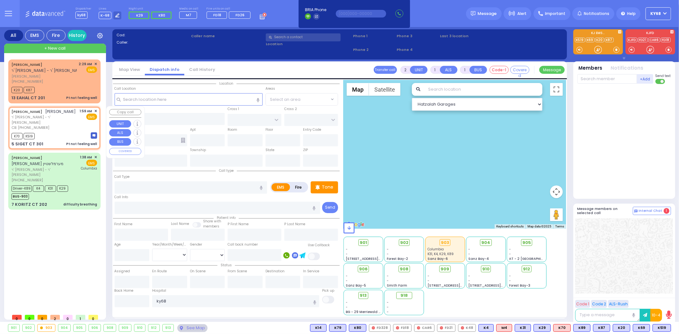
type input "6"
select select
type input "Pt not feeling well"
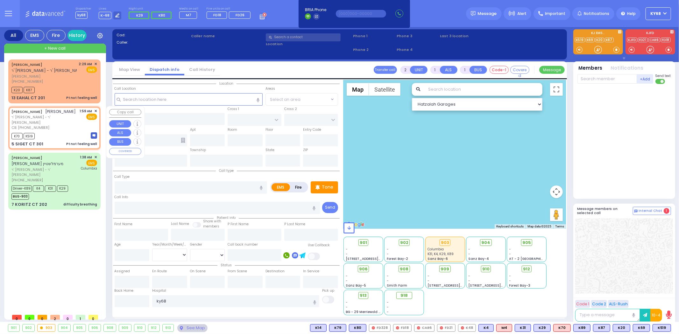
radio input "true"
type input "YITZCHOK"
type input "[PERSON_NAME]"
type input "Mirel"
type input "[PERSON_NAME]"
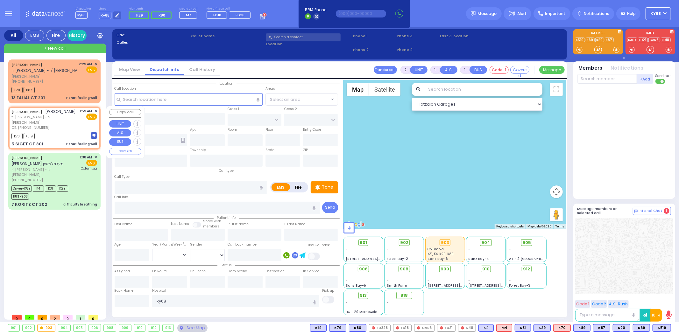
type input "68"
select select "Year"
select select "[DEMOGRAPHIC_DATA]"
type input "9177571252"
type input "01:59"
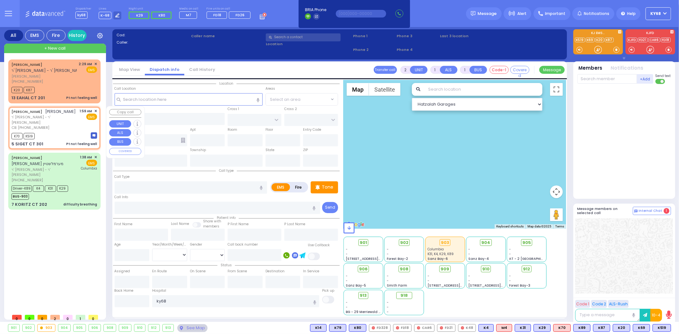
type input "02:03"
select select "Hatzalah Garages"
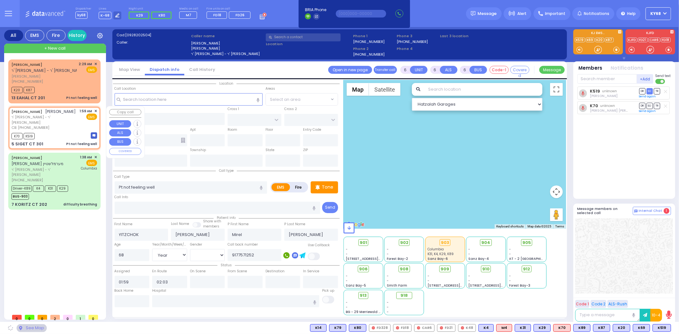
type input "SATMAR DR"
type input "5 SIGET CT"
type input "301"
type input "Monroe"
type input "[US_STATE]"
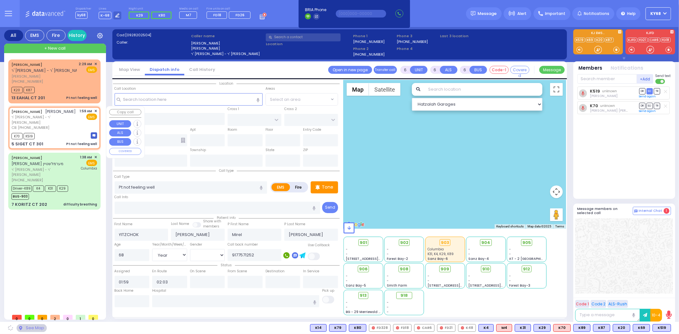
type input "10950"
select select "SECTION 3"
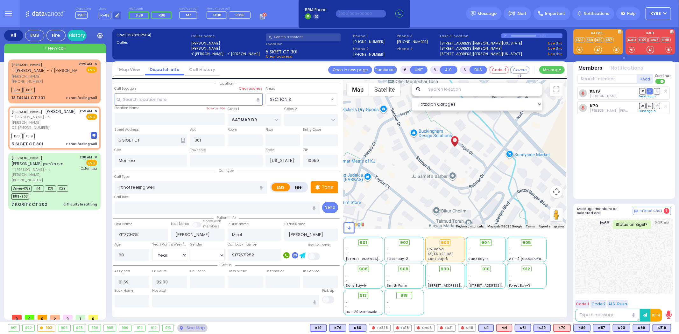
click at [599, 48] on icon at bounding box center [599, 50] width 8 height 8
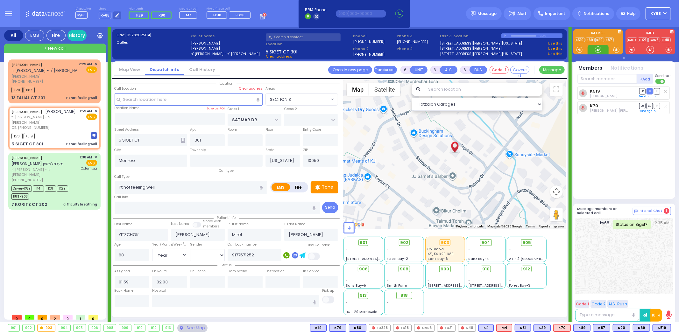
click at [599, 50] on div at bounding box center [598, 49] width 6 height 6
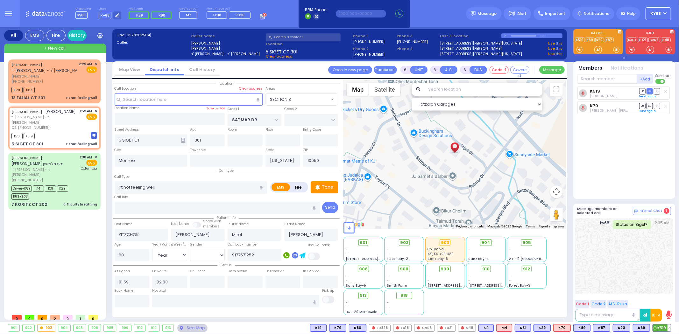
click at [670, 330] on button at bounding box center [669, 328] width 3 height 7
click at [632, 314] on rect at bounding box center [630, 314] width 8 height 8
type input "9174749929"
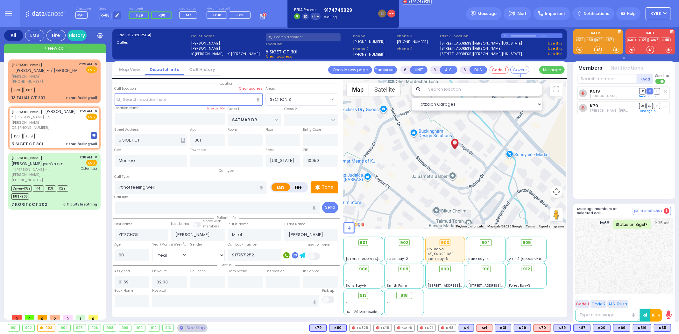
click at [616, 145] on div "K519 Aron Spielman DR SO TR" at bounding box center [625, 140] width 95 height 107
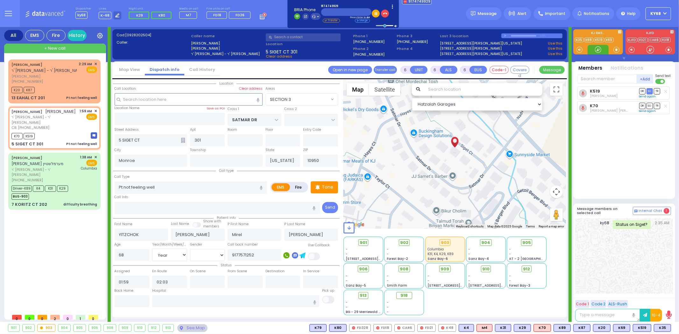
click at [597, 50] on div at bounding box center [598, 49] width 6 height 6
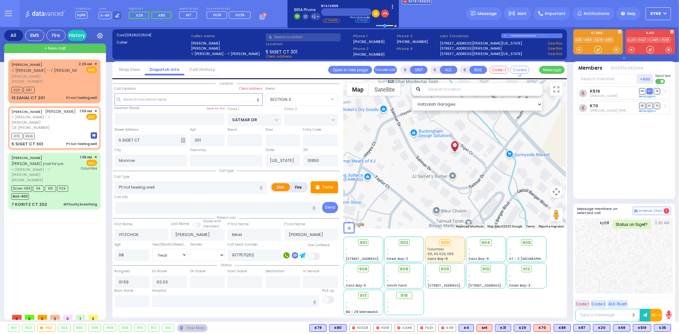
select select
radio input "true"
select select "Year"
select select "[DEMOGRAPHIC_DATA]"
select select "Hatzalah Garages"
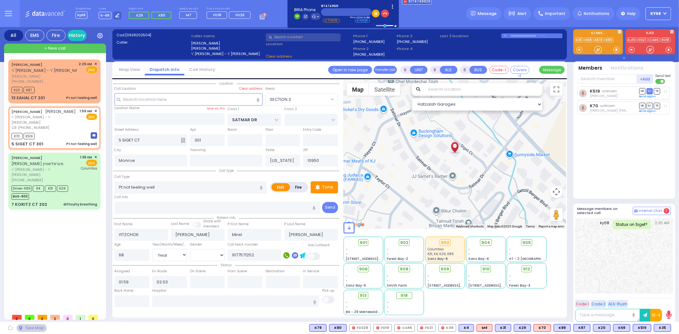
select select "SECTION 3"
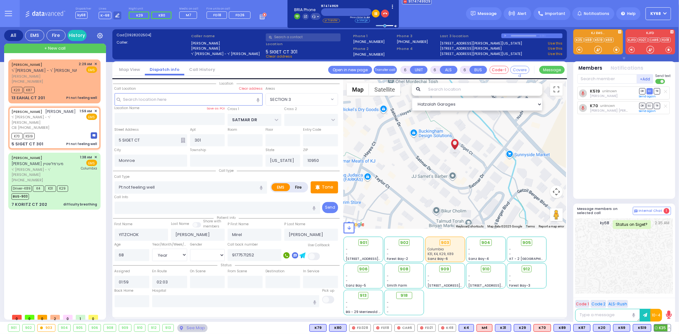
click at [660, 328] on span "K35" at bounding box center [662, 328] width 17 height 7
select select
radio input "true"
select select "Year"
select select "[DEMOGRAPHIC_DATA]"
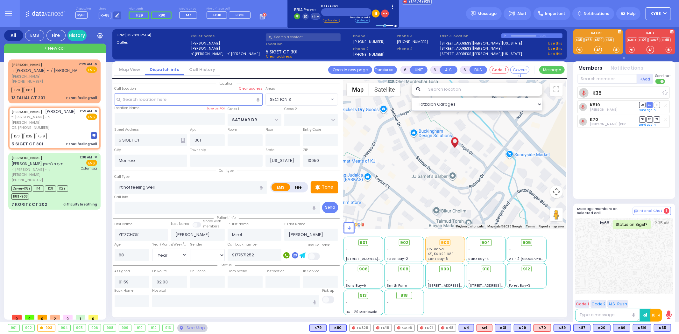
select select "Hatzalah Garages"
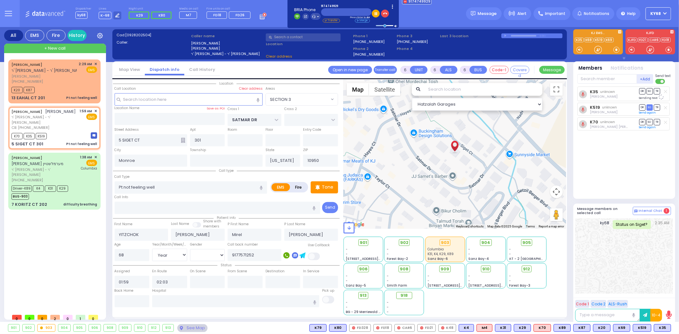
select select "SECTION 3"
select select
radio input "true"
select select "Year"
select select "[DEMOGRAPHIC_DATA]"
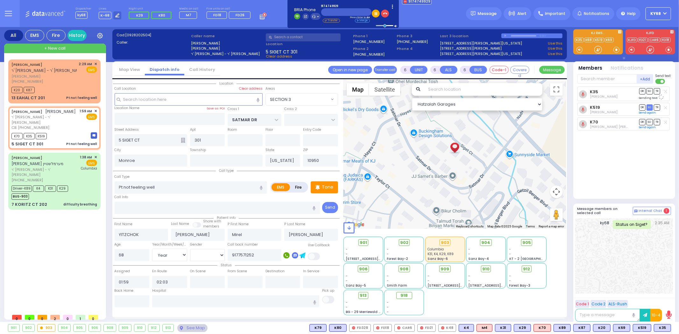
select select "SECTION 3"
select select "Hatzalah Garages"
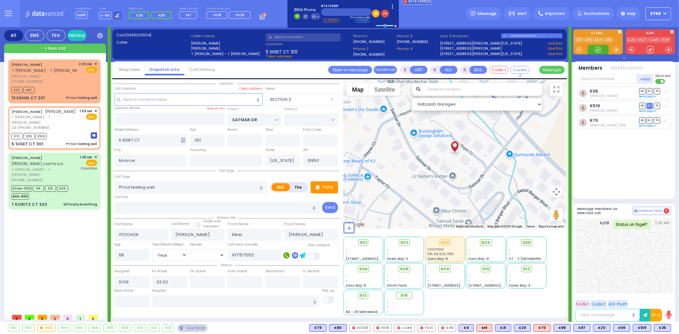
click at [599, 52] on div at bounding box center [598, 49] width 6 height 6
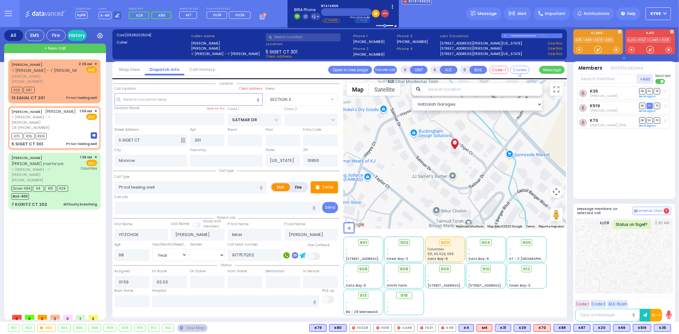
click at [384, 12] on icon "button" at bounding box center [385, 13] width 4 height 4
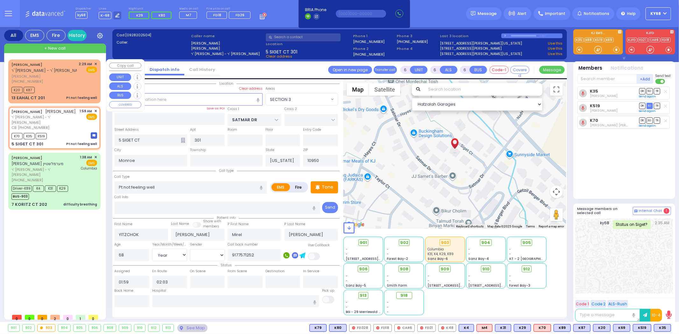
click at [42, 80] on div "[PHONE_NUMBER]" at bounding box center [43, 81] width 65 height 5
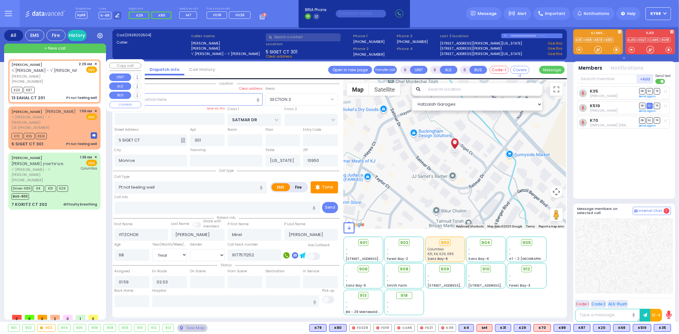
type input "1"
type input "0"
type input "1"
select select
radio input "true"
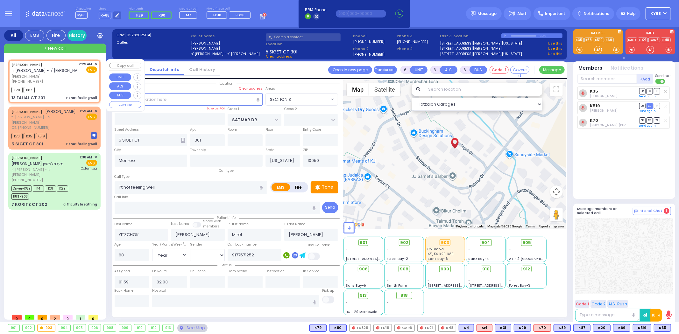
type input "ARON OZER"
type input "KOHN"
type input "29"
select select "Year"
select select "[DEMOGRAPHIC_DATA]"
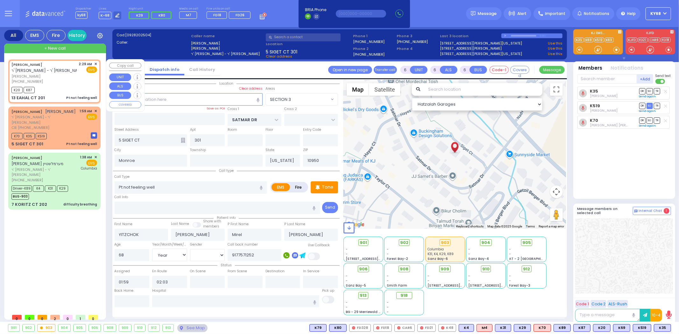
type input "02:29"
type input "02:32"
type input "BUCHANAN COURT"
type input "GARFIELD RD"
type input "13 EAHAL CT"
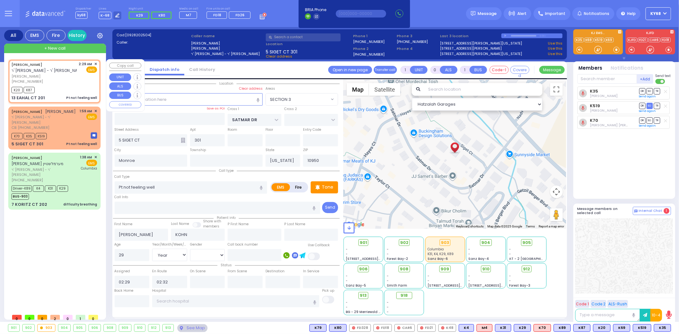
type input "201"
select select "Hatzalah Garages"
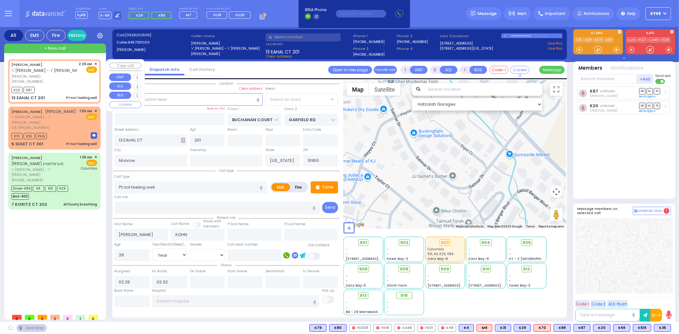
select select "SECTION 1"
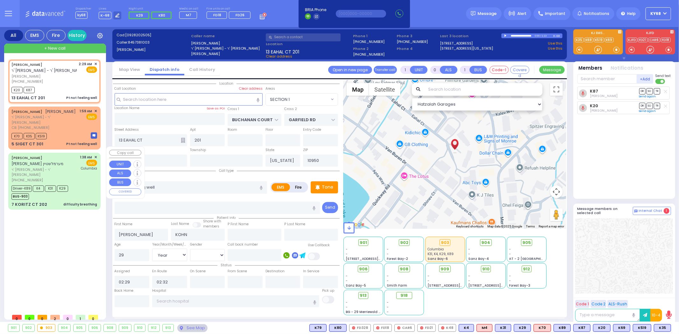
click at [43, 184] on div "Driver-K89 K4 K31 K29" at bounding box center [39, 188] width 57 height 8
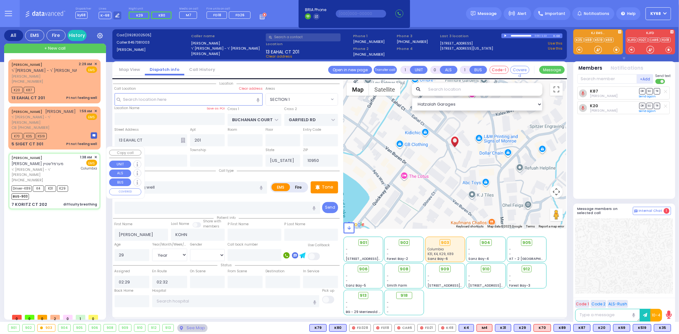
type input "6"
select select
type input "difficulty breathing"
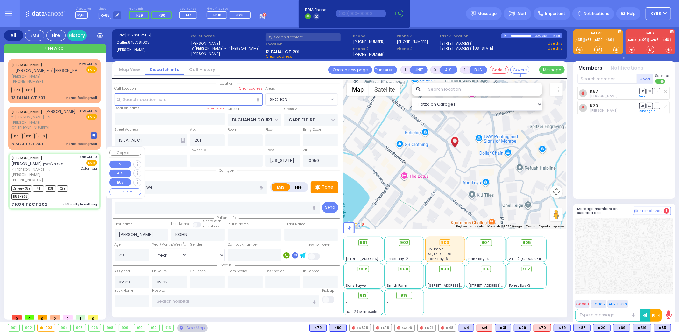
radio input "true"
type input "MORDCHE BERISH"
type input "MERMELSTEIN"
type input "Aron"
type input "Daskal"
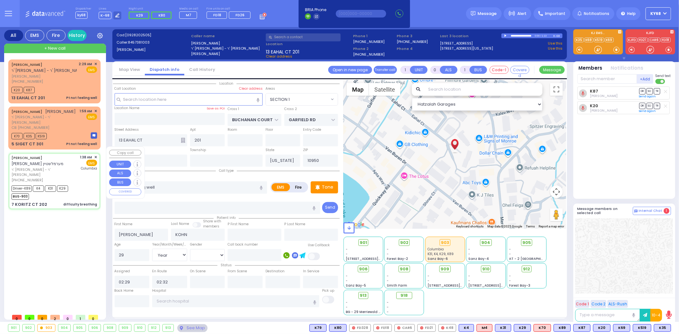
type input "7"
select select "Month"
select select "[DEMOGRAPHIC_DATA]"
type input "01:38"
type input "01:40"
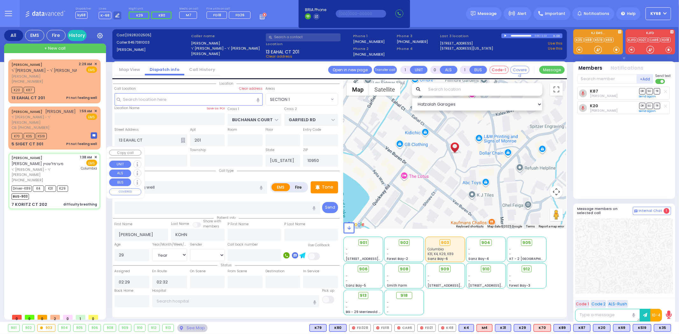
type input "01:45"
type input "02:10"
type input "New York Presbyterian Hospital- Columbia Campus"
select select "Hatzalah Garages"
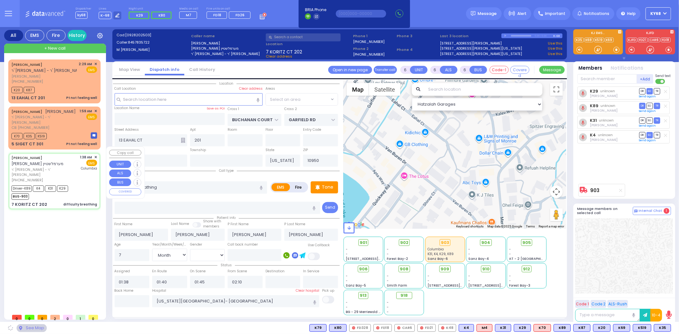
type input "KORITZ COURT"
type input "SCHUNNEMUNK RD"
type input "7 KORITZ CT"
type input "202"
select select "SECTION 5"
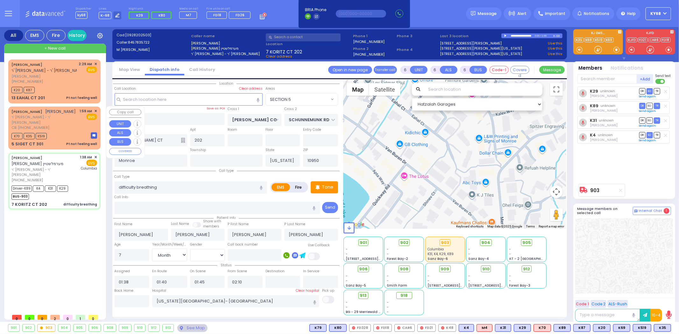
select select
radio input "true"
select select "Month"
select select "[DEMOGRAPHIC_DATA]"
select select "Hatzalah Garages"
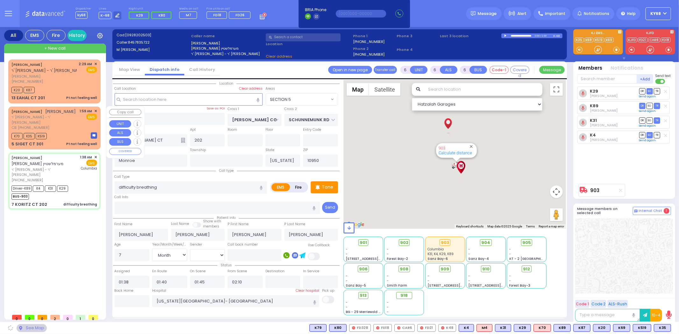
click at [38, 133] on span "K519" at bounding box center [41, 136] width 11 height 6
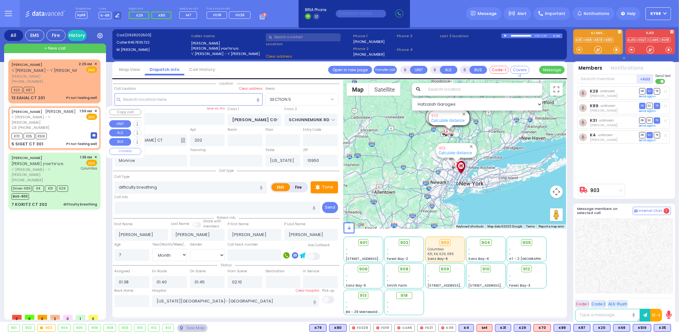
select select
type input "Pt not feeling well"
radio input "true"
type input "YITZCHOK"
type input "FRIEDMAN"
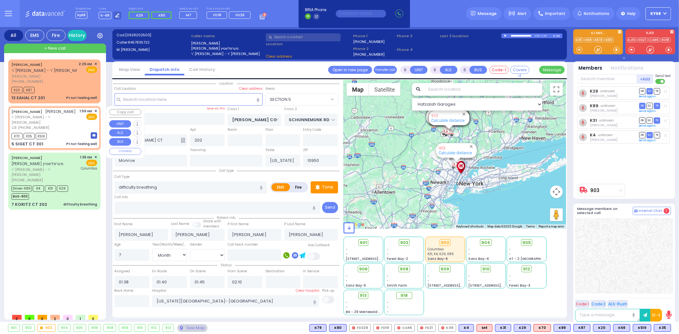
type input "Mirel"
type input "Farkas"
type input "68"
select select "Year"
select select "[DEMOGRAPHIC_DATA]"
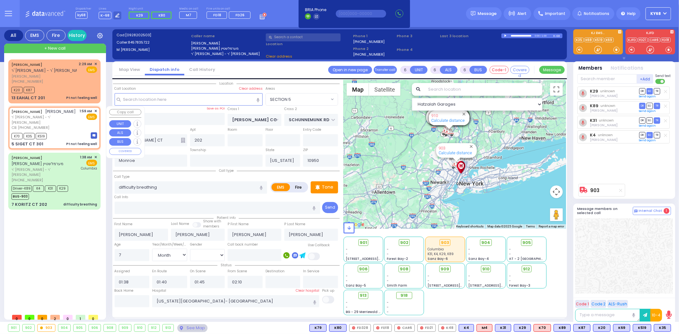
type input "9177571252"
type input "01:59"
type input "02:03"
select select "SECTION 5"
select select "Hatzalah Garages"
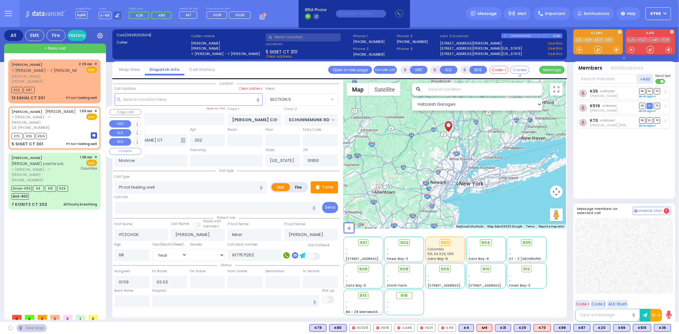
select select
type input "SATMAR DR"
type input "5 SIGET CT"
type input "301"
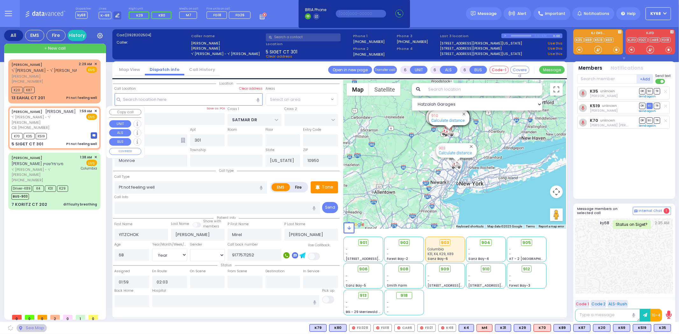
select select "SECTION 3"
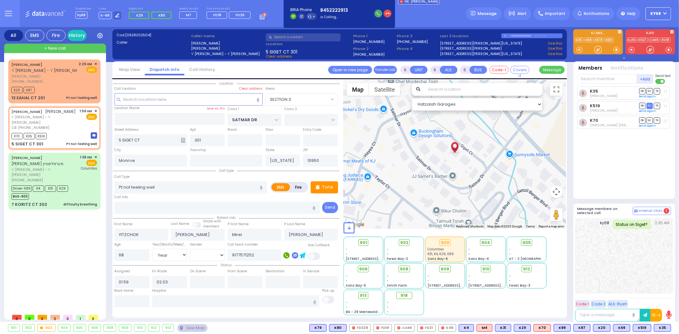
click at [379, 15] on button "button" at bounding box center [379, 14] width 8 height 8
select select
radio input "true"
select select "Year"
select select "[DEMOGRAPHIC_DATA]"
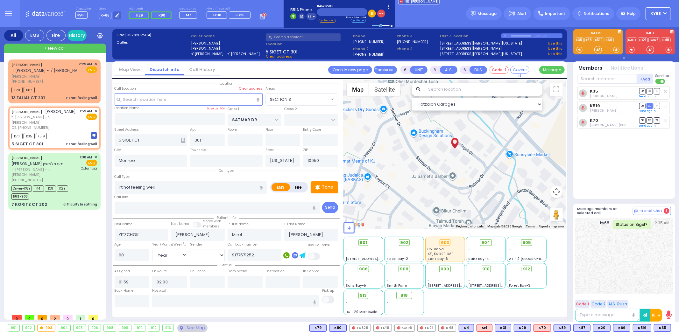
select select "Hatzalah Garages"
select select
radio input "true"
select select "Year"
select select "[DEMOGRAPHIC_DATA]"
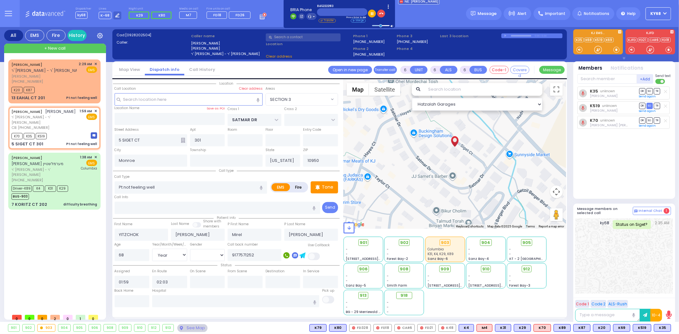
select select "Hatzalah Garages"
select select "SECTION 3"
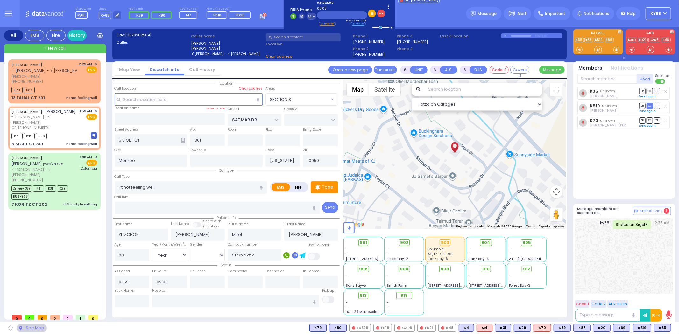
select select "SECTION 3"
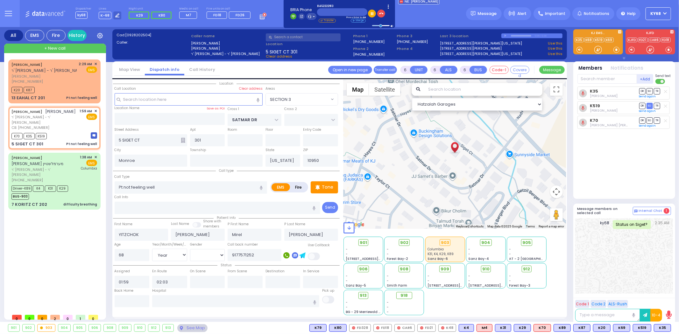
select select
radio input "true"
select select "Year"
select select "[DEMOGRAPHIC_DATA]"
select select "Hatzalah Garages"
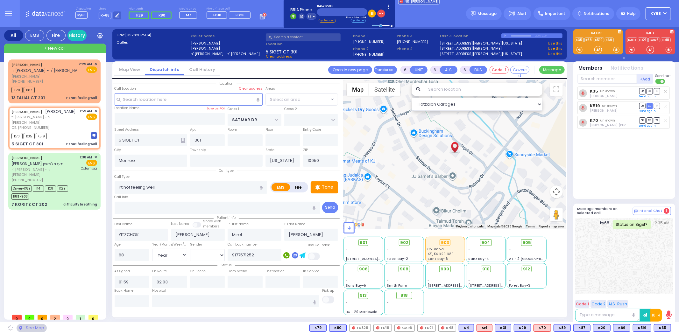
select select "SECTION 3"
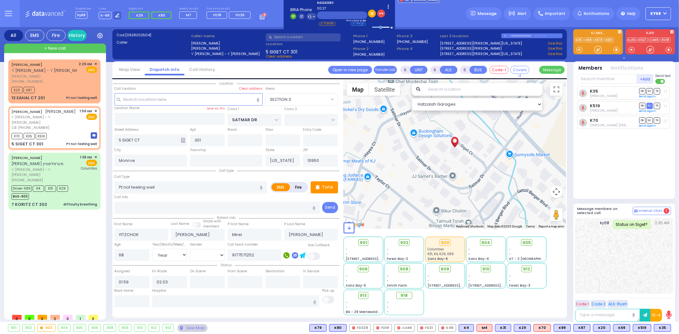
click at [527, 241] on span "905" at bounding box center [527, 243] width 9 height 6
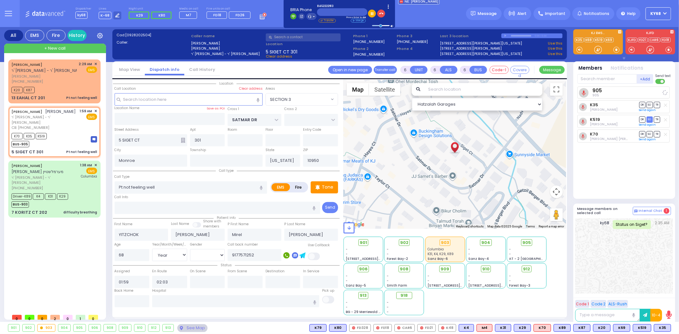
select select
radio input "true"
select select "Year"
select select "[DEMOGRAPHIC_DATA]"
select select "Hatzalah Garages"
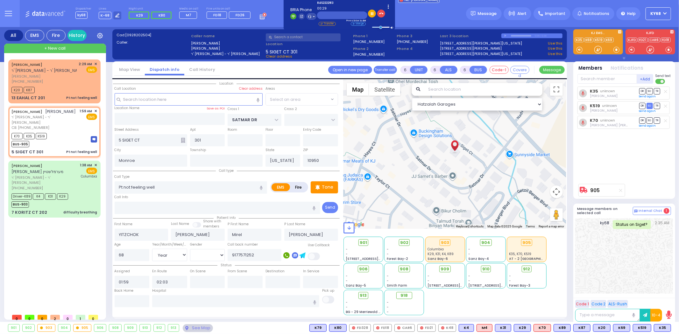
select select "SECTION 3"
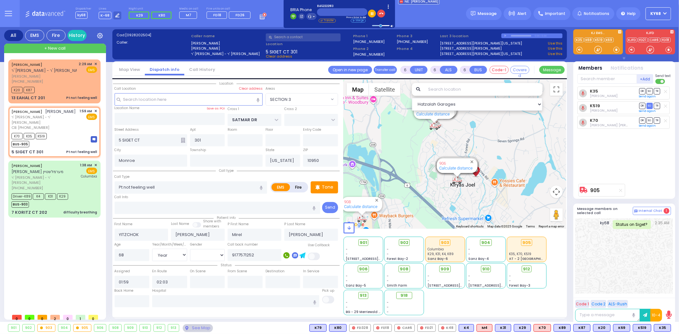
select select
radio input "true"
select select "Year"
select select "[DEMOGRAPHIC_DATA]"
select select "Hatzalah Garages"
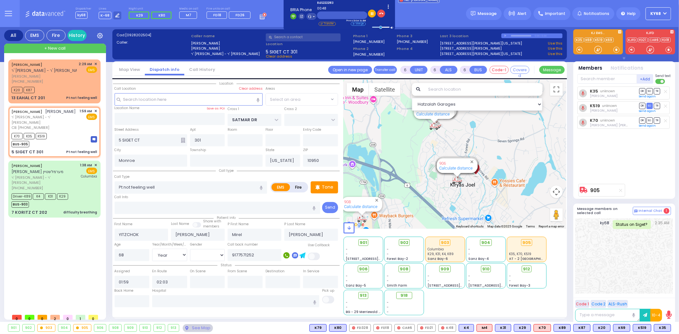
select select "SECTION 3"
select select
radio input "true"
select select "Year"
select select "[DEMOGRAPHIC_DATA]"
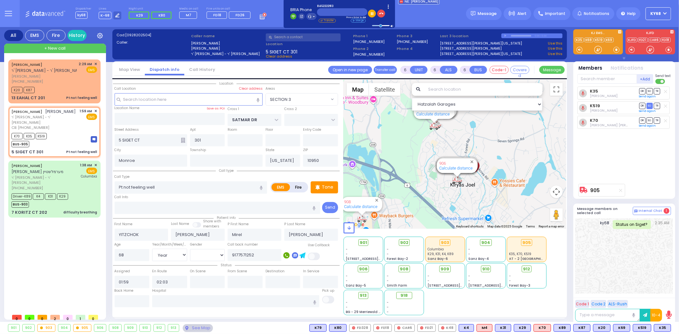
select select "Hatzalah Garages"
select select "SECTION 3"
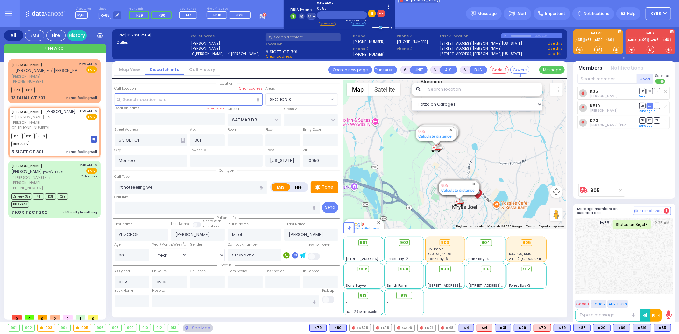
drag, startPoint x: 423, startPoint y: 175, endPoint x: 425, endPoint y: 203, distance: 27.2
click at [425, 203] on div "905 Calculate distance 594 Calculate distance 595 Calculate distance 596 Calcul…" at bounding box center [455, 154] width 223 height 149
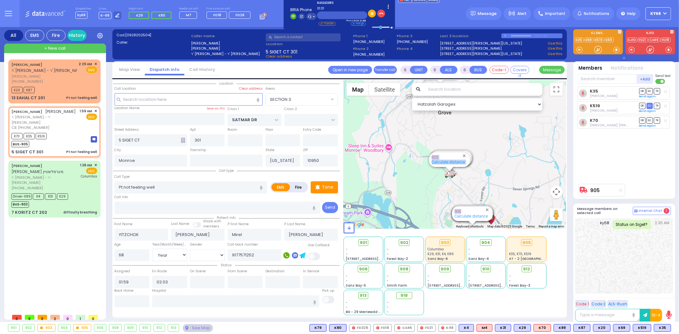
drag, startPoint x: 465, startPoint y: 206, endPoint x: 444, endPoint y: 147, distance: 62.5
click at [444, 147] on div "905 Calculate distance 594 Calculate distance 595 Calculate distance 596 Calcul…" at bounding box center [455, 154] width 223 height 149
click at [493, 182] on div "905 Calculate distance 594 Calculate distance 595 Calculate distance 596 Calcul…" at bounding box center [455, 154] width 223 height 149
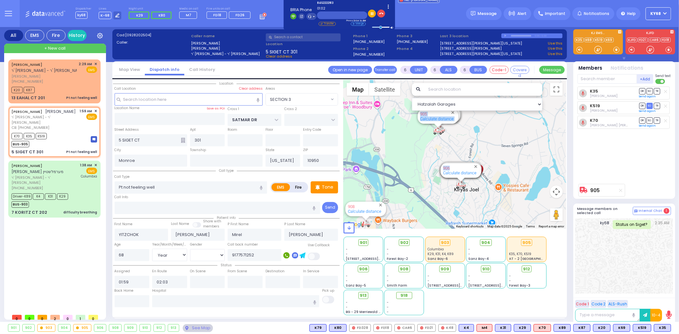
drag, startPoint x: 520, startPoint y: 202, endPoint x: 513, endPoint y: 154, distance: 48.3
click at [511, 154] on div "905 Calculate distance 594 Calculate distance 595 Calculate distance 596 Calcul…" at bounding box center [455, 154] width 223 height 149
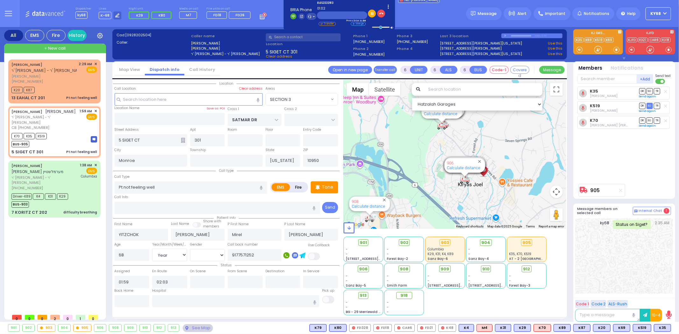
click at [611, 164] on div "K35 Berish Feldman DR SO TR" at bounding box center [625, 134] width 95 height 94
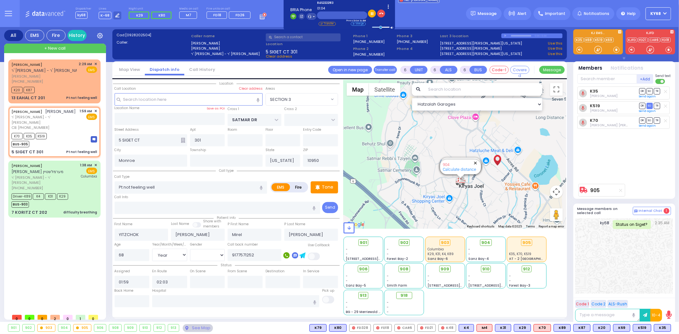
click at [476, 161] on button "Close" at bounding box center [476, 163] width 6 height 6
click at [476, 161] on button "Close" at bounding box center [475, 163] width 6 height 6
click at [476, 161] on button "Close" at bounding box center [476, 161] width 6 height 6
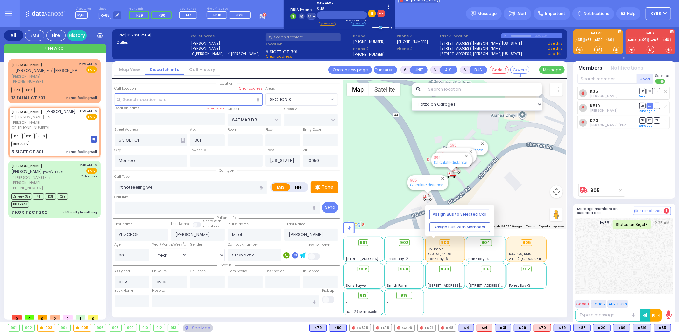
drag, startPoint x: 453, startPoint y: 131, endPoint x: 461, endPoint y: 232, distance: 101.6
click at [461, 233] on div "Hatzalah Garages ← Move left → Move right ↑ Move up ↓ + -" at bounding box center [455, 198] width 223 height 236
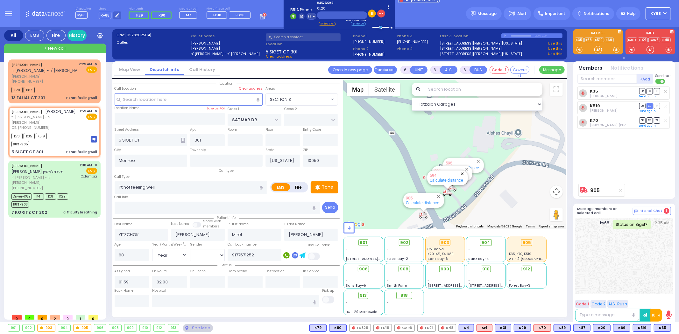
click at [464, 172] on button "Close" at bounding box center [463, 174] width 6 height 6
click at [466, 169] on button "Close" at bounding box center [467, 170] width 6 height 6
click at [477, 159] on button "Close" at bounding box center [478, 162] width 6 height 6
click at [439, 194] on button "Close" at bounding box center [439, 197] width 6 height 6
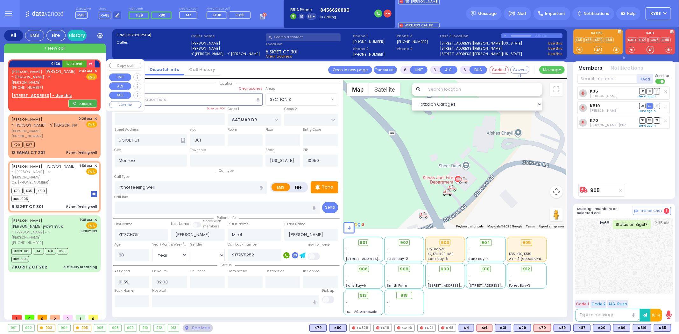
click at [88, 100] on button "Accept" at bounding box center [82, 104] width 29 height 8
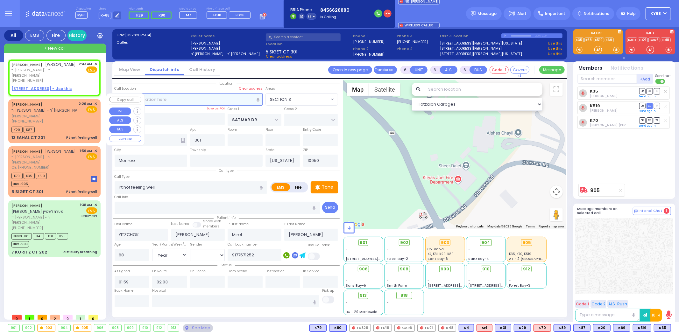
type input "2"
type input "1"
select select
radio input "true"
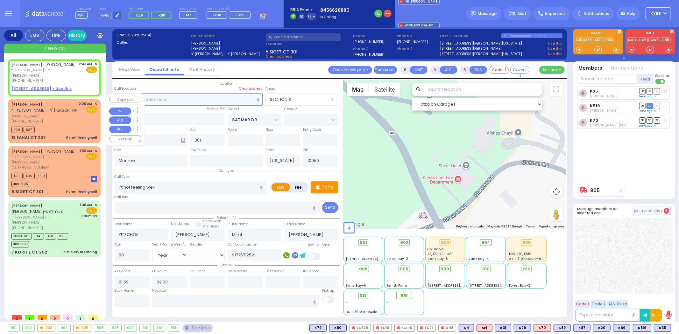
type input "ARON"
type input "NEUSTAT"
select select
type input "02:43"
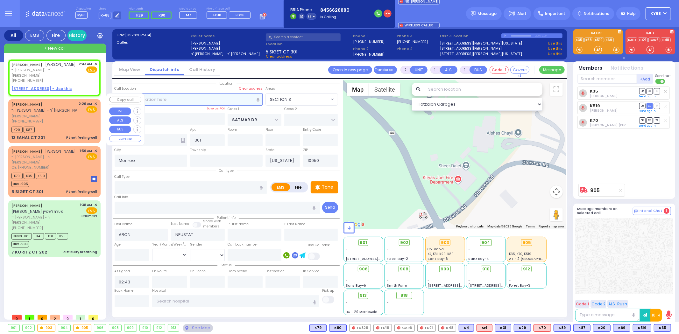
select select "Hatzalah Garages"
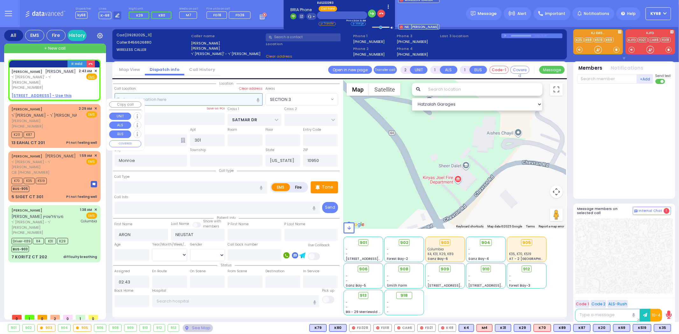
select select
radio input "true"
select select
select select "Hatzalah Garages"
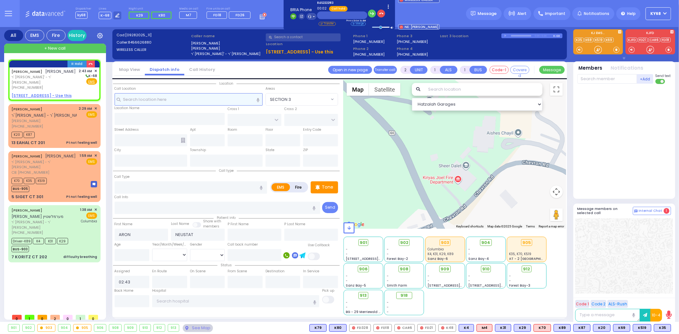
select select
radio input "true"
select select
select select "Hatzalah Garages"
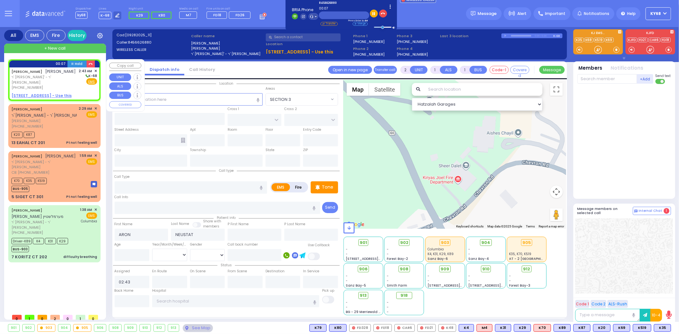
click at [27, 93] on u "15 ZENTA RD 301 - Use this" at bounding box center [41, 95] width 60 height 5
select select
radio input "true"
select select
select select "Hatzalah Garages"
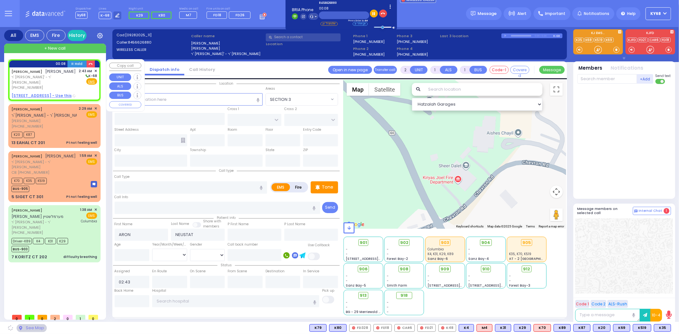
type input "CARTER LN"
type input "KOSNITZ RD"
type input "15 ZENTA RD"
type input "301"
type input "Monroe"
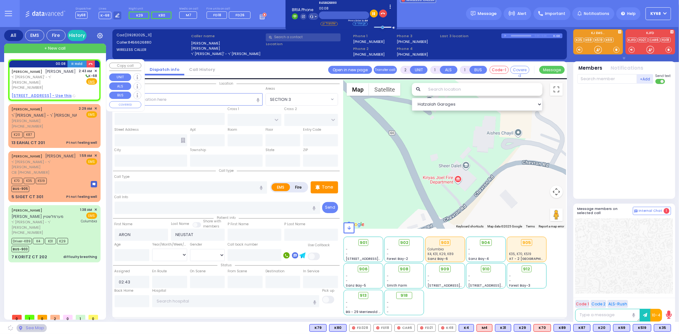
type input "New York"
type input "10950"
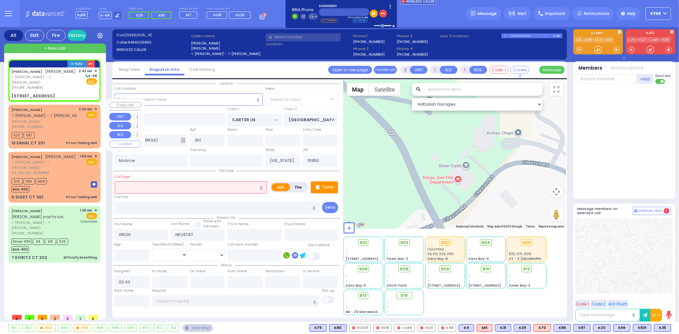
select select "SECTION 2"
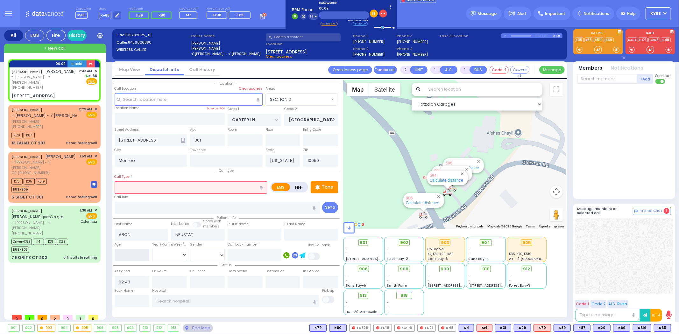
click at [140, 255] on input "number" at bounding box center [132, 255] width 35 height 12
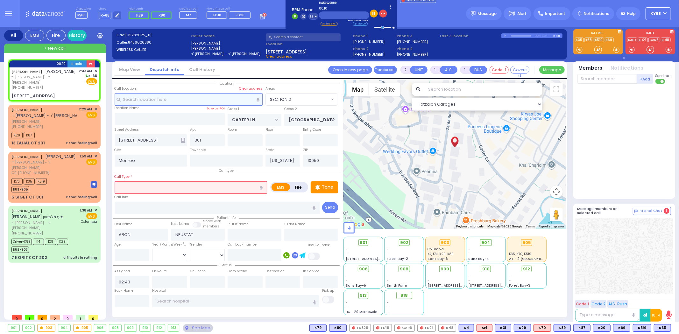
click at [169, 99] on input "text" at bounding box center [189, 99] width 148 height 12
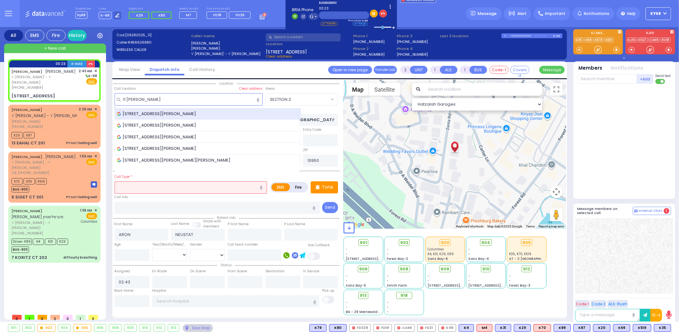
click at [170, 111] on span "11 Deangelis Drive, Monroe, NY, USA" at bounding box center [158, 114] width 82 height 6
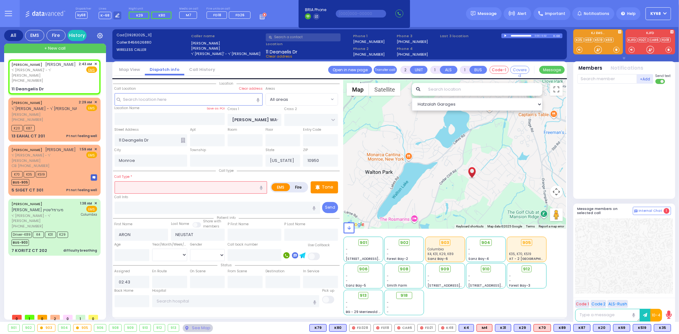
drag, startPoint x: 419, startPoint y: 171, endPoint x: 469, endPoint y: 195, distance: 55.4
click at [469, 195] on div "594 Calculate distance 595 Calculate distance 596 Calculate distance 901 Calcul…" at bounding box center [455, 154] width 223 height 149
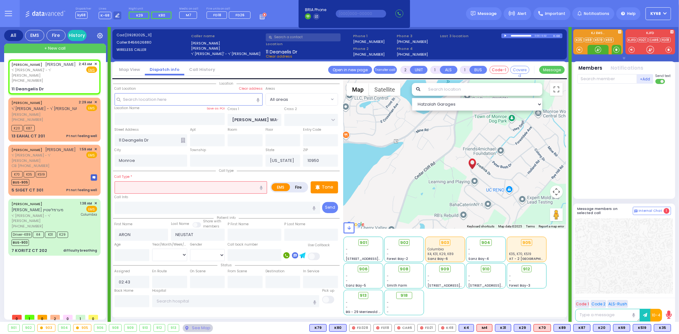
click at [612, 48] on span at bounding box center [617, 50] width 10 height 10
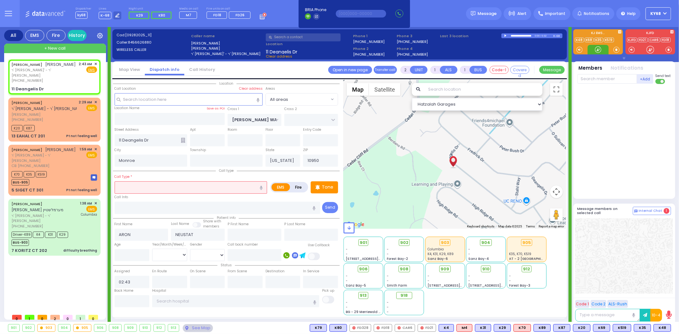
click at [597, 49] on div at bounding box center [598, 49] width 6 height 6
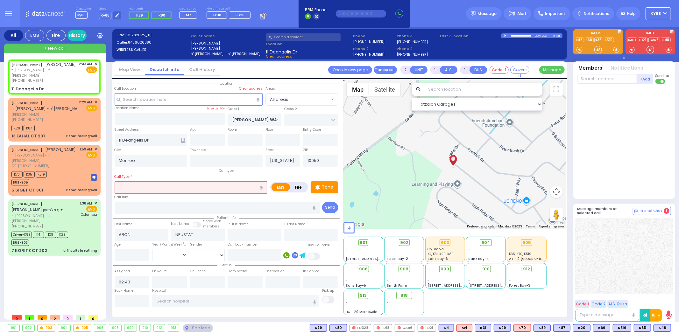
click at [183, 186] on input "text" at bounding box center [191, 188] width 153 height 12
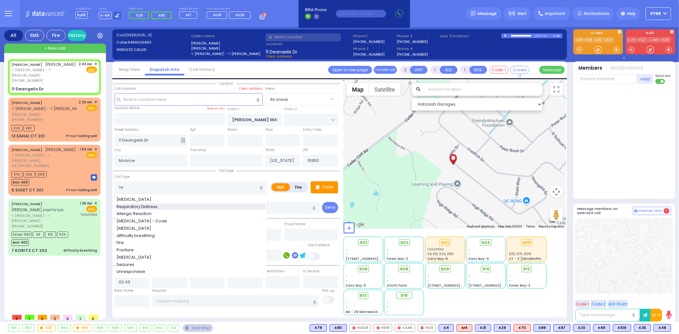
click at [182, 204] on div "Respiratory Distress" at bounding box center [191, 207] width 149 height 6
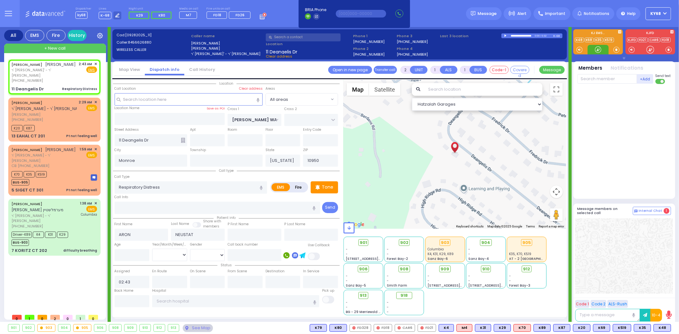
click at [600, 49] on div at bounding box center [598, 49] width 6 height 6
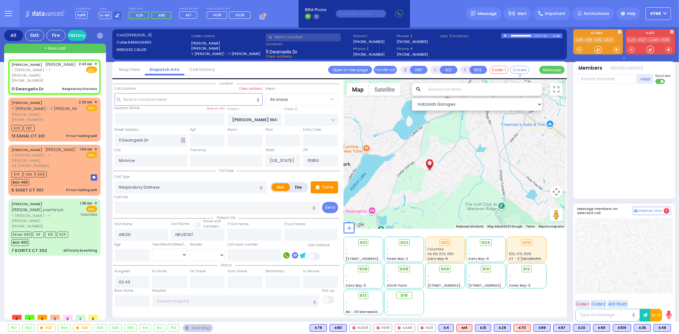
drag, startPoint x: 481, startPoint y: 182, endPoint x: 449, endPoint y: 148, distance: 46.6
click at [449, 148] on div "594 Calculate distance 595 Calculate distance 596 Calculate distance 901 Calcul…" at bounding box center [455, 154] width 223 height 149
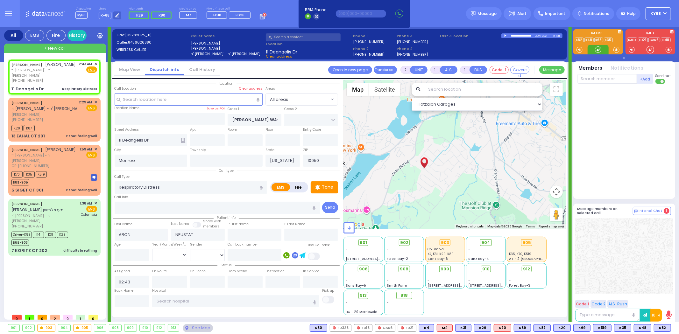
click at [596, 49] on div at bounding box center [598, 49] width 6 height 6
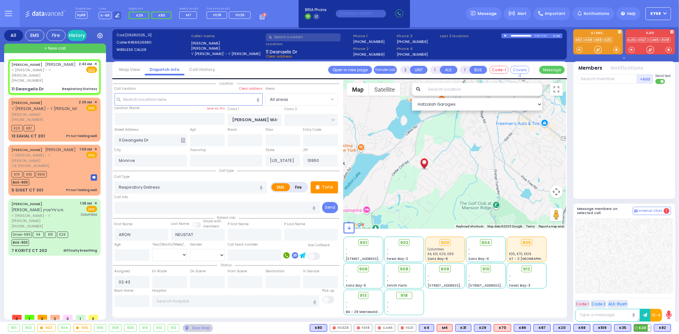
click at [639, 326] on span "K48" at bounding box center [642, 328] width 17 height 7
click at [660, 326] on span "K82" at bounding box center [662, 328] width 17 height 7
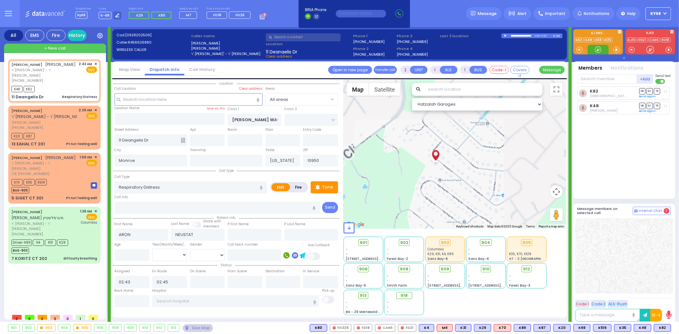
click at [601, 49] on div at bounding box center [598, 49] width 6 height 6
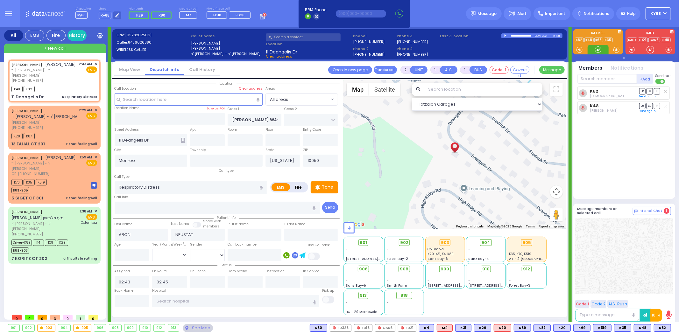
click at [601, 49] on div at bounding box center [598, 49] width 6 height 6
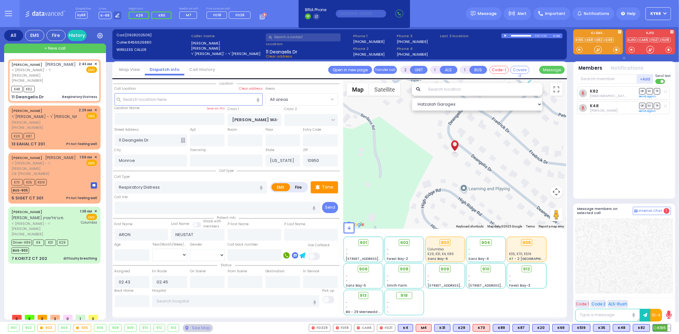
click at [655, 329] on icon at bounding box center [655, 328] width 3 height 3
click at [657, 158] on div "K165 Yossi Greenfeld DR SO TR Sending text K82" at bounding box center [625, 140] width 95 height 107
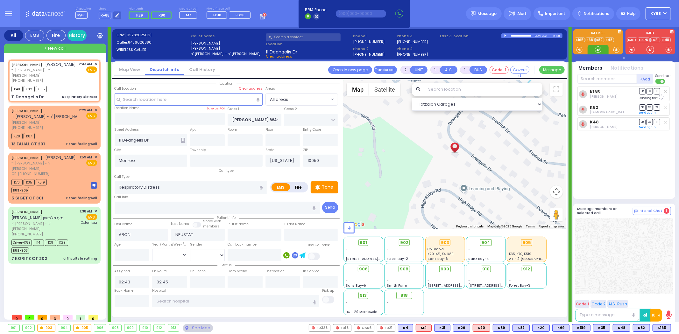
click at [598, 50] on div at bounding box center [598, 49] width 6 height 6
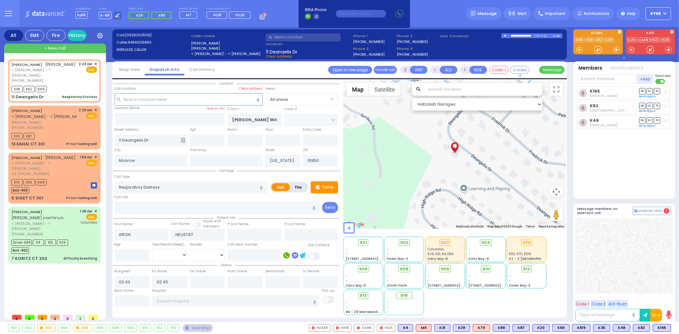
drag, startPoint x: 666, startPoint y: 172, endPoint x: 642, endPoint y: 173, distance: 23.6
click at [666, 172] on div "K165 Yossi Greenfeld DR SO TR Sending text K82" at bounding box center [625, 140] width 95 height 107
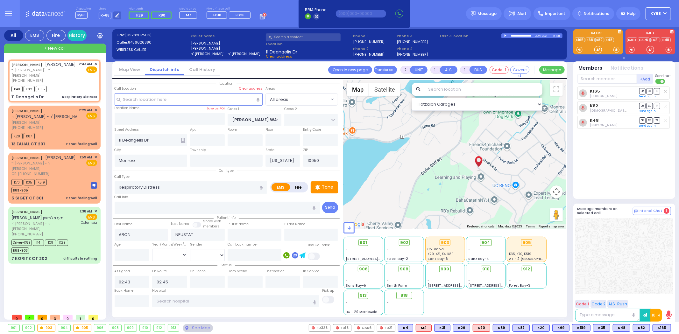
click at [619, 262] on div at bounding box center [624, 255] width 98 height 75
click at [233, 31] on div "Cad: [0928202506] Caller: 8456626880 WIRELESS CALLER Caller name ARON NEUSTAT א…" at bounding box center [339, 44] width 455 height 30
click at [505, 35] on div at bounding box center [506, 35] width 4 height 3
click at [599, 155] on div "K165 Yossi Greenfeld DR SO TR Sending text K82" at bounding box center [625, 140] width 95 height 107
click at [193, 70] on link "Call History" at bounding box center [202, 70] width 36 height 6
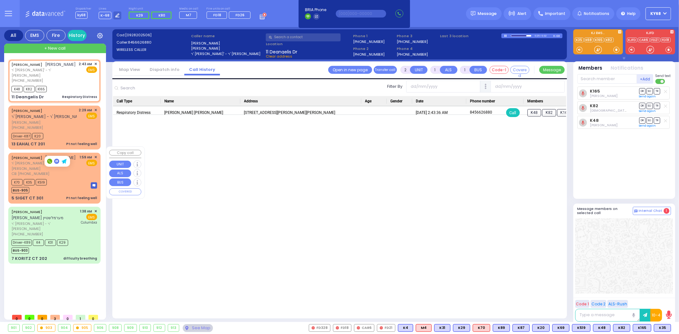
click at [39, 171] on span "CB: [PHONE_NUMBER]" at bounding box center [30, 173] width 38 height 5
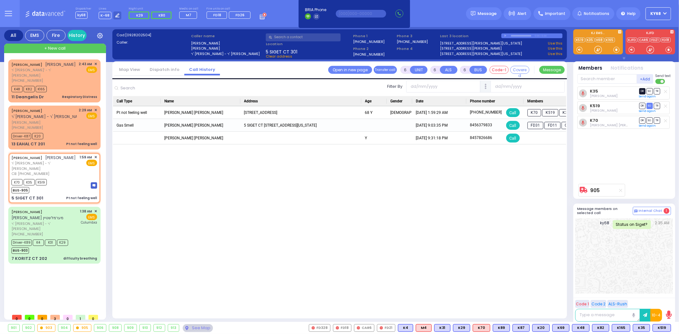
click at [643, 90] on span "DR" at bounding box center [642, 91] width 6 height 6
click at [655, 106] on span "TR" at bounding box center [657, 106] width 6 height 6
click at [651, 119] on span "SO" at bounding box center [650, 121] width 6 height 6
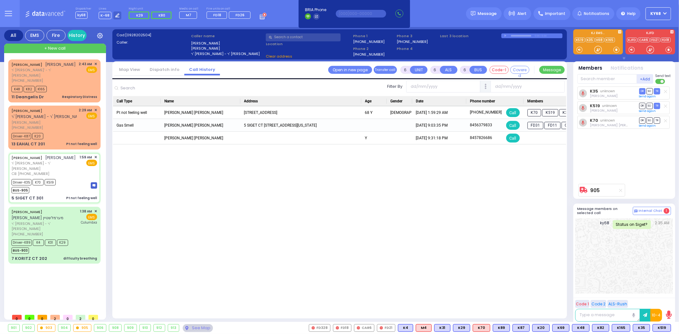
click at [155, 71] on link "Dispatch info" at bounding box center [164, 70] width 39 height 6
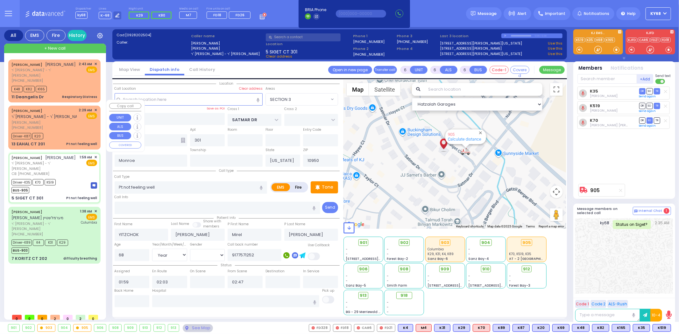
click at [59, 132] on div "Driver-K87 K20" at bounding box center [54, 136] width 86 height 8
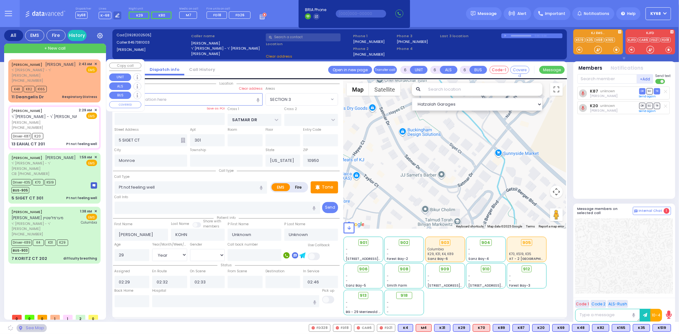
click at [65, 95] on div "Respiratory Distress" at bounding box center [79, 97] width 35 height 5
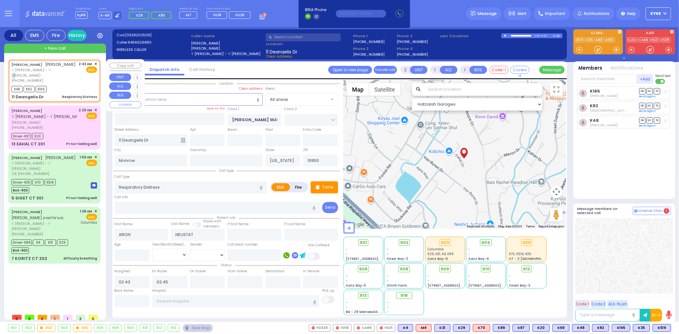
click at [20, 71] on span "ר' [PERSON_NAME]' - ר' [PERSON_NAME]" at bounding box center [43, 73] width 65 height 11
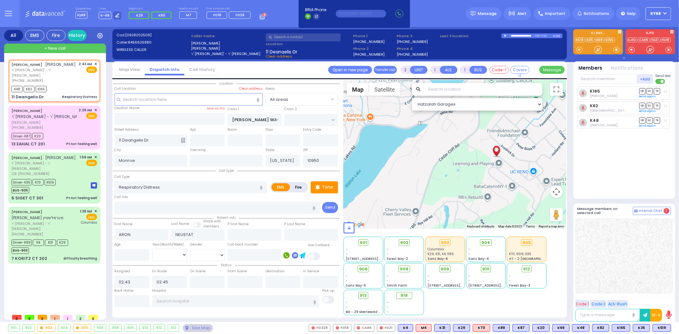
click at [405, 271] on span "908" at bounding box center [404, 269] width 9 height 6
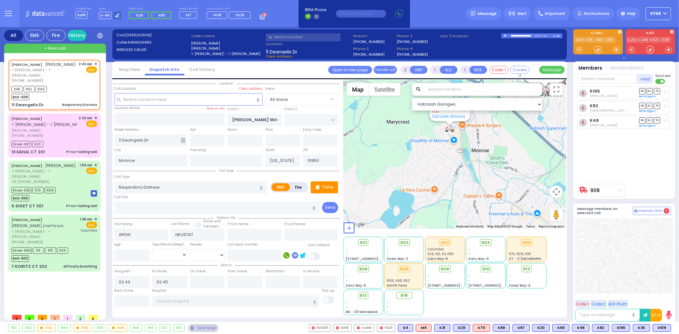
drag, startPoint x: 481, startPoint y: 144, endPoint x: 486, endPoint y: 176, distance: 32.6
click at [486, 176] on div "908 Calculate distance 594 Calculate distance 595 Calculate distance 596 Calcul…" at bounding box center [455, 154] width 223 height 149
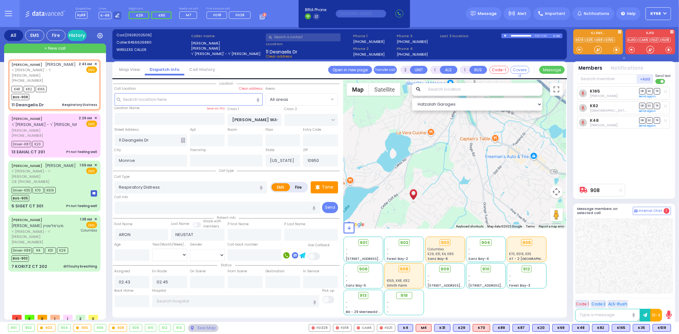
drag, startPoint x: 473, startPoint y: 205, endPoint x: 471, endPoint y: 163, distance: 41.5
click at [471, 163] on div "908 Calculate distance 594 Calculate distance 595 Calculate distance 596 Calcul…" at bounding box center [455, 154] width 223 height 149
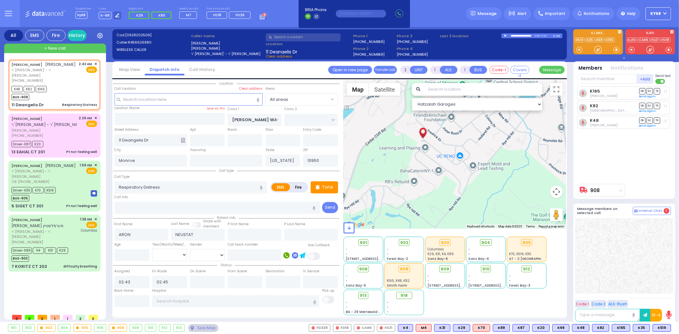
drag, startPoint x: 458, startPoint y: 197, endPoint x: 478, endPoint y: 141, distance: 59.4
click at [478, 141] on div "908 Calculate distance 594 Calculate distance 595 Calculate distance 596 Calcul…" at bounding box center [455, 154] width 223 height 149
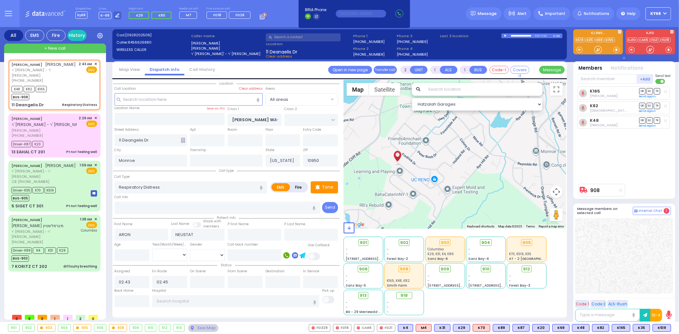
drag, startPoint x: 501, startPoint y: 191, endPoint x: 431, endPoint y: 226, distance: 77.8
click at [436, 226] on div "Hatzalah Garages ← Move left → Move right ↑ Move up ↓ + -" at bounding box center [455, 198] width 223 height 236
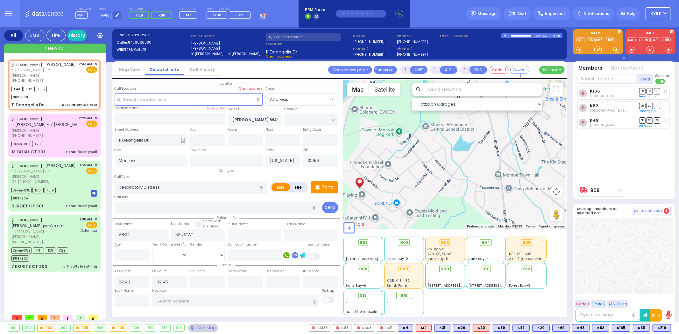
drag, startPoint x: 436, startPoint y: 167, endPoint x: 466, endPoint y: 188, distance: 36.6
click at [466, 187] on div "908 Calculate distance 594 Calculate distance 595 Calculate distance 596 Calcul…" at bounding box center [455, 154] width 223 height 149
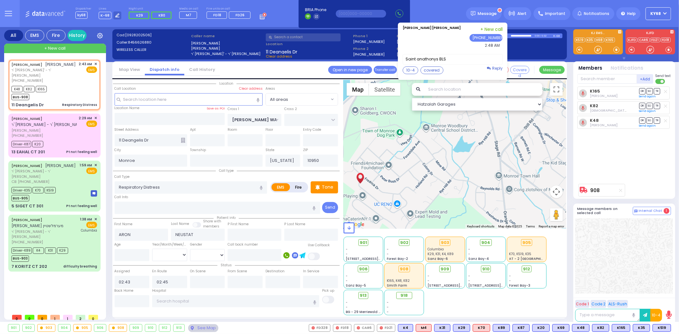
click at [648, 152] on div "K165 Yossi Greenfeld DR SO TR Sending text K82" at bounding box center [625, 134] width 95 height 94
click at [412, 71] on button "10-4" at bounding box center [411, 71] width 16 height 8
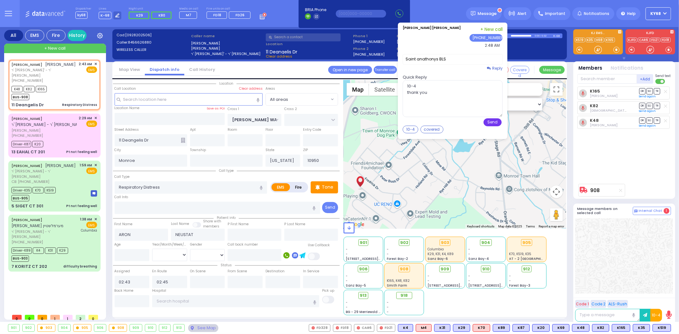
click at [498, 123] on button "Send" at bounding box center [493, 122] width 18 height 8
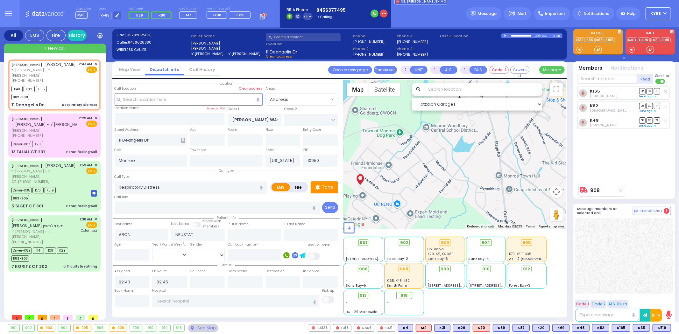
click at [654, 152] on div "K165 Yossi Greenfeld DR SO TR Sending text K82" at bounding box center [625, 134] width 95 height 94
click at [373, 13] on button "button" at bounding box center [375, 14] width 8 height 8
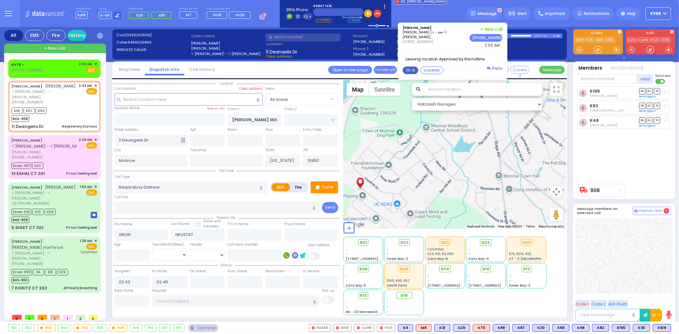
click at [414, 71] on button "10-4" at bounding box center [411, 71] width 16 height 8
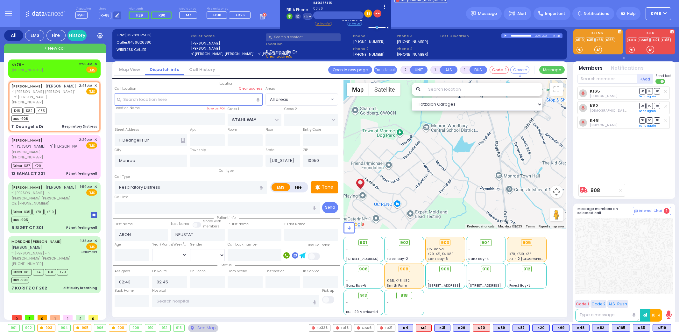
select select
click at [18, 68] on rect at bounding box center [17, 69] width 5 height 5
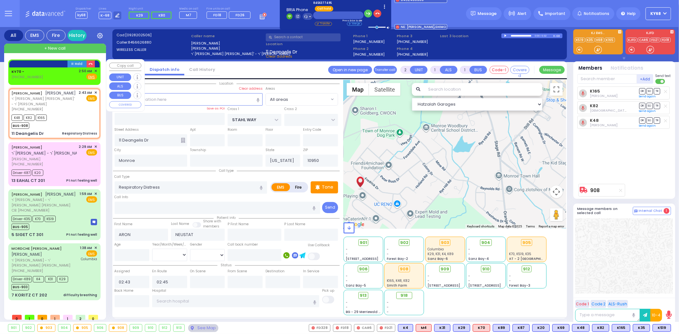
click at [55, 75] on div "KY70 - [PHONE_NUMBER] 2:50 AM ✕ Fire EMS" at bounding box center [54, 74] width 86 height 12
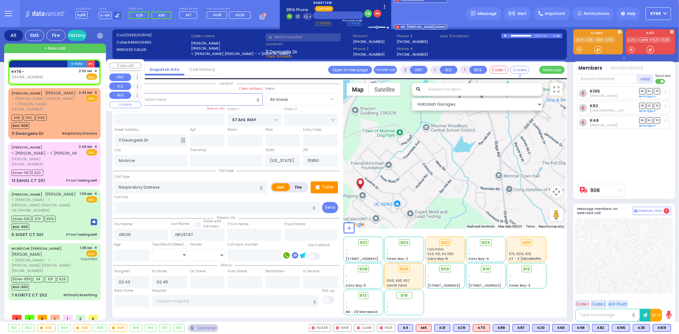
select select
radio input "true"
select select
type input "02:50"
select select "Hatzalah Garages"
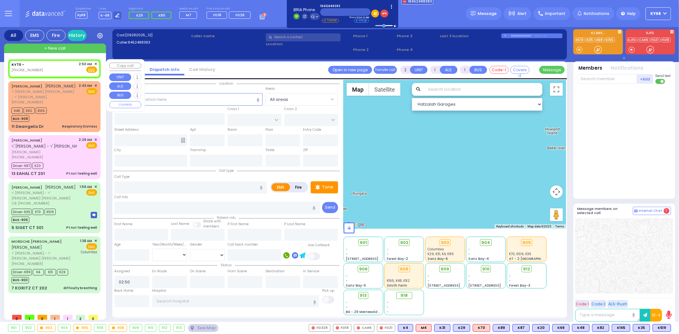
click at [96, 63] on span "✕" at bounding box center [95, 63] width 3 height 5
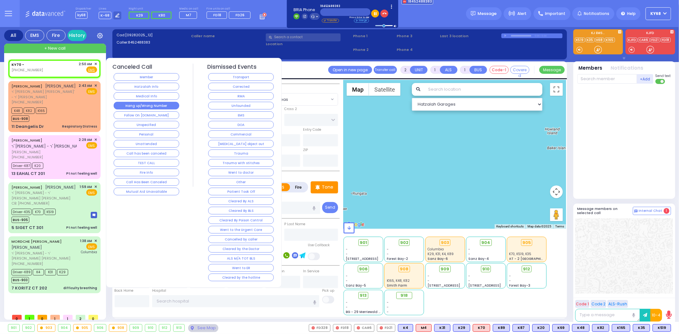
click at [154, 108] on button "Hang up/Wrong Number" at bounding box center [147, 106] width 66 height 8
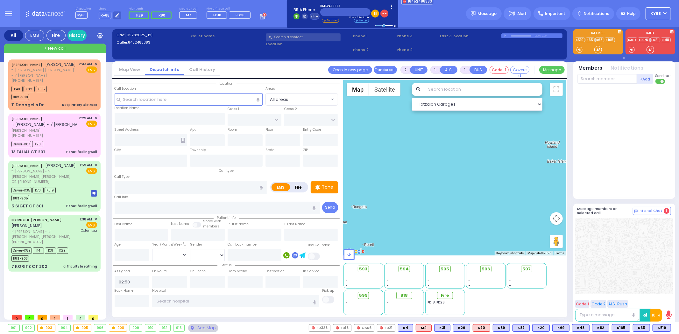
select select
radio input "true"
select select
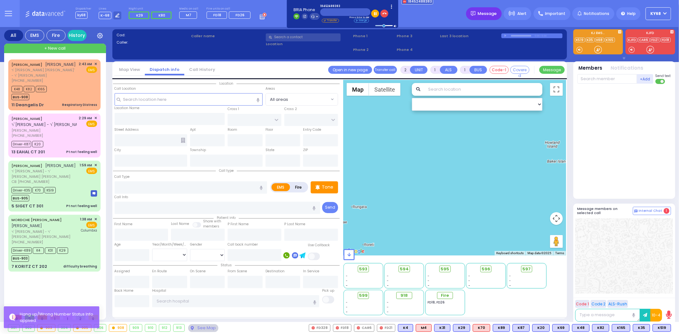
click at [490, 18] on div "Message" at bounding box center [484, 13] width 36 height 13
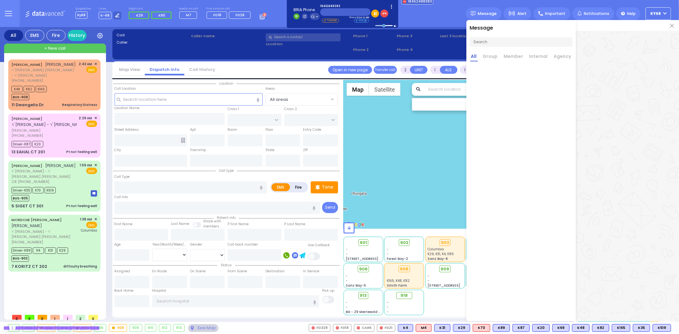
click at [673, 25] on img at bounding box center [672, 26] width 4 height 4
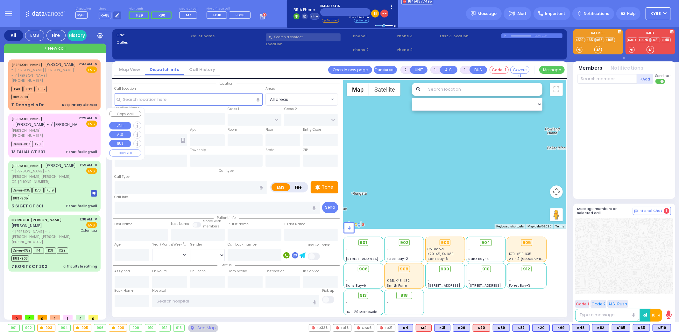
click at [96, 116] on span "✕" at bounding box center [95, 118] width 3 height 5
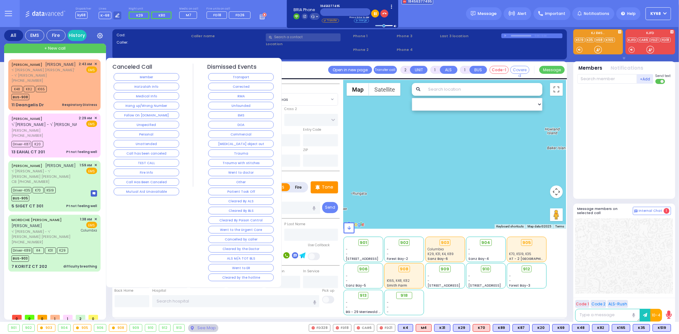
click at [223, 96] on button "RMA" at bounding box center [241, 96] width 66 height 8
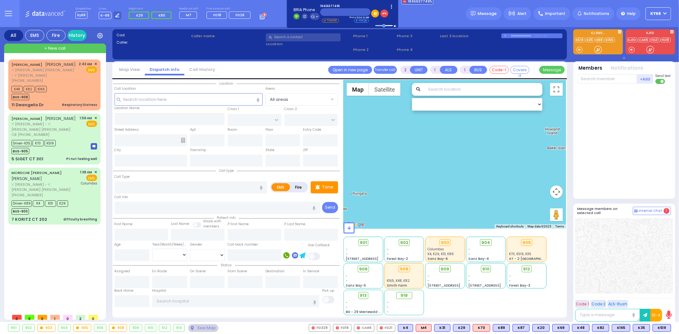
click at [601, 147] on div at bounding box center [625, 142] width 94 height 110
click at [597, 147] on div at bounding box center [625, 142] width 94 height 110
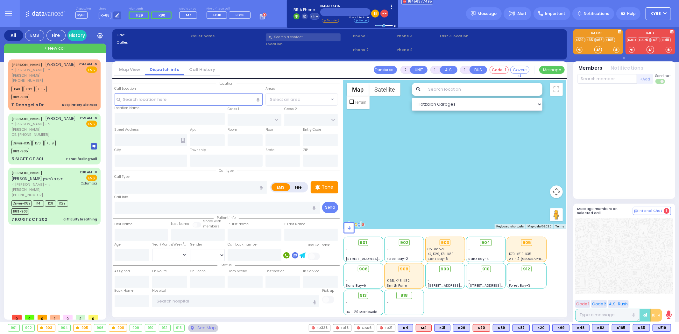
drag, startPoint x: 362, startPoint y: 139, endPoint x: 390, endPoint y: 246, distance: 111.2
click at [389, 247] on div at bounding box center [455, 198] width 223 height 236
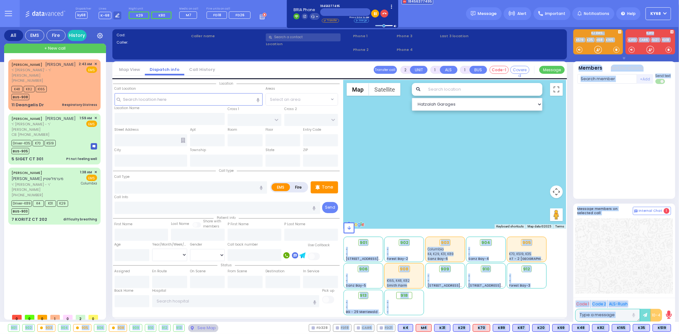
drag, startPoint x: 389, startPoint y: 243, endPoint x: 296, endPoint y: 327, distance: 124.9
click at [296, 327] on div "901 902 903 904 905 906 K519" at bounding box center [339, 329] width 679 height 8
click at [294, 325] on div "901 902 903 904 905 906 K519" at bounding box center [339, 329] width 679 height 8
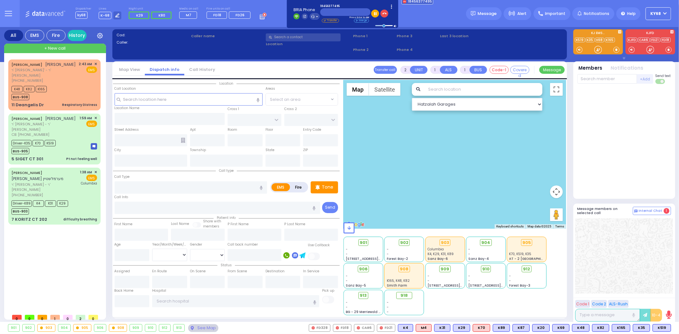
click at [658, 162] on div at bounding box center [625, 142] width 94 height 110
click at [599, 150] on div at bounding box center [625, 142] width 94 height 110
click at [384, 17] on button "button" at bounding box center [385, 14] width 8 height 8
click at [260, 18] on icon at bounding box center [263, 15] width 7 height 7
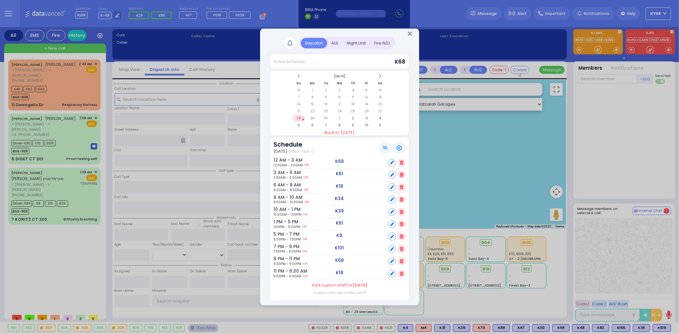
click at [349, 43] on div "Night Unit" at bounding box center [356, 43] width 27 height 11
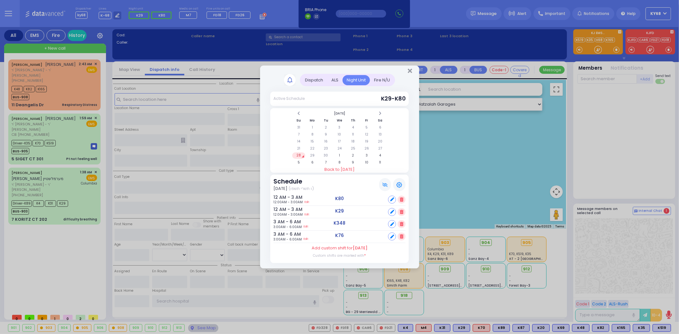
click at [303, 100] on div "Active Schedule" at bounding box center [289, 99] width 31 height 6
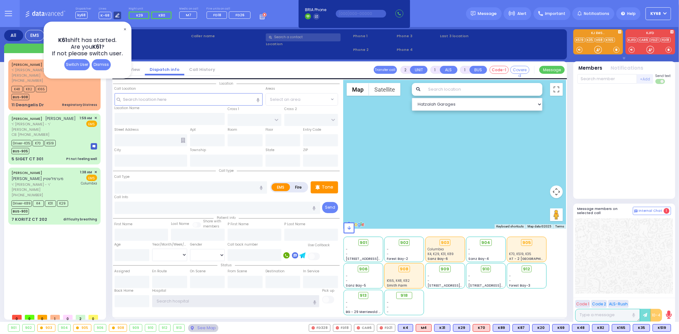
type input "ky68"
click at [113, 17] on div at bounding box center [117, 15] width 8 height 8
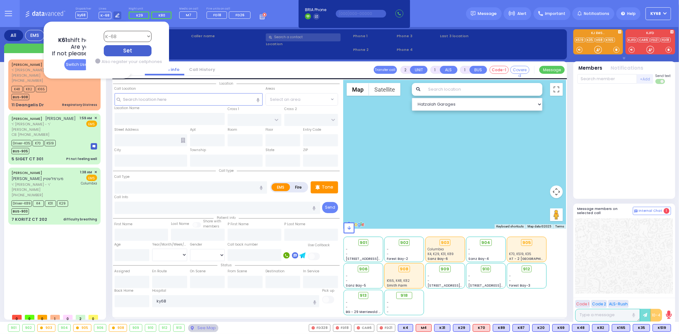
click at [128, 37] on select "Bay K-14 K-16 K-18 K-40 K-6 K-61 K-63 K-67 K-72 Medic 7 K-68 K-48 D-801 D-802 D…" at bounding box center [128, 36] width 48 height 11
select select "7"
click at [104, 31] on select "Bay K-14 K-16 K-18 K-40 K-6 K-61 K-63 K-67 K-72 Medic 7 K-68 K-48 D-801 D-802 D…" at bounding box center [128, 36] width 48 height 11
click at [134, 53] on div "Set" at bounding box center [128, 50] width 48 height 11
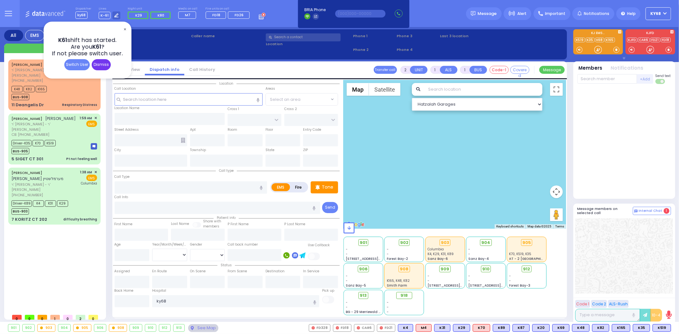
click at [102, 64] on div "Dismiss" at bounding box center [101, 64] width 19 height 11
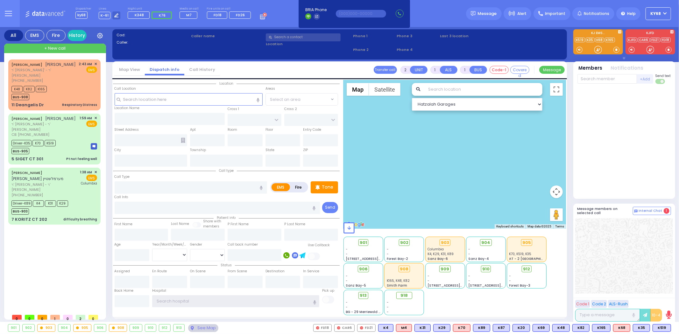
type input "ky68"
drag, startPoint x: 608, startPoint y: 167, endPoint x: 611, endPoint y: 167, distance: 3.8
click at [607, 167] on div at bounding box center [625, 142] width 94 height 110
click at [62, 84] on div "K48 K82 K165 BUS-908" at bounding box center [54, 92] width 86 height 16
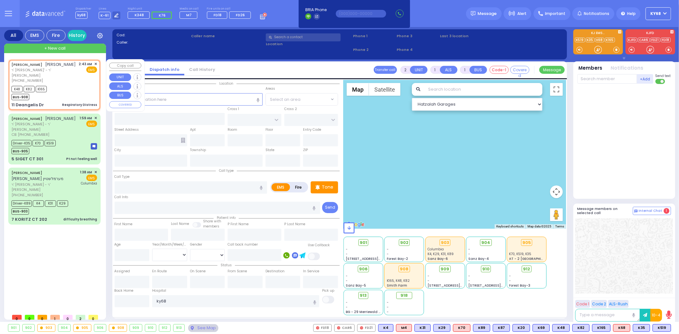
select select
type input "Respiratory Distress"
radio input "true"
type input "ARON"
type input "NEUSTAT"
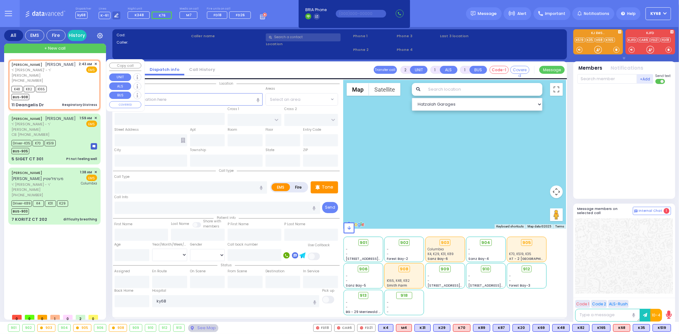
select select
type input "02:43"
type input "02:45"
type input "STAHL WAY"
type input "11 Deangelis Dr"
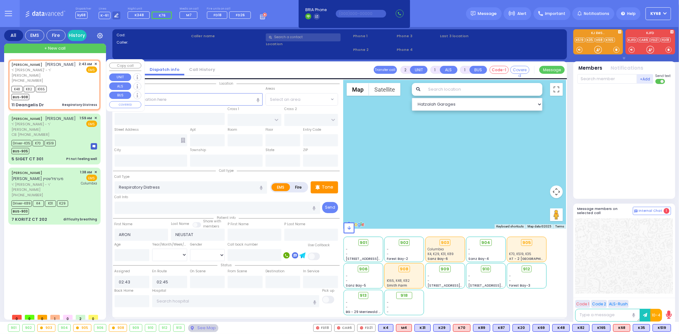
type input "Monroe"
type input "[US_STATE]"
type input "10950"
select select "Hatzalah Garages"
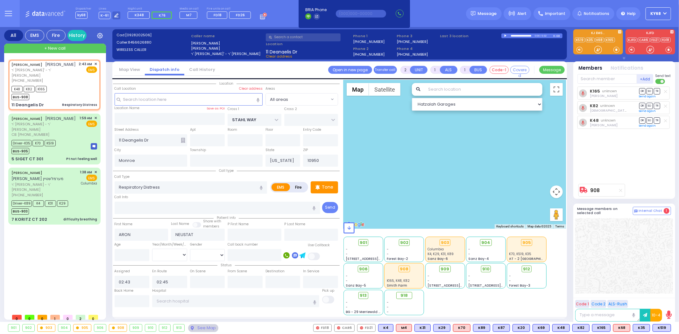
click at [599, 321] on textarea at bounding box center [607, 315] width 65 height 13
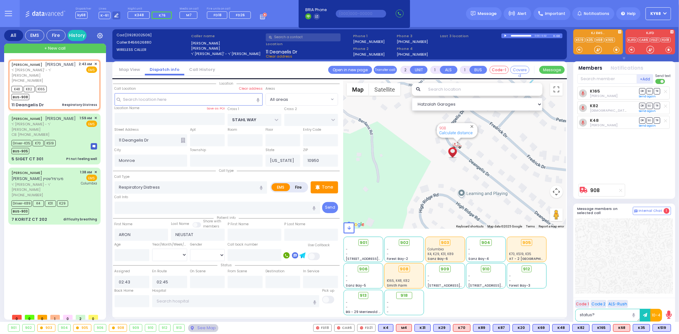
type textarea "status?"
click at [653, 171] on div "K165 [PERSON_NAME] DR SO TR Sending text K82" at bounding box center [625, 134] width 95 height 94
click at [651, 106] on span "SO" at bounding box center [650, 106] width 6 height 6
click at [642, 89] on span "DR" at bounding box center [642, 91] width 6 height 6
select select
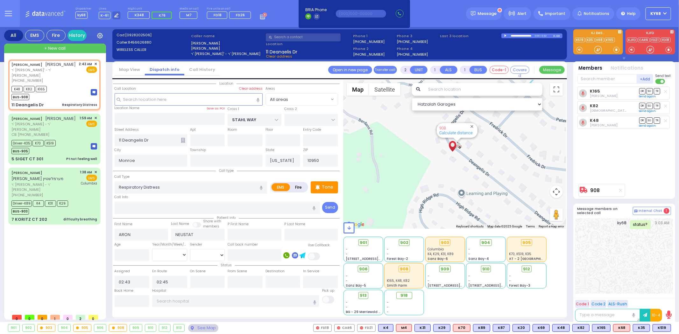
radio input "true"
select select
select select "Hatzalah Garages"
click at [658, 121] on span "TR" at bounding box center [657, 121] width 6 height 6
select select
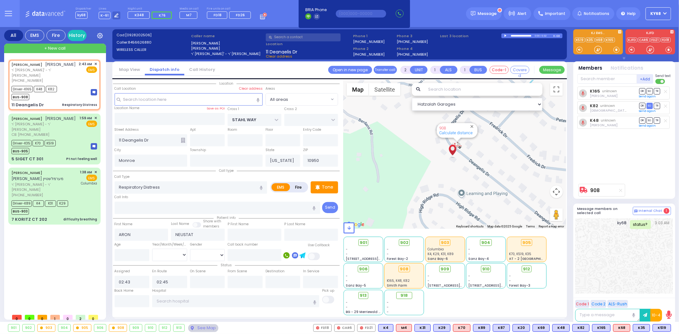
radio input "true"
select select
type input "03:05"
select select "Hatzalah Garages"
select select
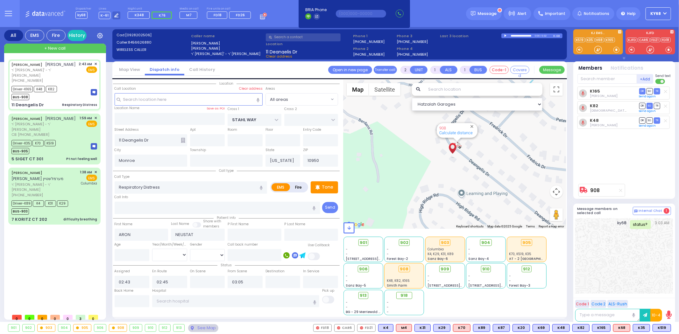
radio input "true"
select select
select select "Hatzalah Garages"
click at [178, 298] on input "text" at bounding box center [235, 302] width 167 height 12
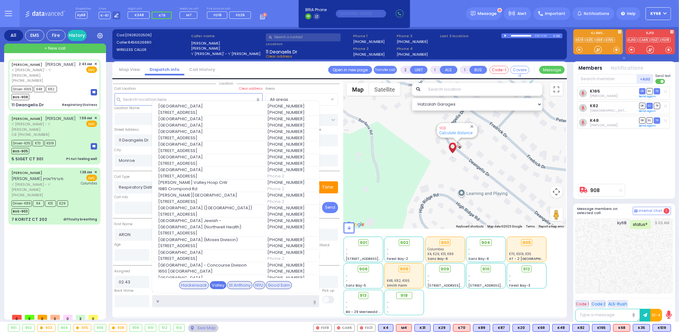
type input "v"
drag, startPoint x: 214, startPoint y: 280, endPoint x: 211, endPoint y: 282, distance: 3.6
click at [213, 282] on div "Valley" at bounding box center [218, 286] width 17 height 8
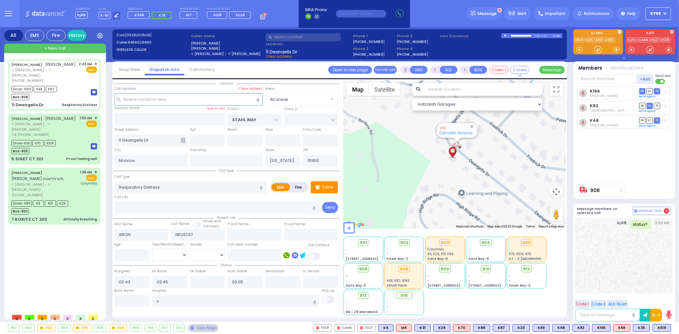
select select
radio input "true"
select select
type input "[GEOGRAPHIC_DATA]"
select select "Hatzalah Garages"
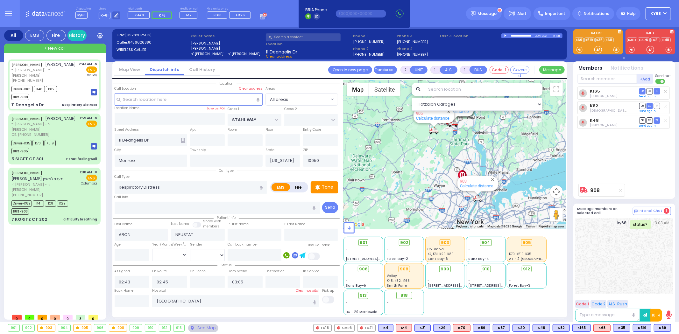
type input "6"
select select
radio input "true"
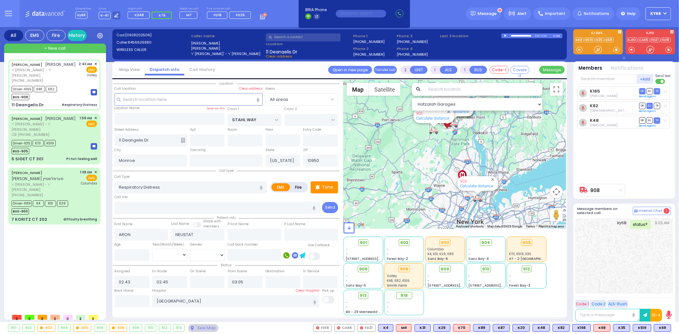
type input "Unknown"
select select "Year"
type input "02:50"
select select "Hatzalah Garages"
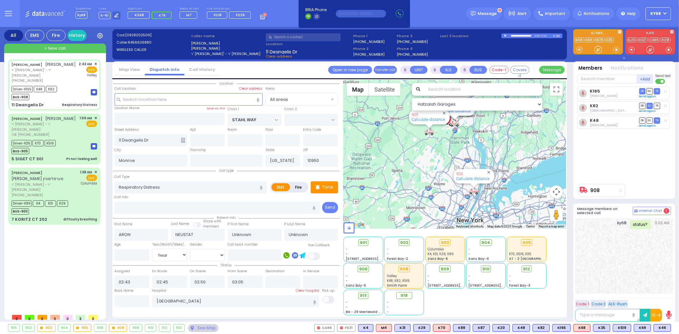
select select
radio input "true"
select select "Year"
select select "Hatzalah Garages"
click at [595, 153] on div "K165 Yossi Greenfeld DR SO TR Sending text K82" at bounding box center [625, 134] width 95 height 94
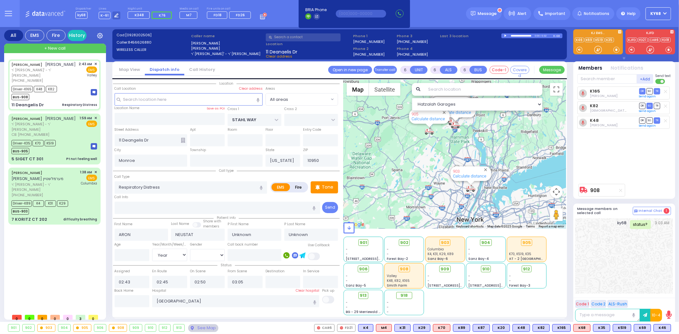
select select
radio input "true"
type input "Mordchie"
type input "Neustadt"
type input "5"
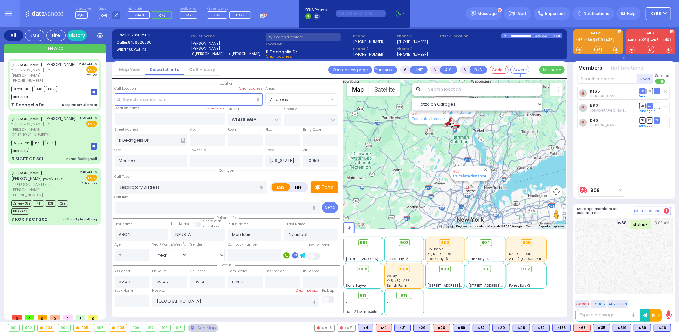
select select "Month"
select select "[DEMOGRAPHIC_DATA]"
select select "Hatzalah Garages"
select select
radio input "true"
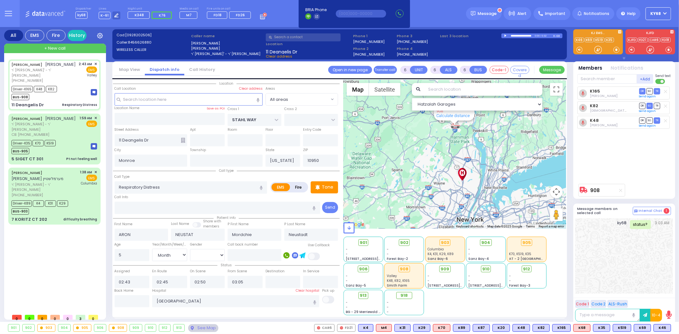
select select "Month"
select select "[DEMOGRAPHIC_DATA]"
select select "Hatzalah Garages"
select select
radio input "true"
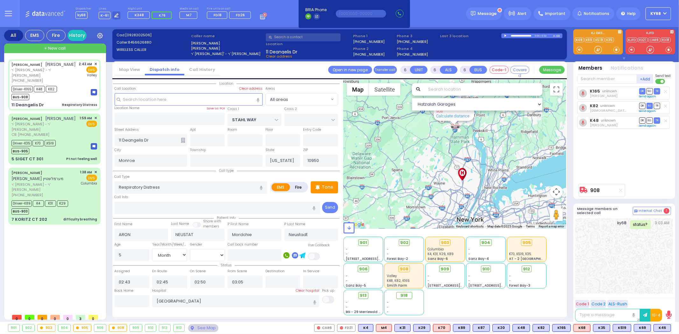
select select "Month"
select select "[DEMOGRAPHIC_DATA]"
select select "Hatzalah Garages"
select select
radio input "true"
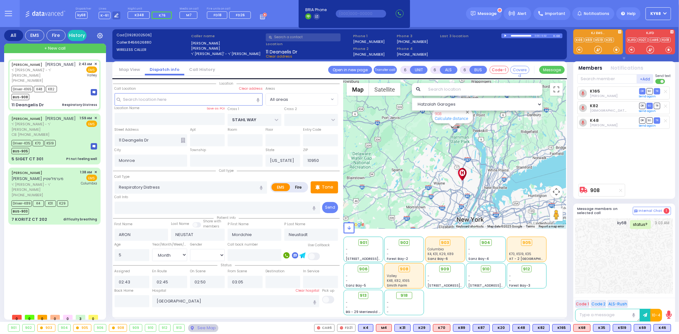
select select "Month"
select select "[DEMOGRAPHIC_DATA]"
select select "Hatzalah Garages"
select select
radio input "true"
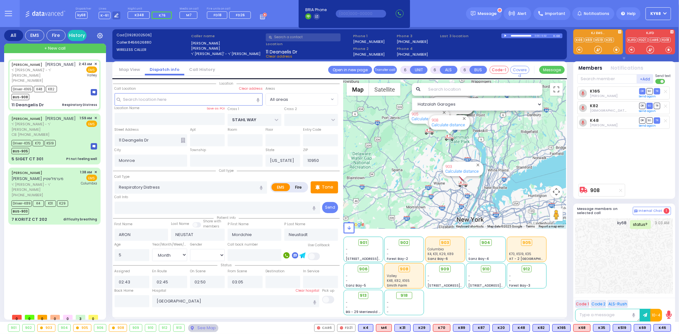
select select "Month"
select select "[DEMOGRAPHIC_DATA]"
select select "Hatzalah Garages"
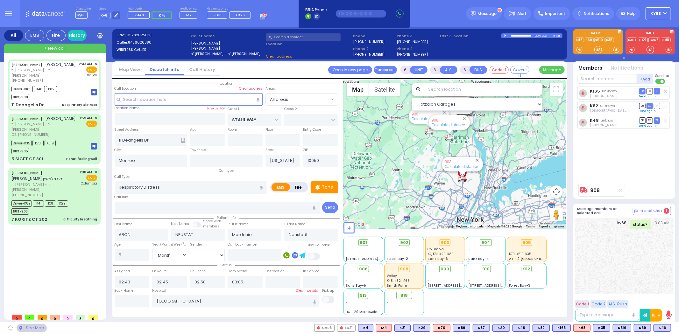
select select
radio input "true"
select select "Month"
select select "[DEMOGRAPHIC_DATA]"
select select "Hatzalah Garages"
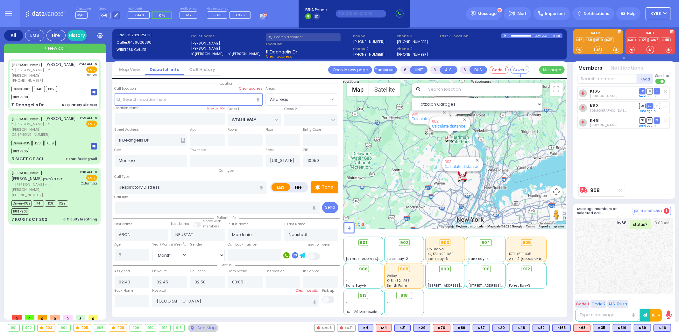
select select
radio input "true"
select select "Month"
select select "[DEMOGRAPHIC_DATA]"
select select "Hatzalah Garages"
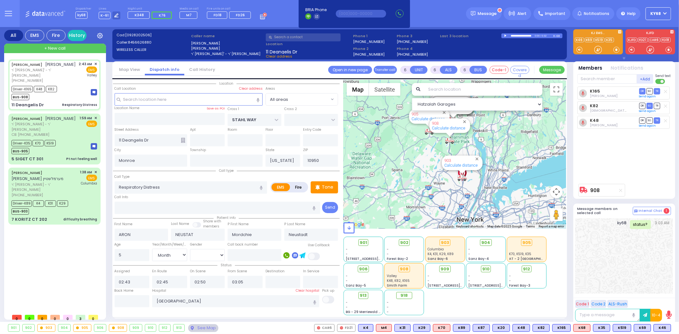
select select
radio input "true"
select select "Month"
select select "[DEMOGRAPHIC_DATA]"
select select "Hatzalah Garages"
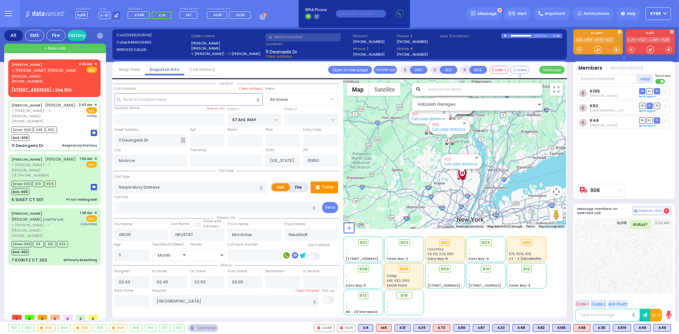
select select
radio input "true"
select select "Month"
select select "[DEMOGRAPHIC_DATA]"
select select "Hatzalah Garages"
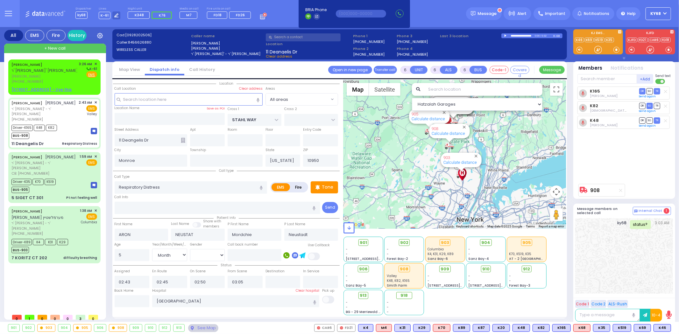
select select
radio input "true"
select select "Month"
select select "[DEMOGRAPHIC_DATA]"
select select "Hatzalah Garages"
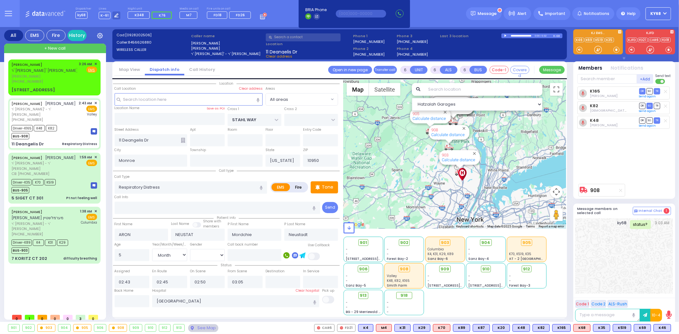
select select
radio input "true"
select select "Month"
select select "[DEMOGRAPHIC_DATA]"
select select "Hatzalah Garages"
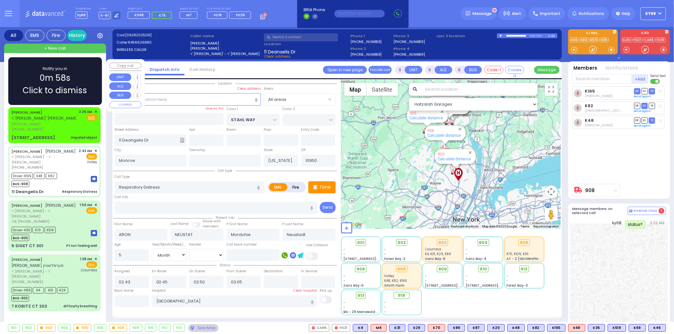
click at [40, 117] on span "ר' [PERSON_NAME]' [PERSON_NAME]" at bounding box center [44, 118] width 67 height 5
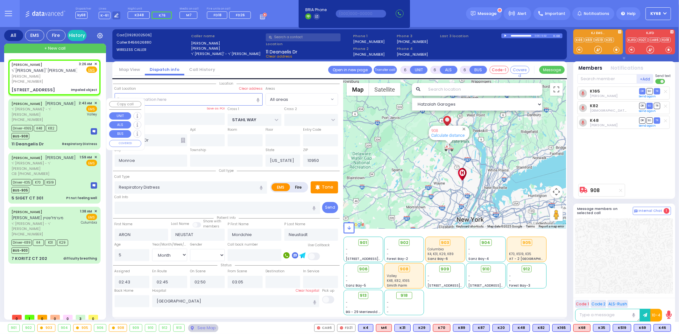
type input "2"
type input "1"
select select
type input "Impaled object"
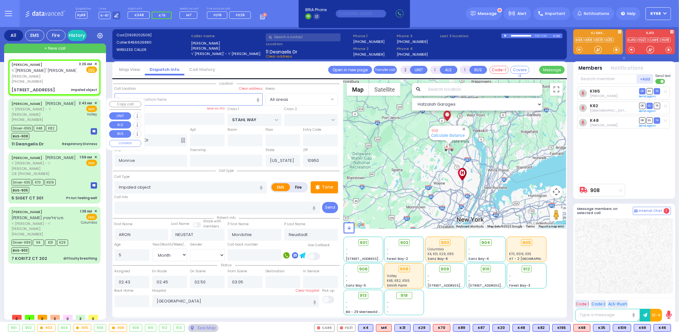
radio input "true"
type input "ISRAEL CHAIM J."
type input "FRIED"
select select
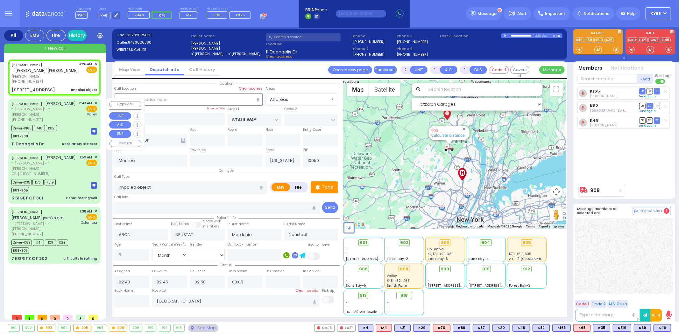
type input "03:26"
select select "Hatzalah Garages"
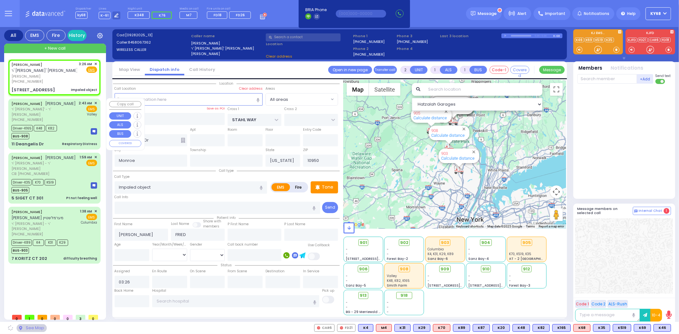
type input "KARLIN BLVD"
type input "FOREST RD"
type input "5 MOUNTAIN RD"
type input "011"
select select "SECTION 5"
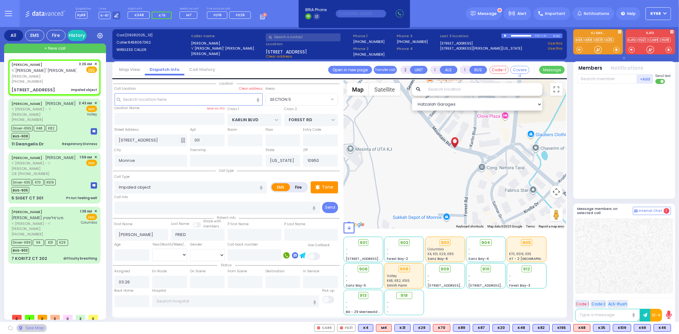
click at [505, 35] on div at bounding box center [506, 35] width 4 height 3
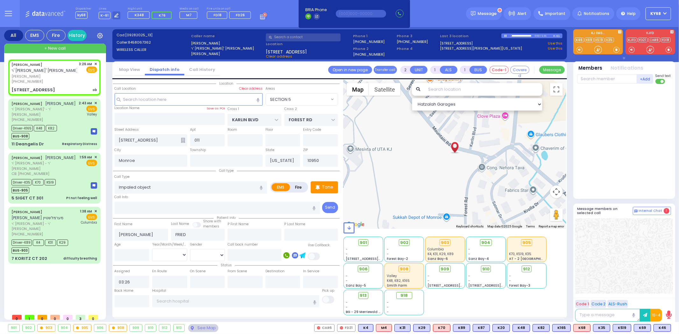
select select
type input "ob"
radio input "true"
select select
select select "Hatzalah Garages"
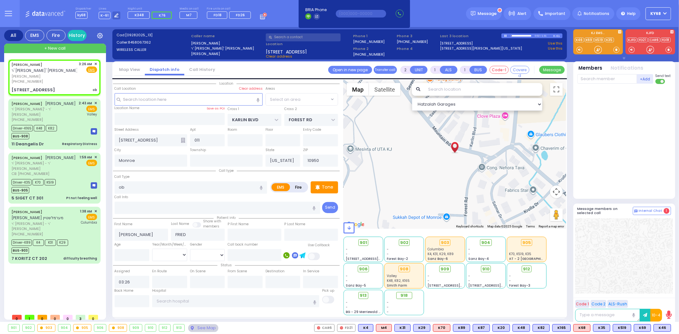
select select "SECTION 5"
click at [520, 35] on div at bounding box center [521, 36] width 20 height 2
select select
radio input "true"
select select
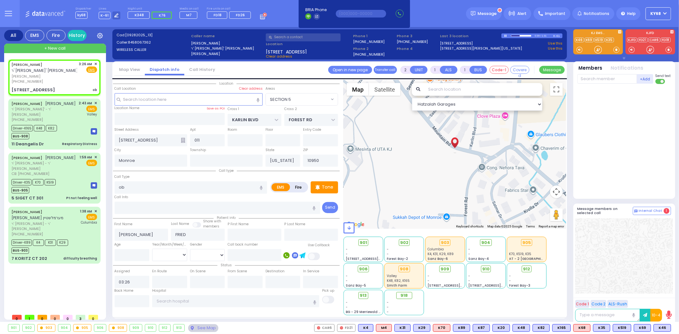
select select "Hatzalah Garages"
select select "SECTION 5"
